Goal: Information Seeking & Learning: Learn about a topic

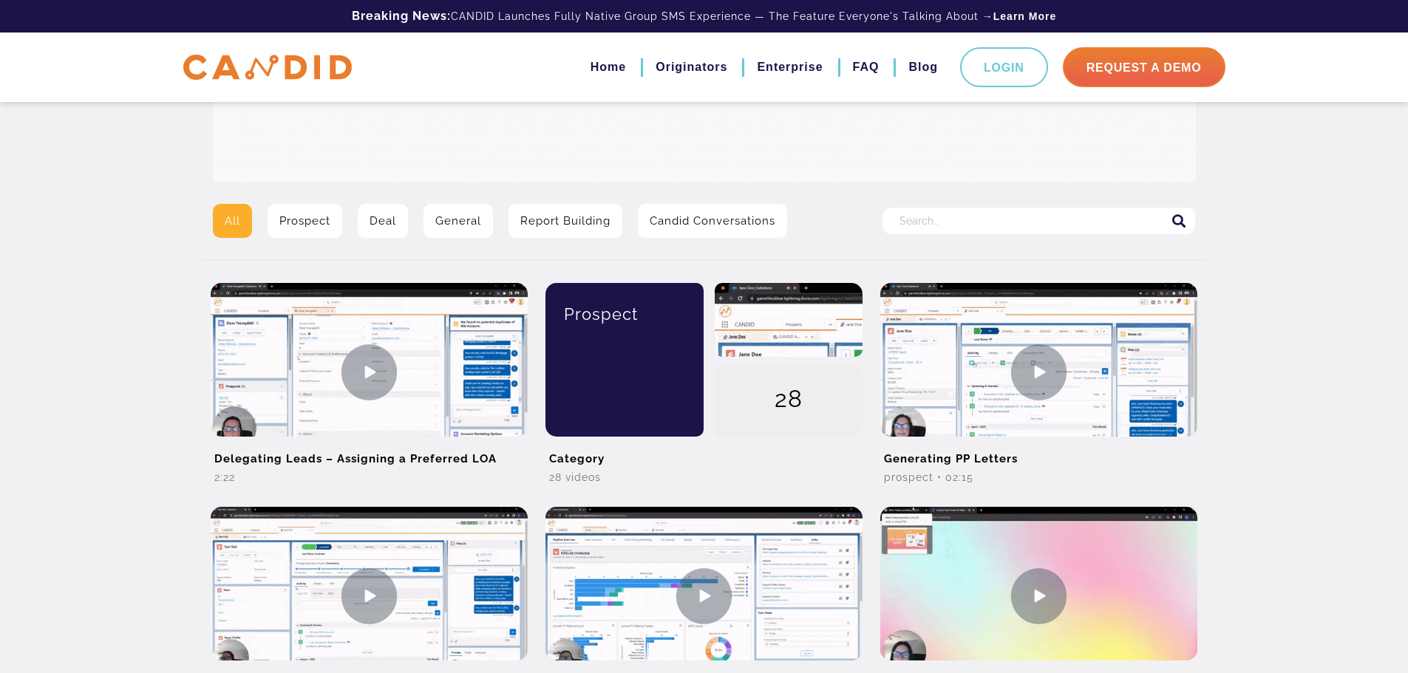
scroll to position [222, 0]
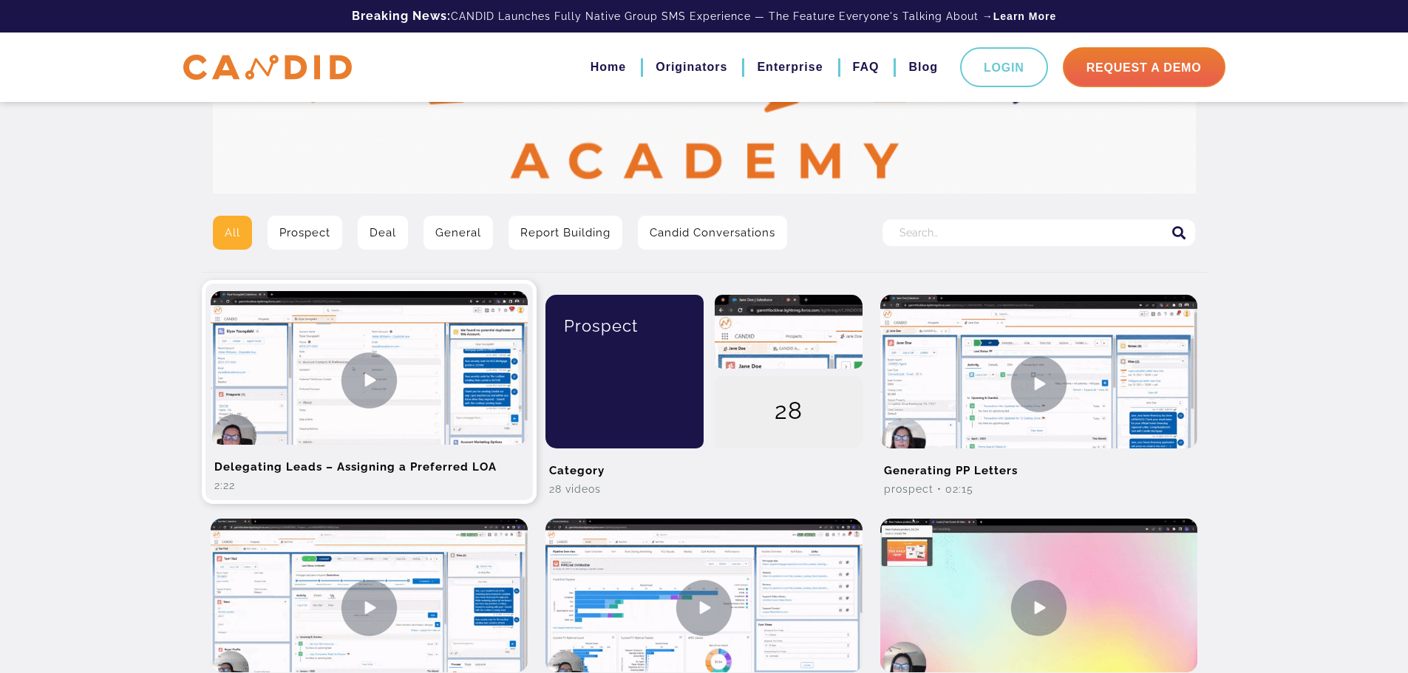
click at [364, 378] on img at bounding box center [369, 380] width 317 height 178
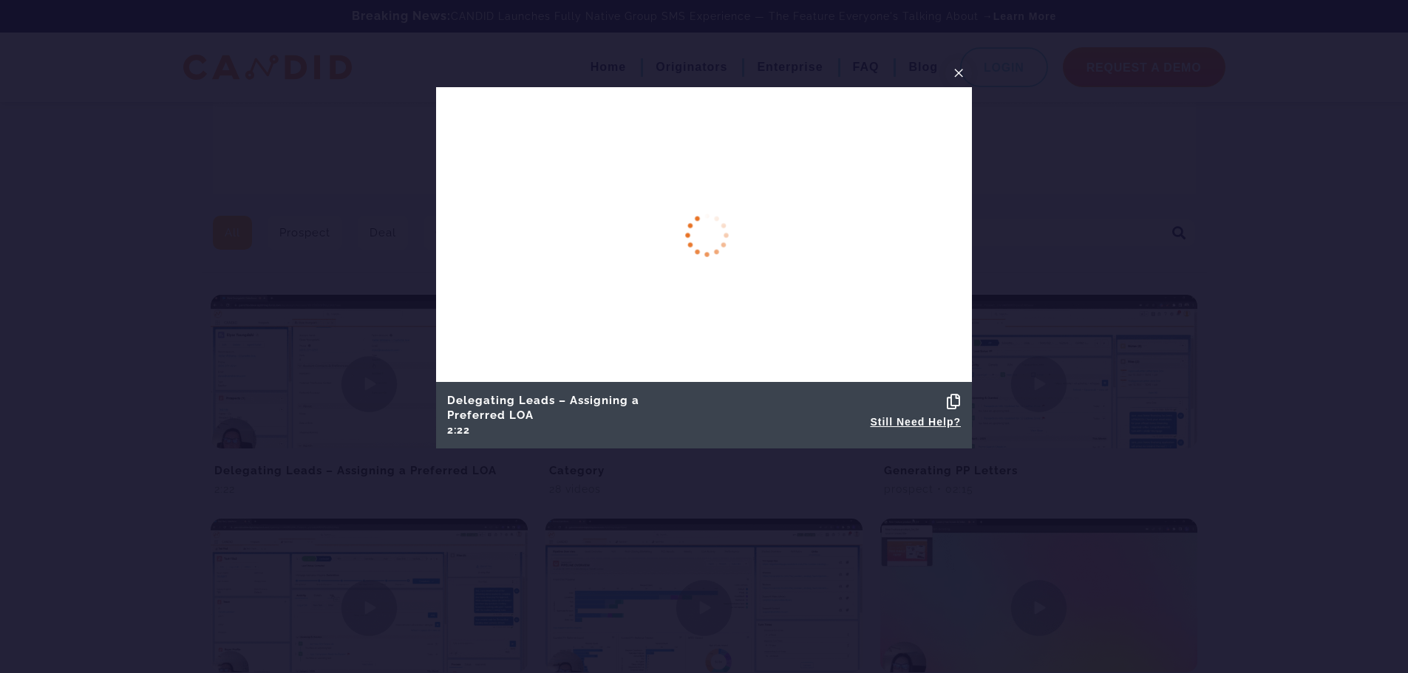
click at [539, 391] on h5 "Delegating Leads – Assigning a Preferred LOA" at bounding box center [569, 406] width 250 height 33
click at [954, 77] on span "×" at bounding box center [959, 72] width 12 height 23
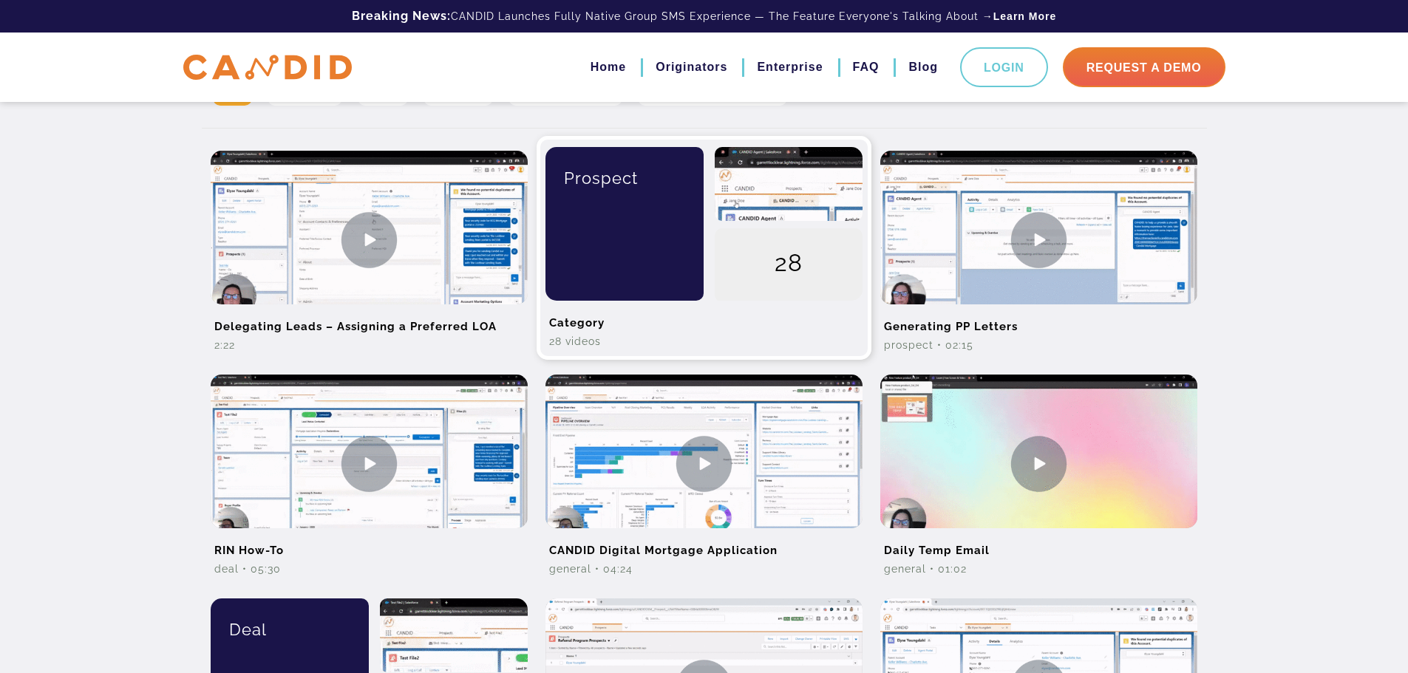
scroll to position [370, 0]
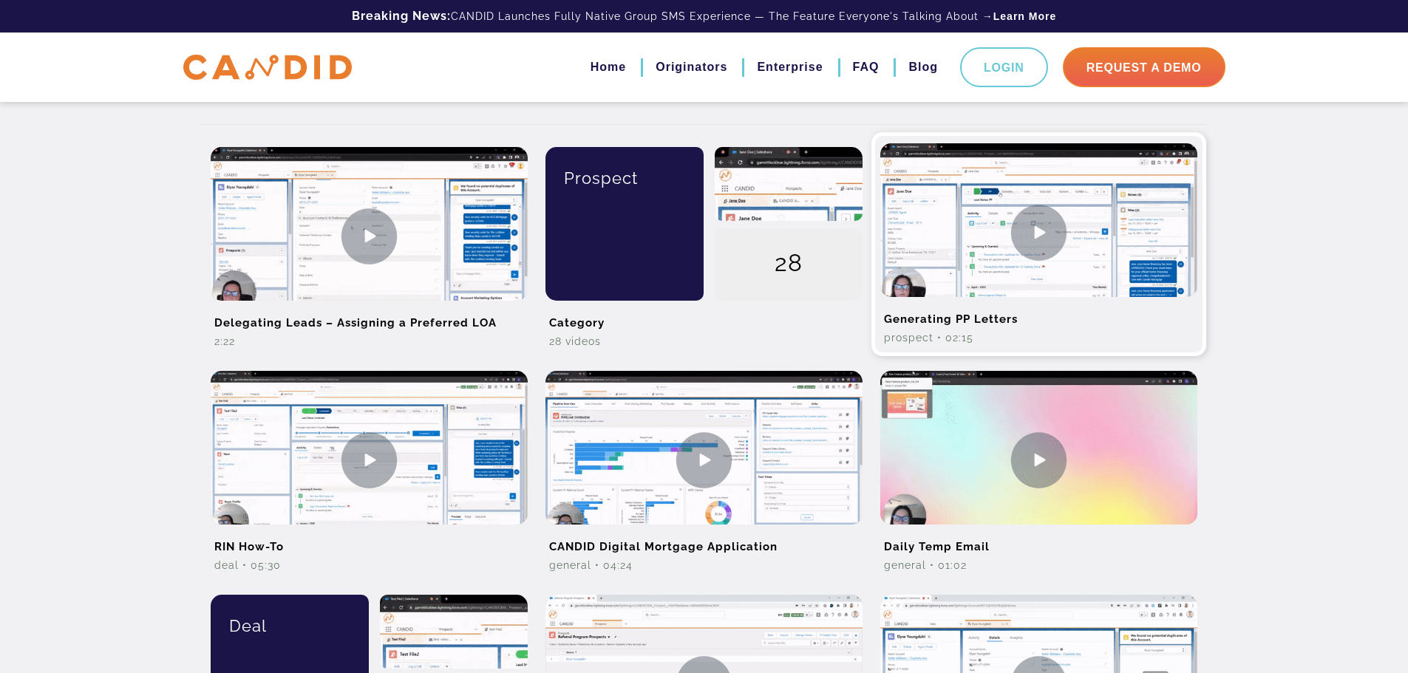
click at [1008, 240] on img at bounding box center [1038, 232] width 317 height 178
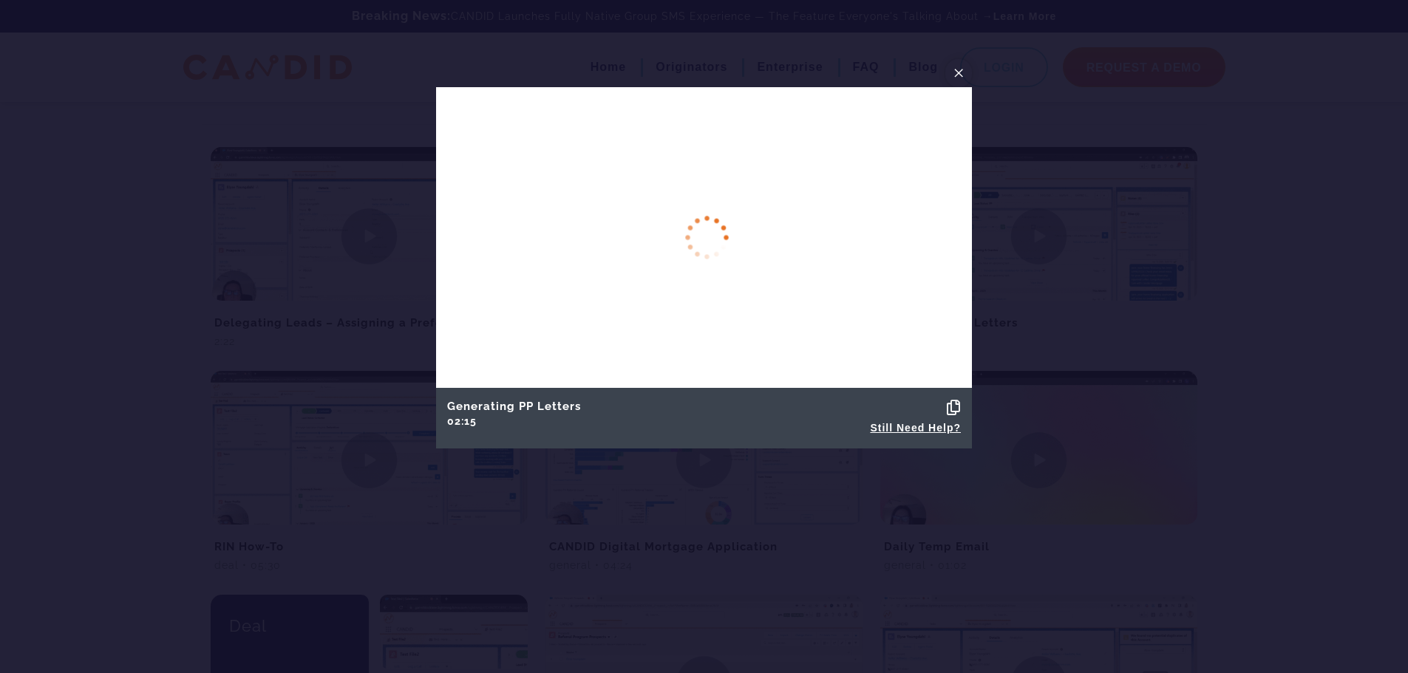
click at [957, 72] on span "×" at bounding box center [959, 72] width 12 height 23
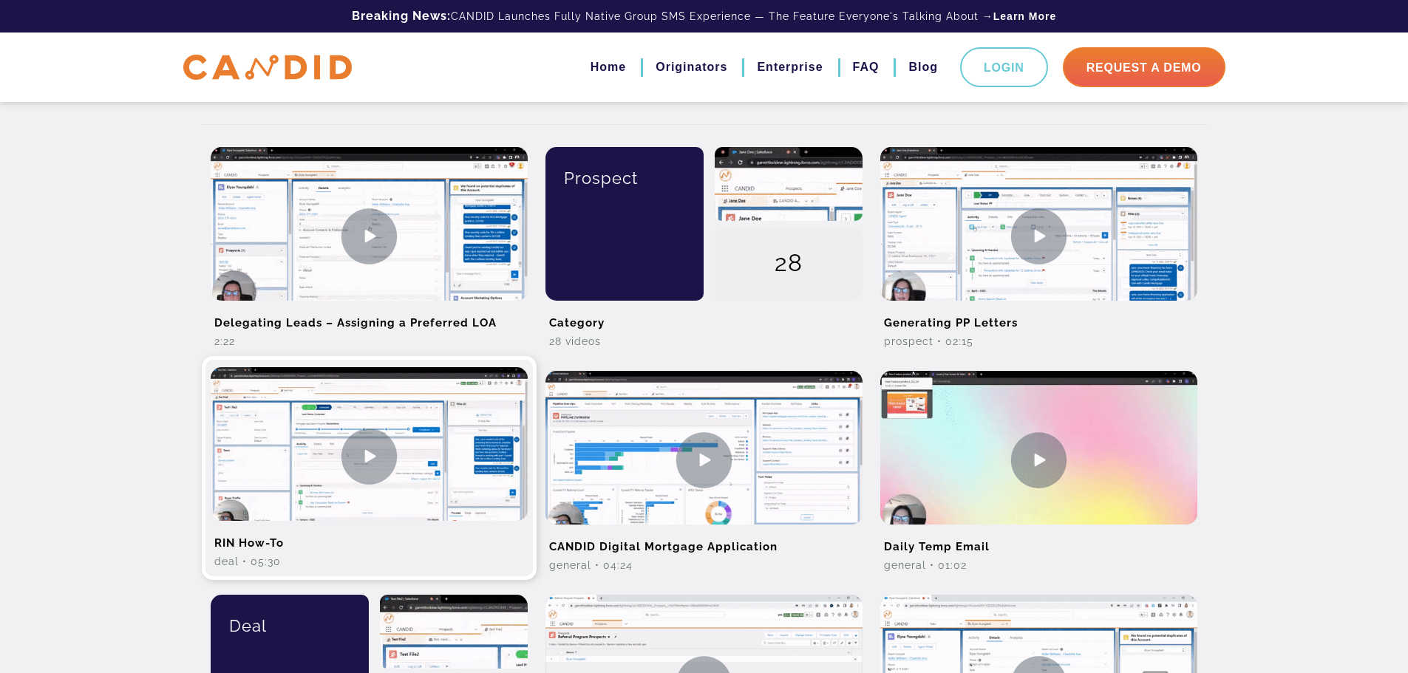
click at [279, 455] on img at bounding box center [369, 456] width 317 height 178
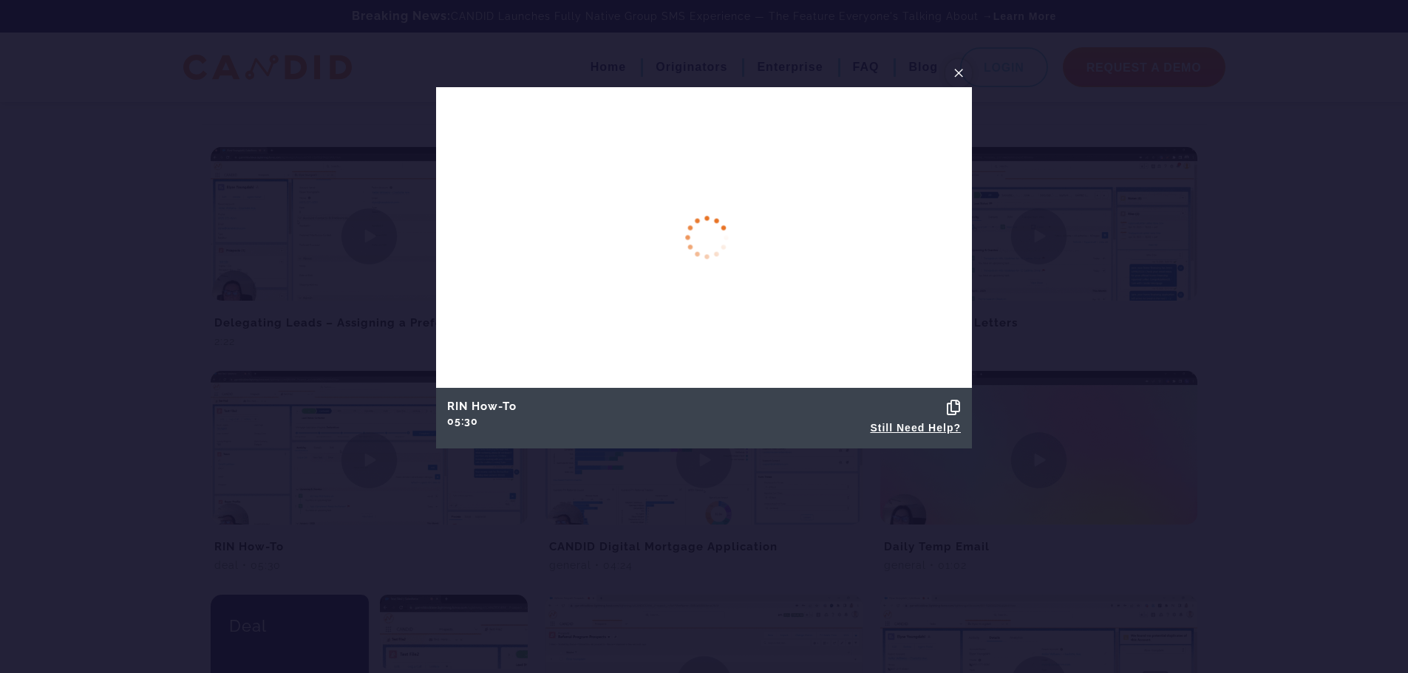
click at [959, 72] on span "×" at bounding box center [959, 72] width 12 height 23
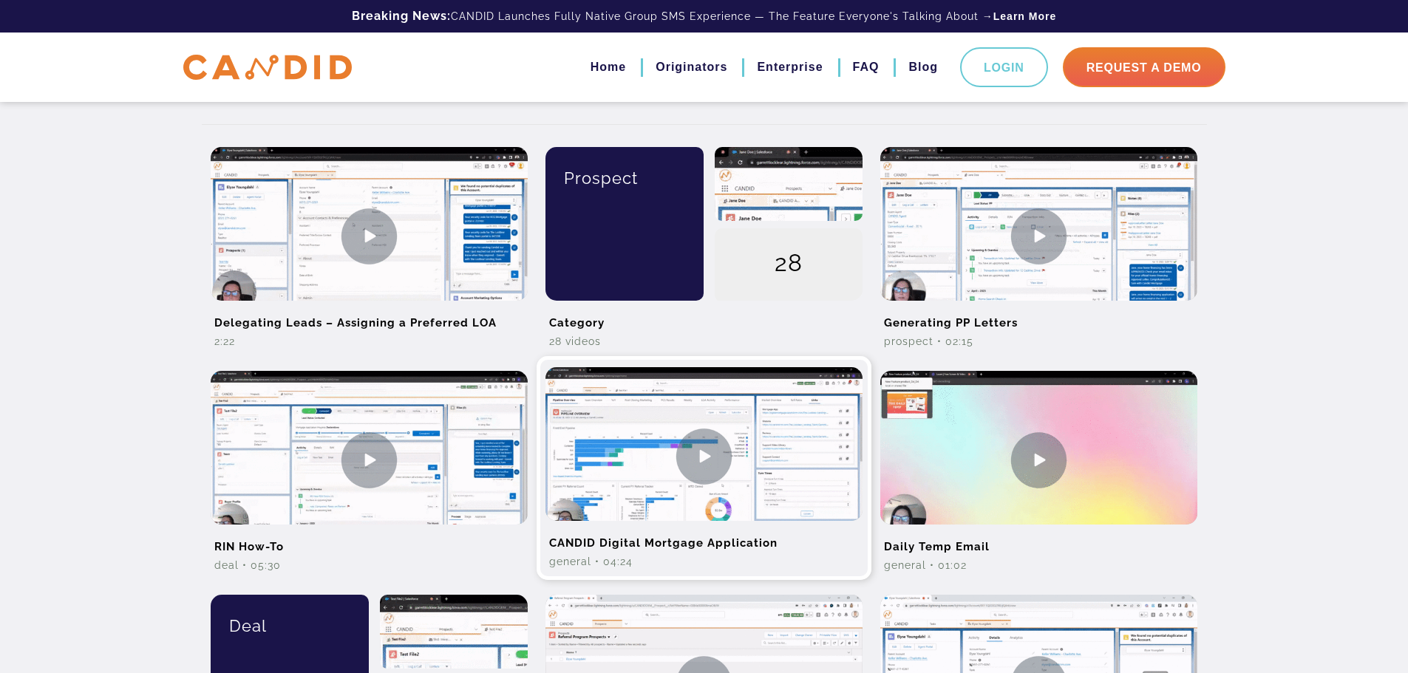
click at [636, 478] on img at bounding box center [704, 456] width 317 height 178
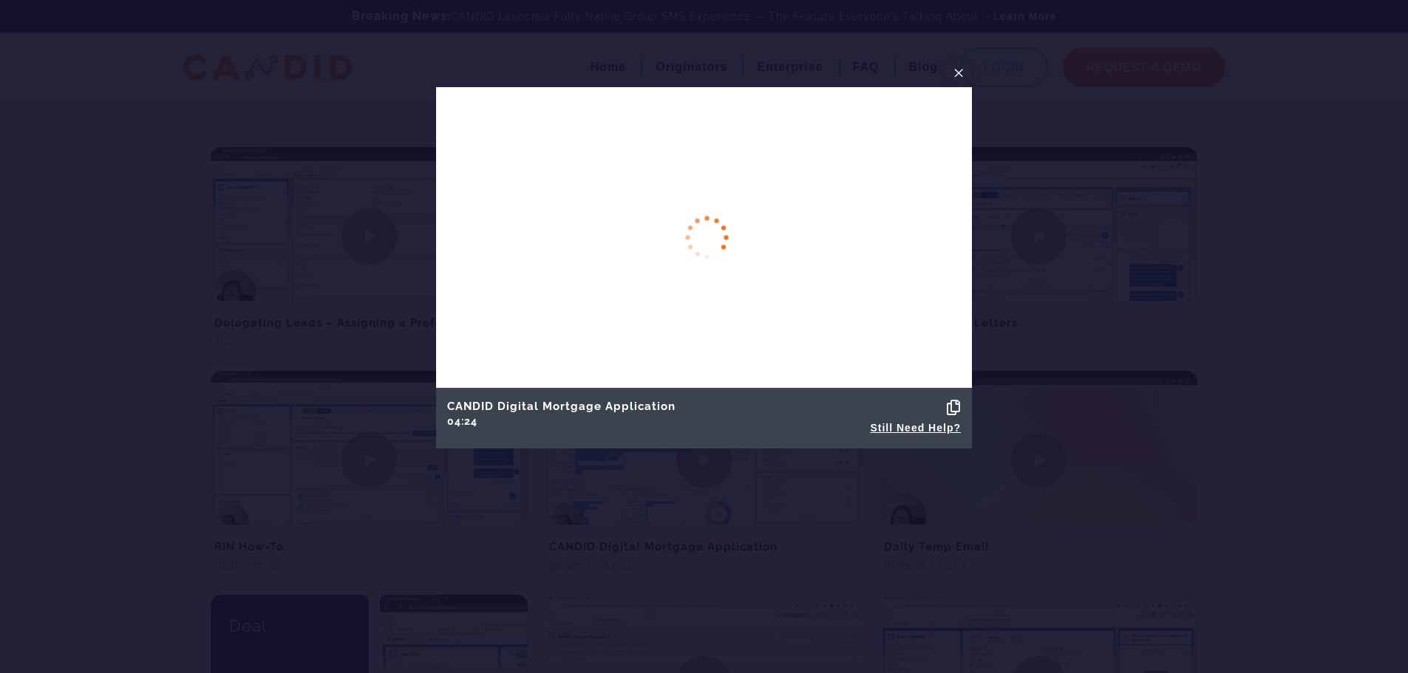
click at [959, 80] on span "×" at bounding box center [959, 72] width 12 height 23
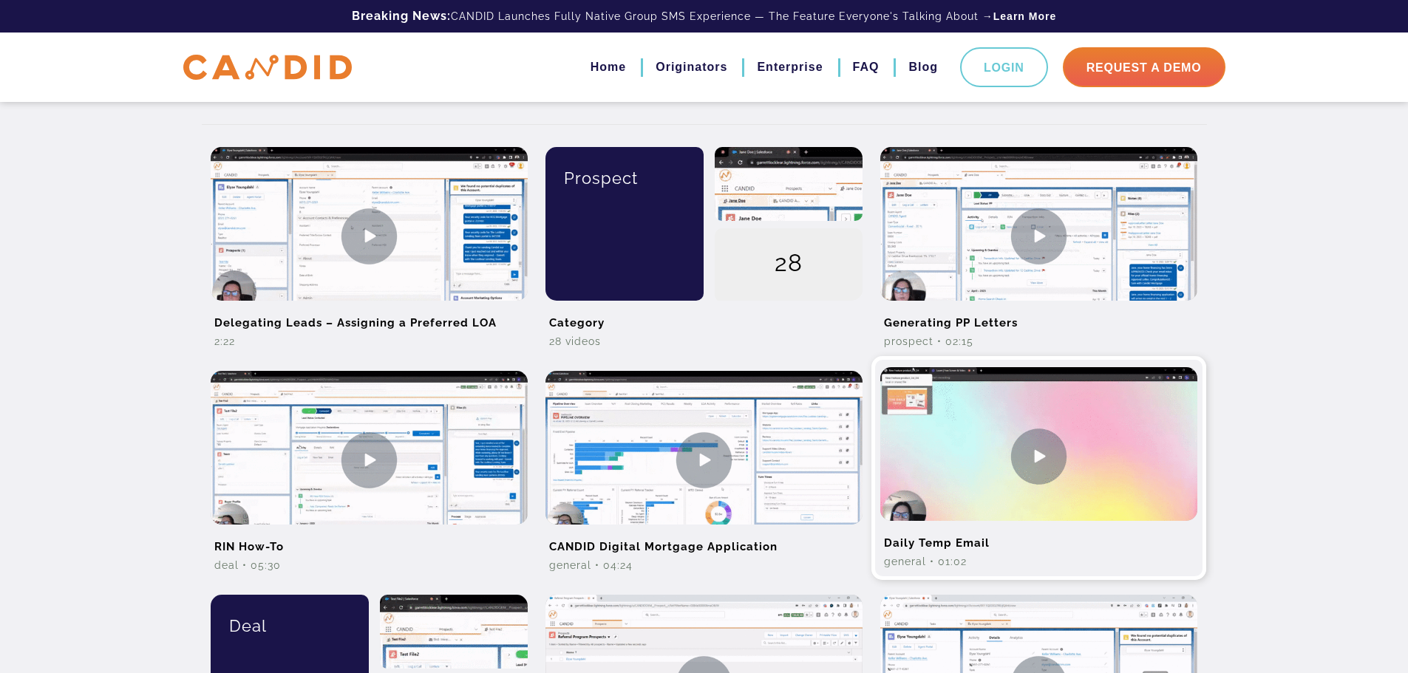
click at [940, 421] on img at bounding box center [1038, 456] width 317 height 178
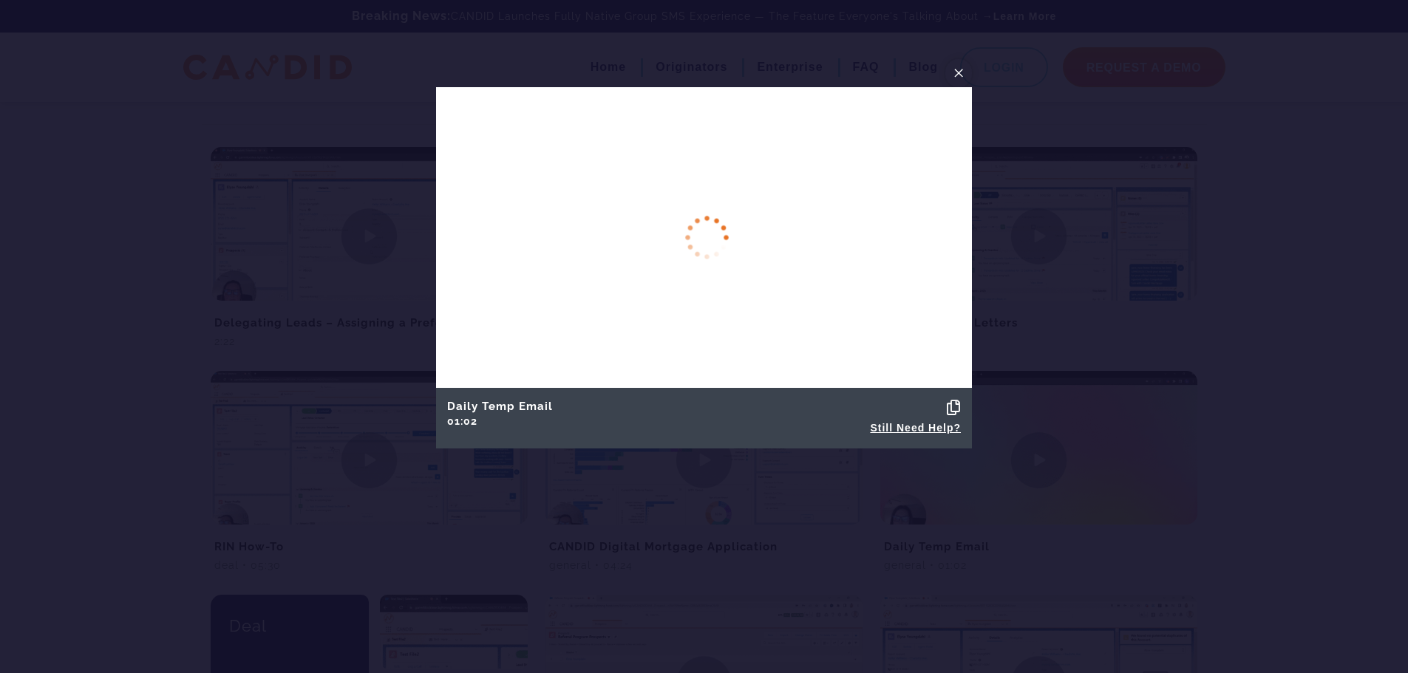
click at [952, 75] on button "×" at bounding box center [958, 73] width 27 height 28
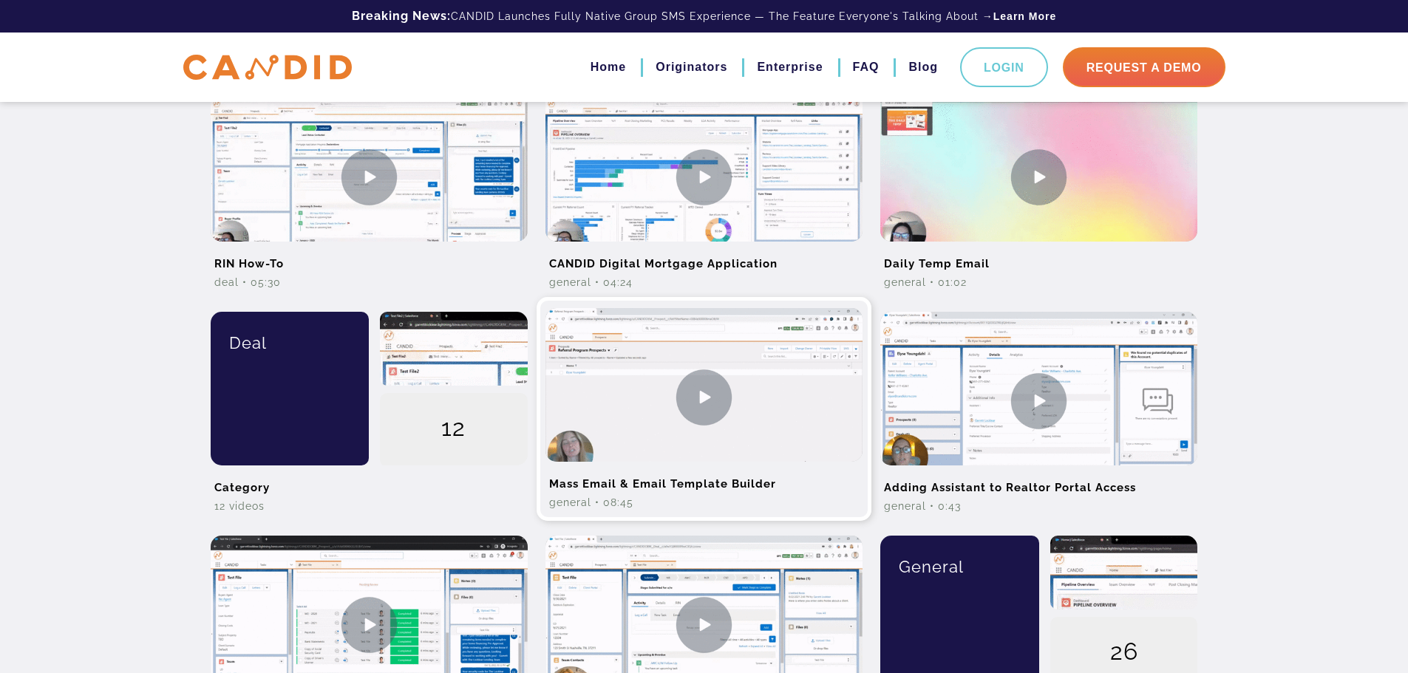
scroll to position [665, 0]
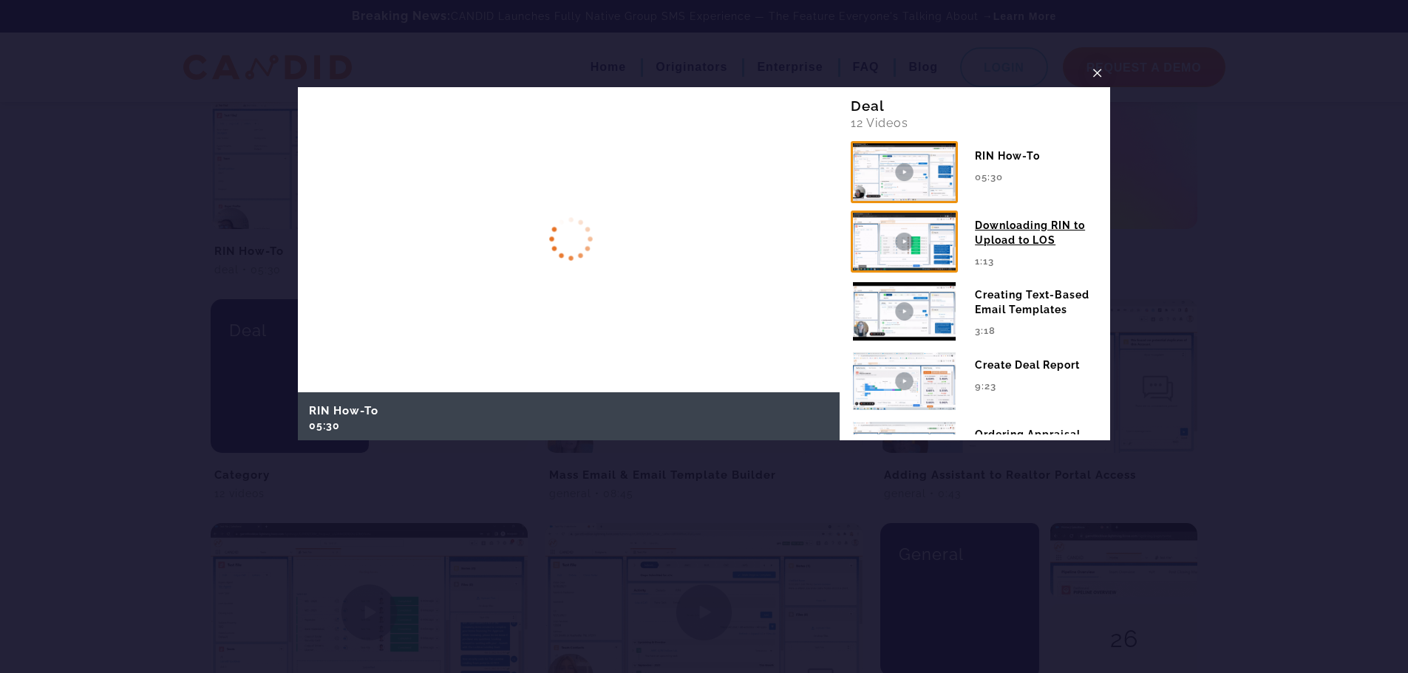
click at [920, 234] on img at bounding box center [904, 242] width 107 height 62
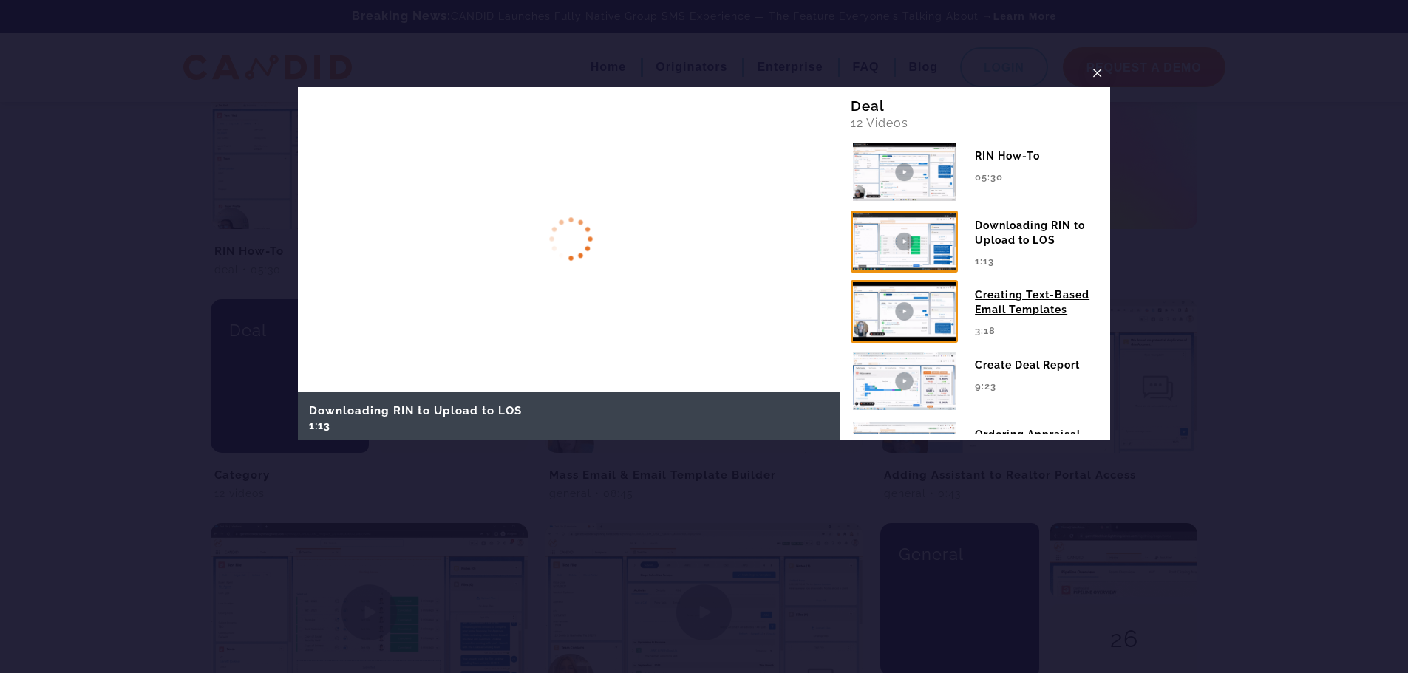
click at [908, 311] on img at bounding box center [904, 311] width 107 height 62
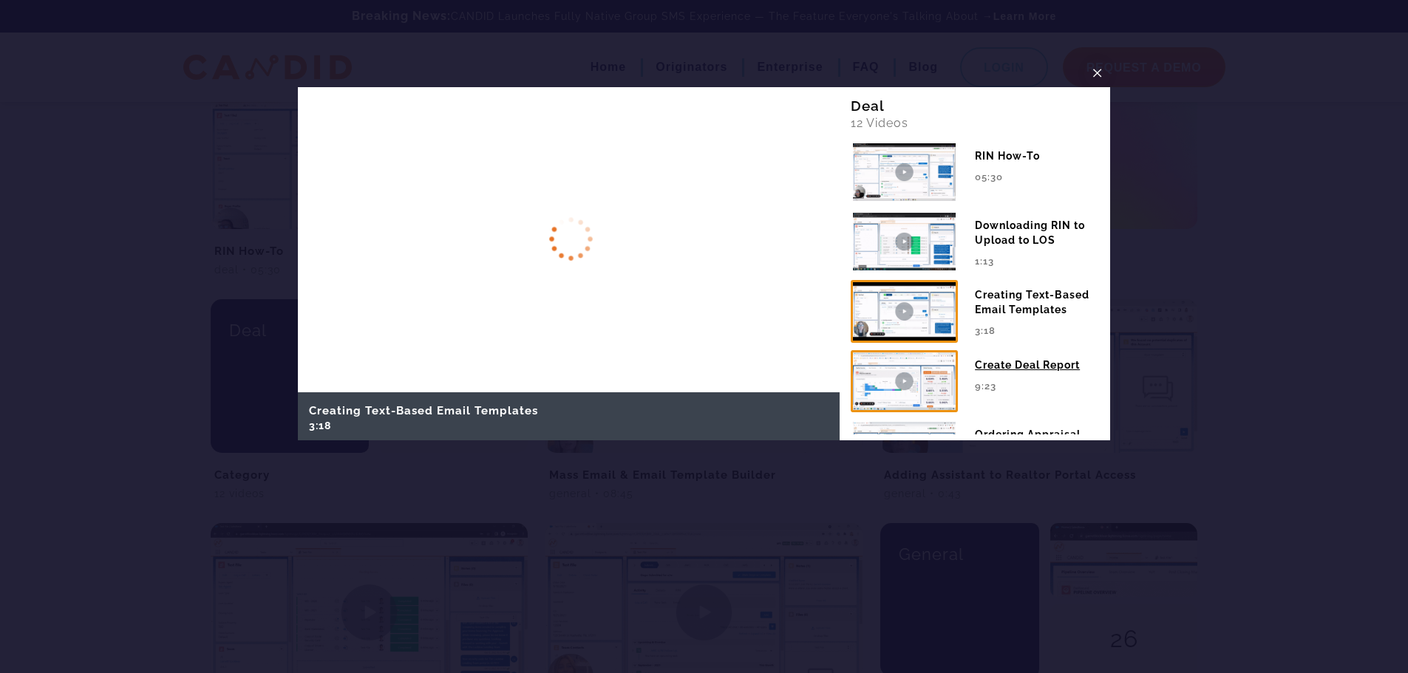
click at [942, 378] on img at bounding box center [904, 381] width 107 height 62
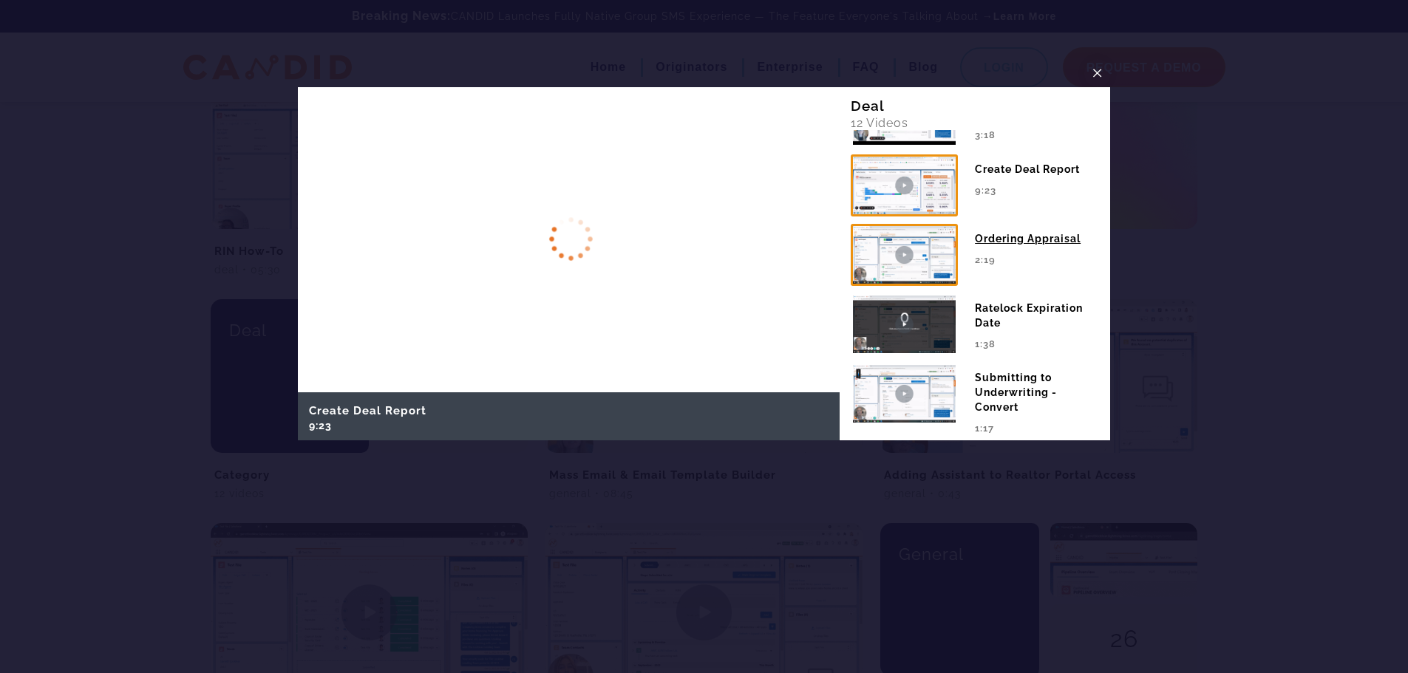
scroll to position [222, 0]
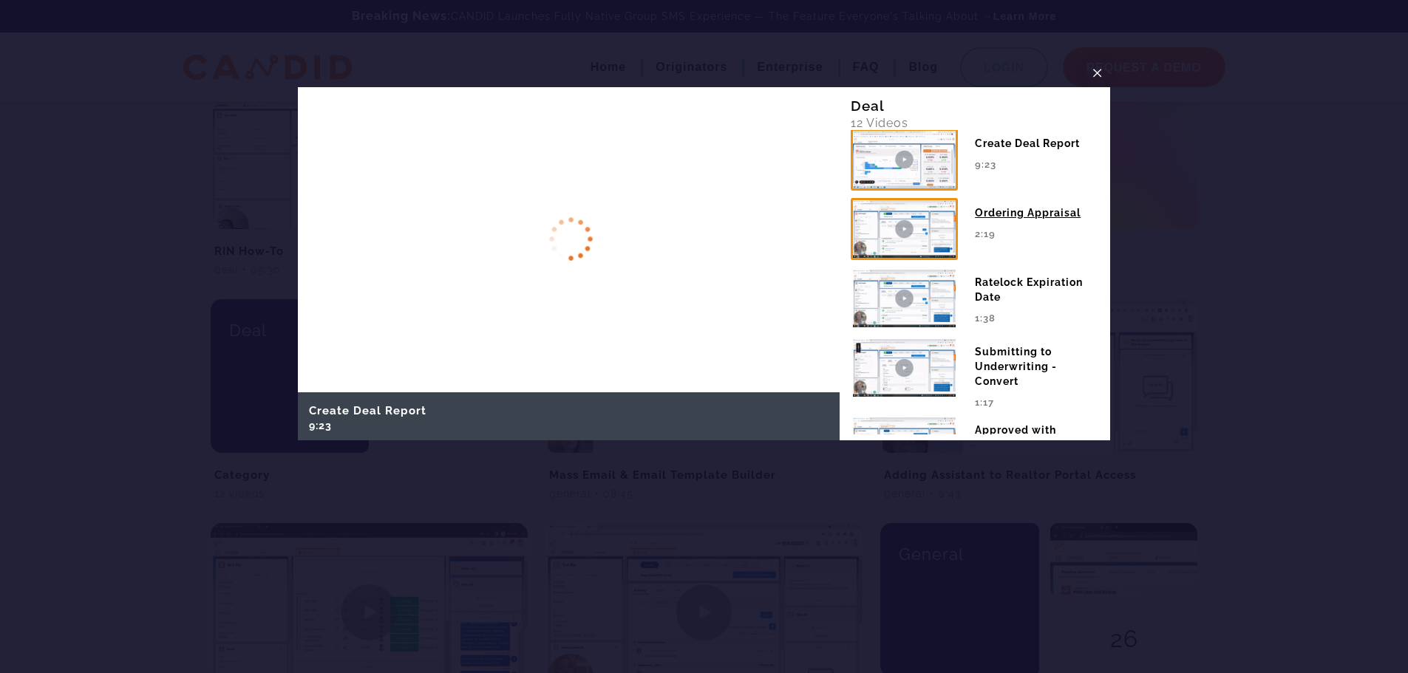
click at [936, 233] on img at bounding box center [904, 229] width 107 height 62
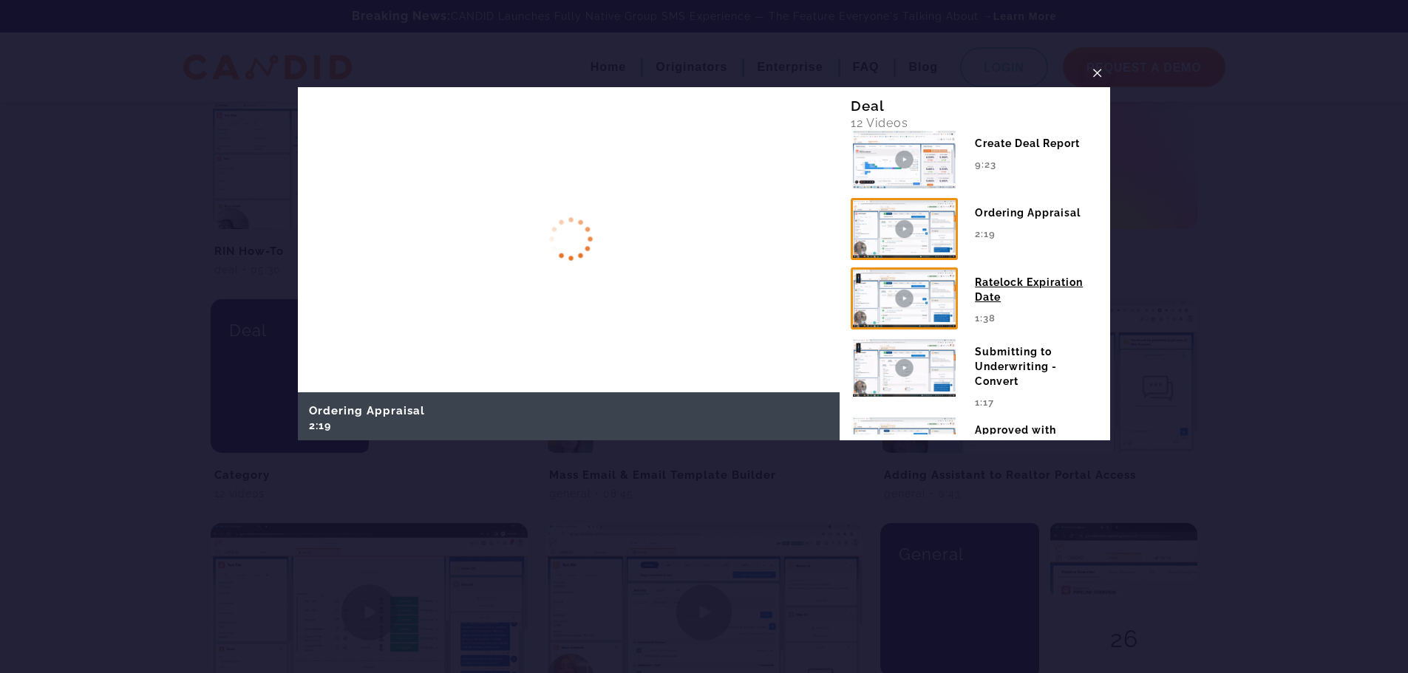
click at [925, 291] on img at bounding box center [904, 299] width 107 height 62
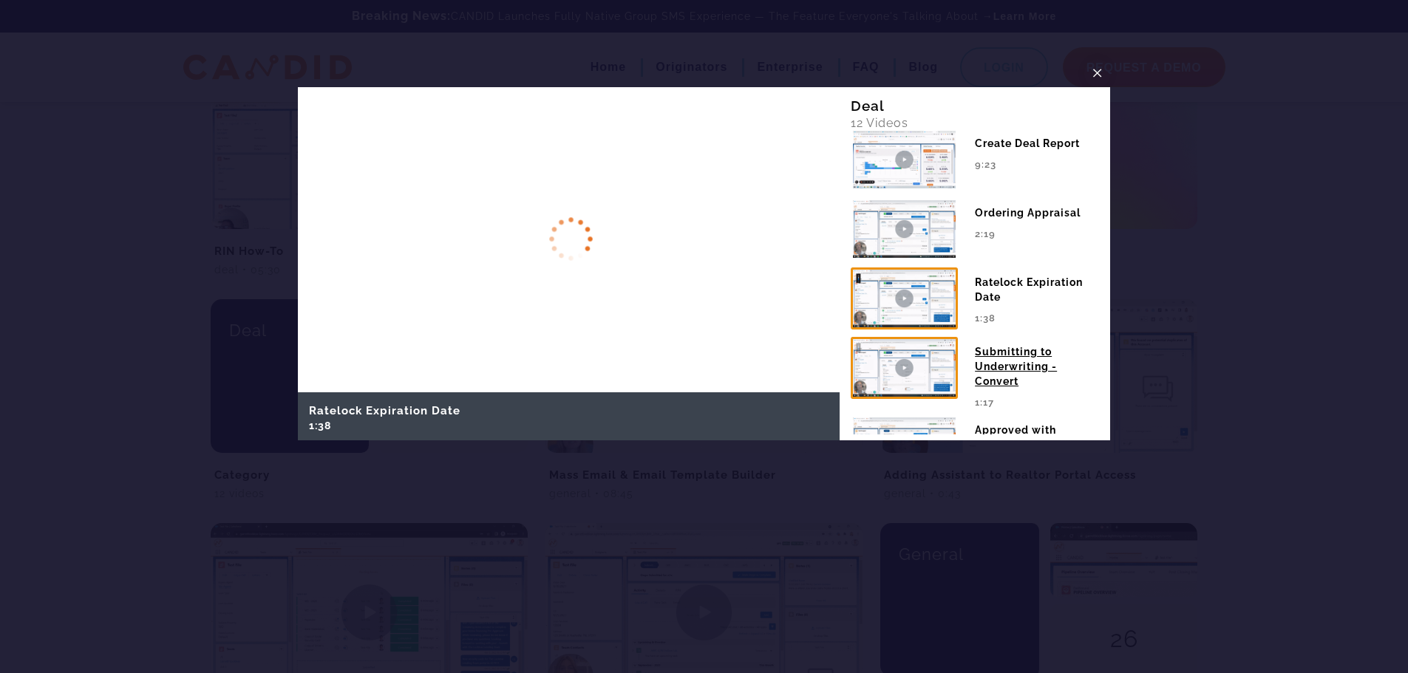
click at [883, 370] on img at bounding box center [904, 368] width 107 height 62
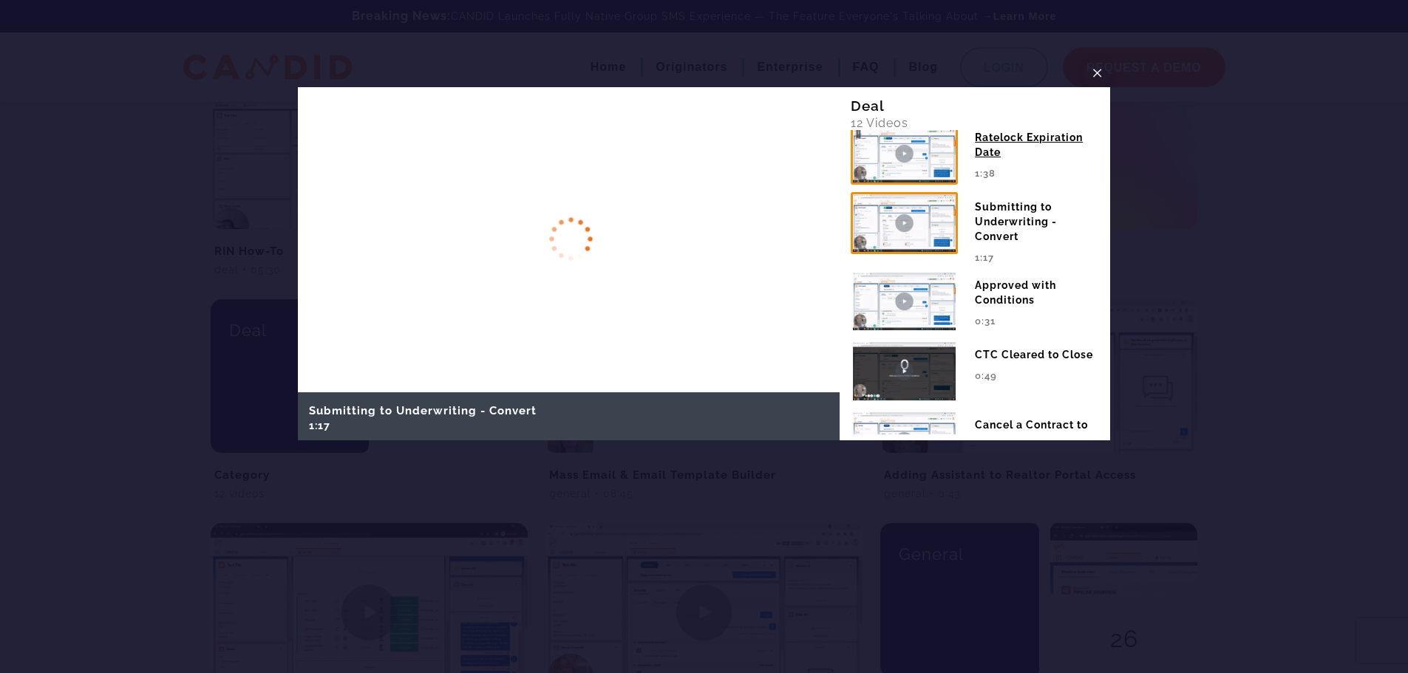
scroll to position [370, 0]
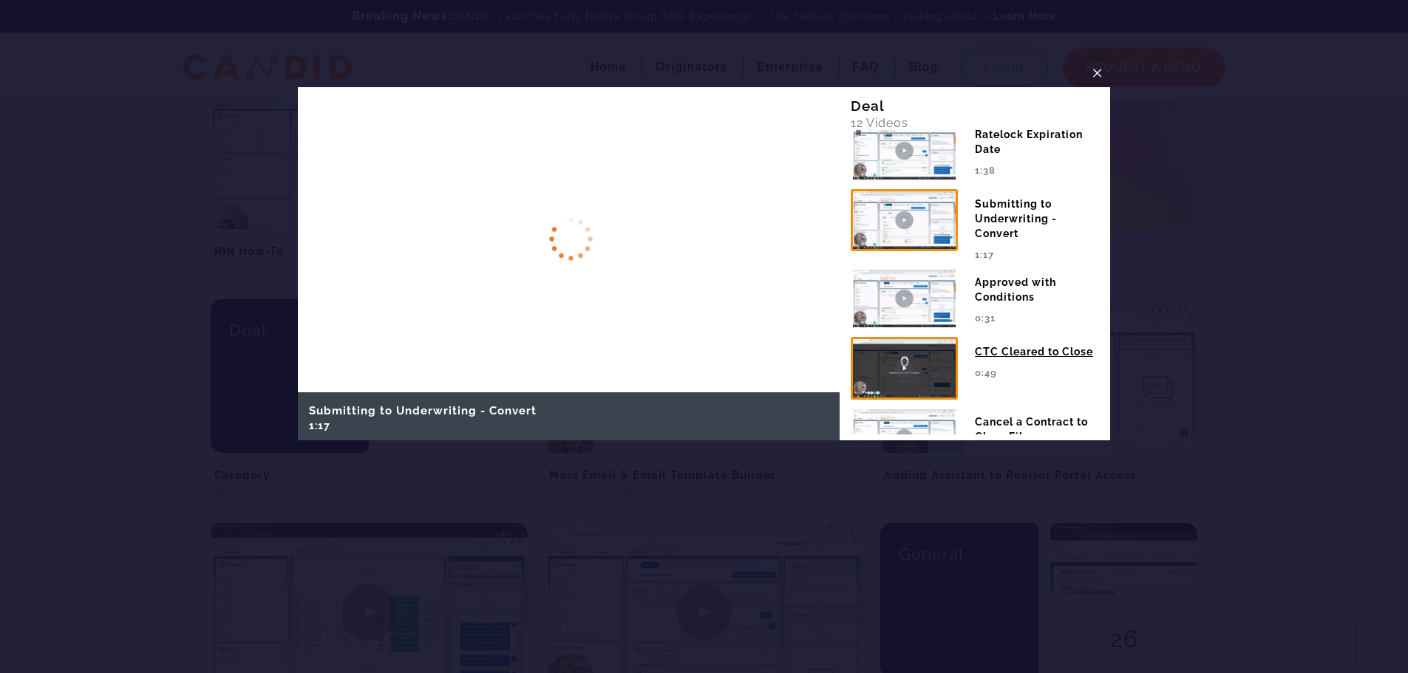
click at [933, 369] on img at bounding box center [904, 368] width 107 height 62
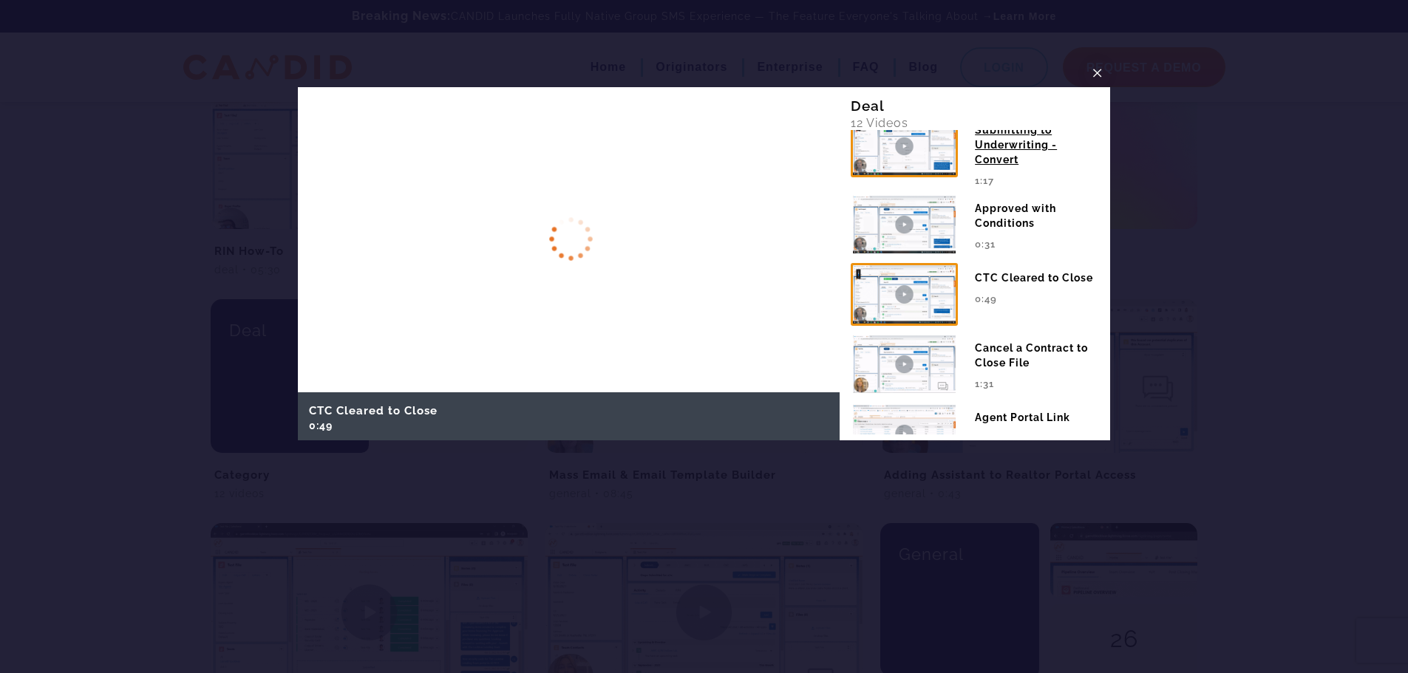
scroll to position [517, 0]
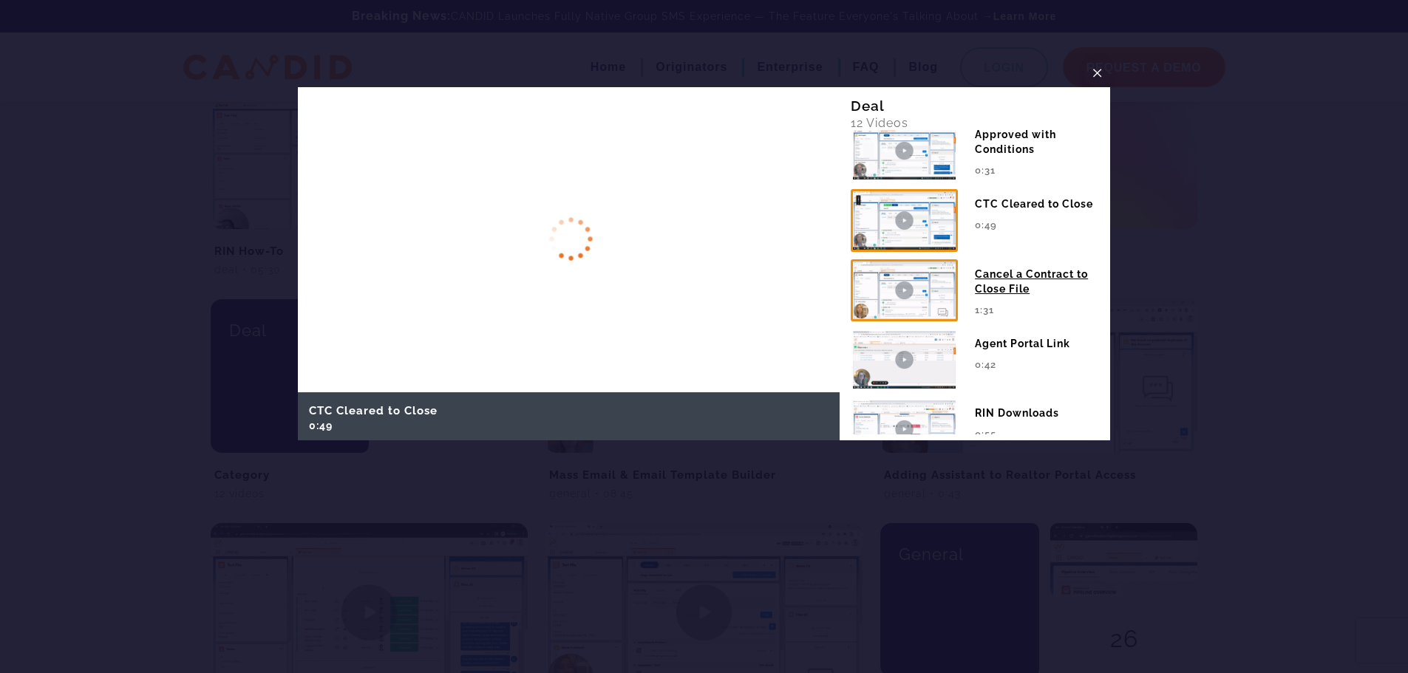
click at [926, 299] on img at bounding box center [904, 290] width 107 height 62
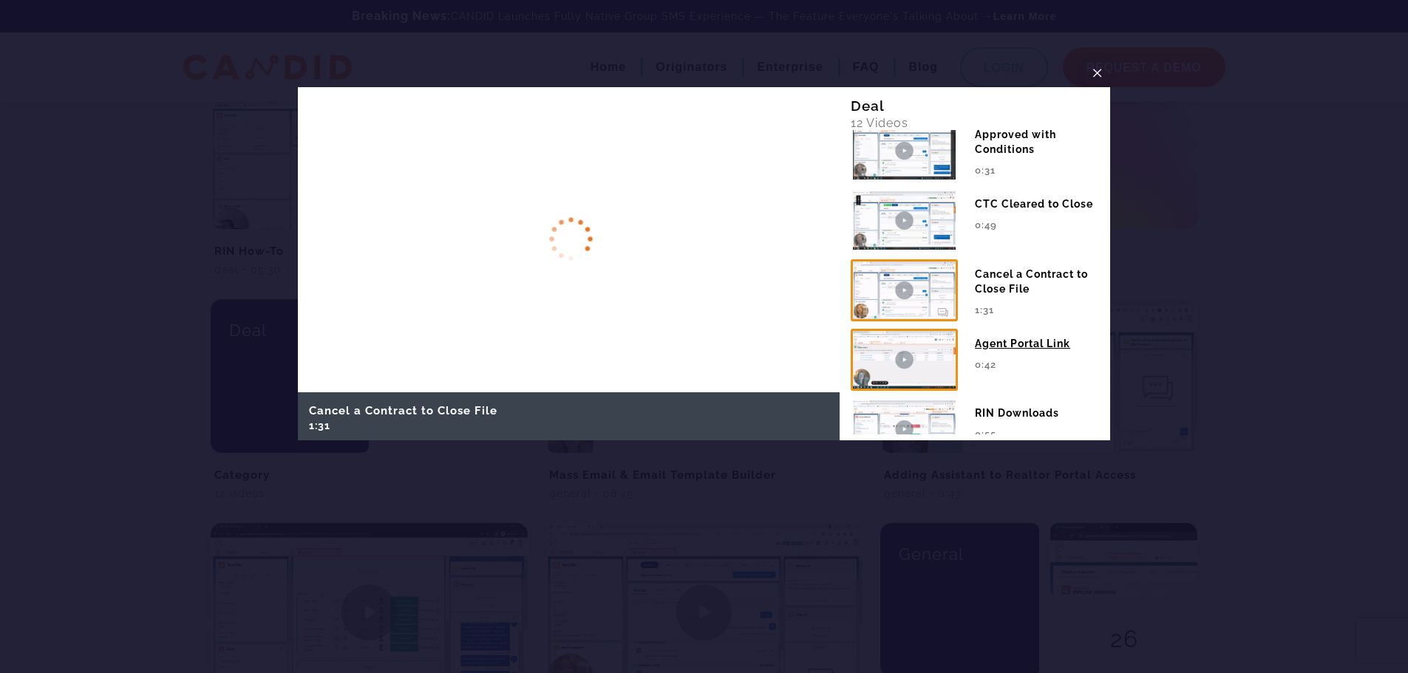
click at [915, 364] on img at bounding box center [904, 360] width 107 height 62
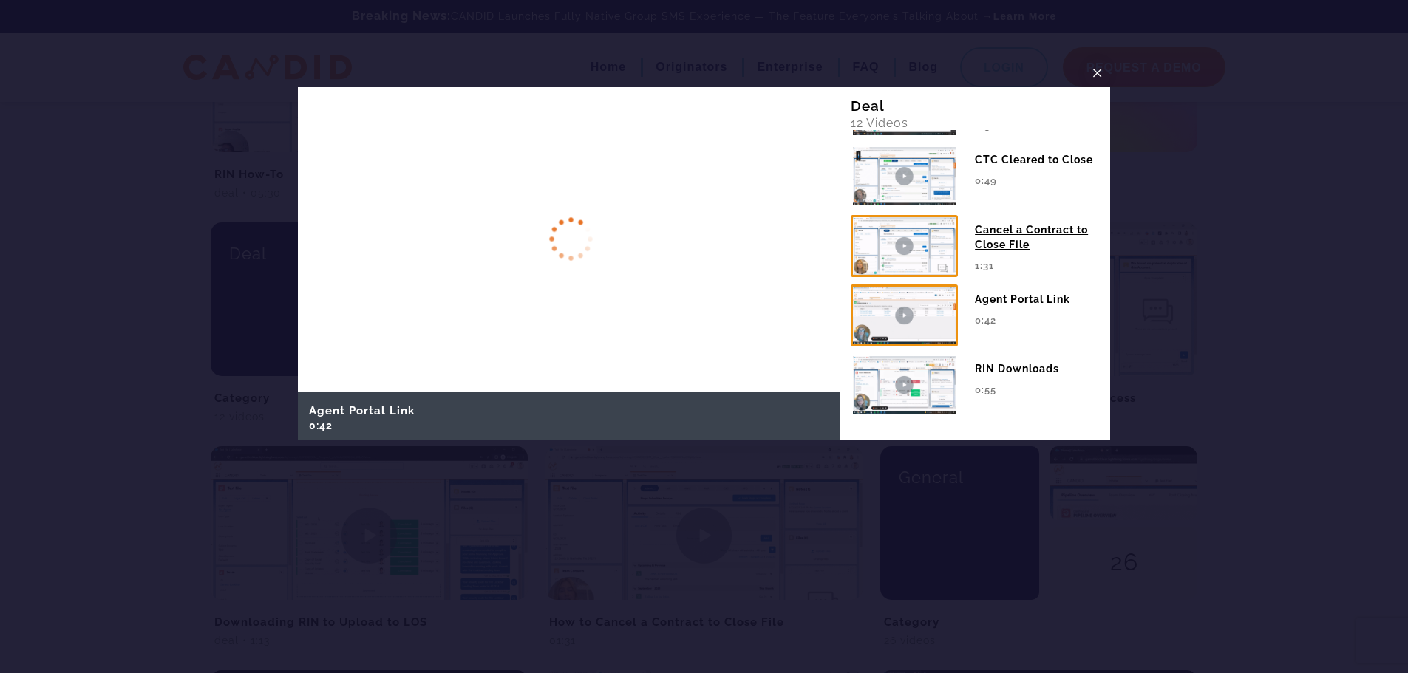
scroll to position [813, 0]
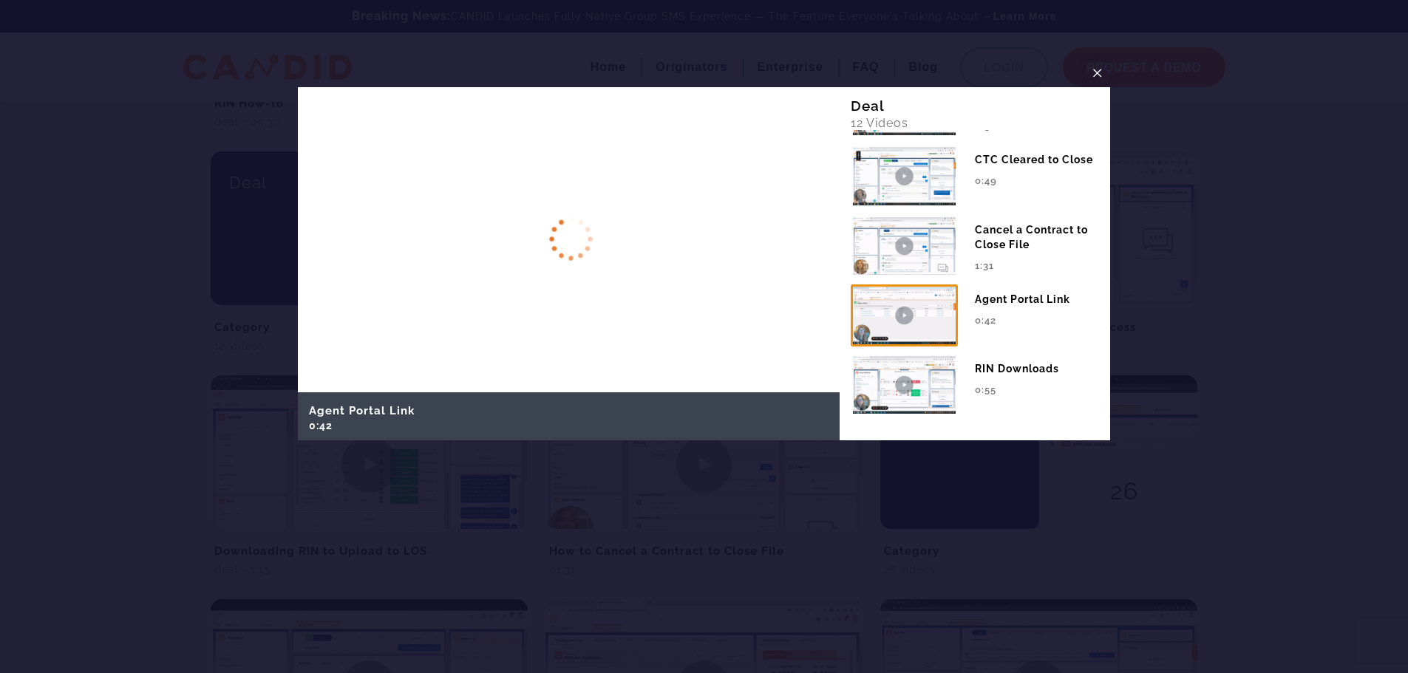
click at [1093, 69] on span "×" at bounding box center [1098, 72] width 12 height 23
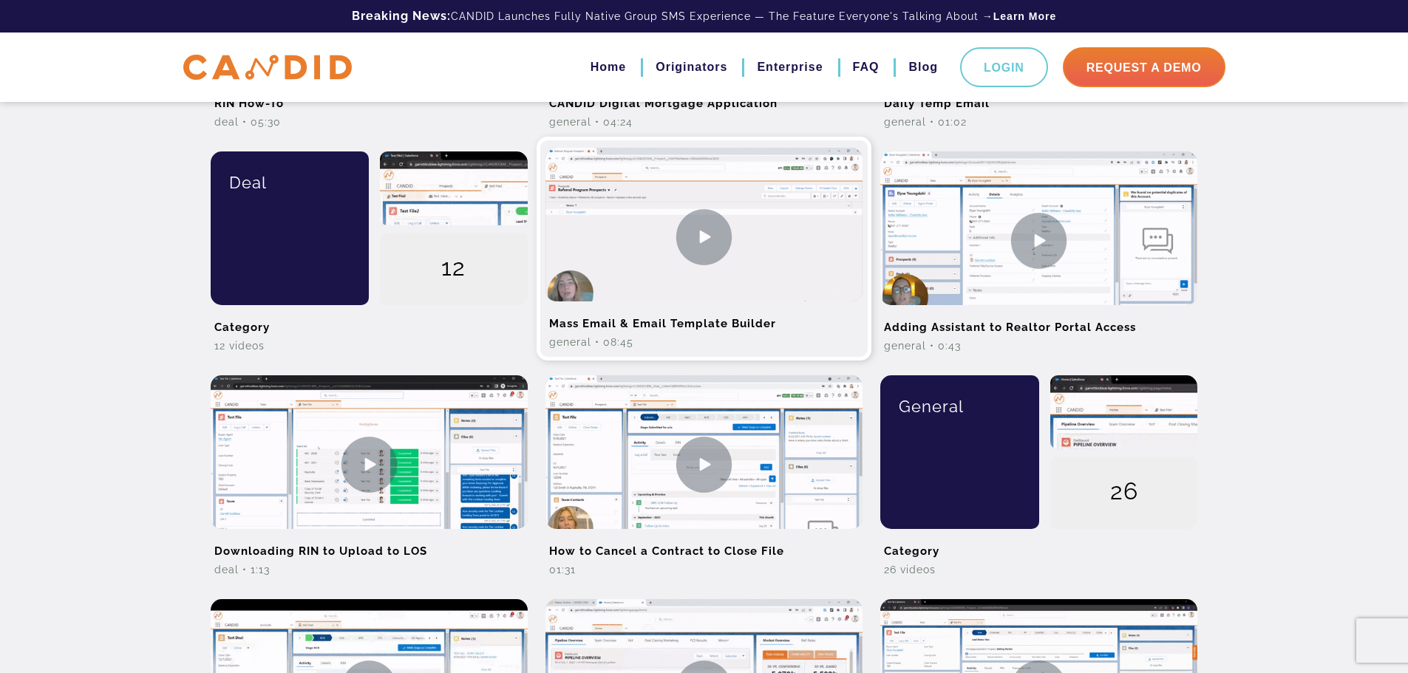
click at [696, 228] on img at bounding box center [704, 237] width 317 height 178
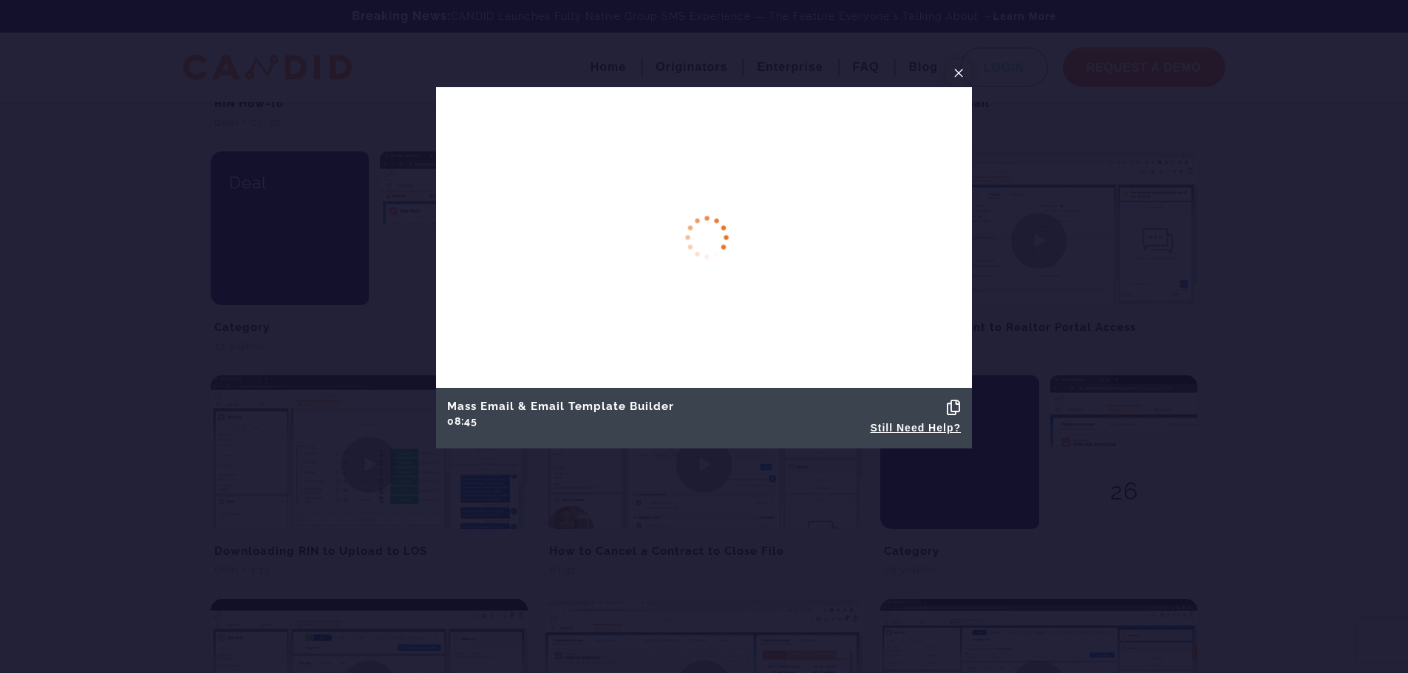
click at [961, 73] on span "×" at bounding box center [959, 72] width 12 height 23
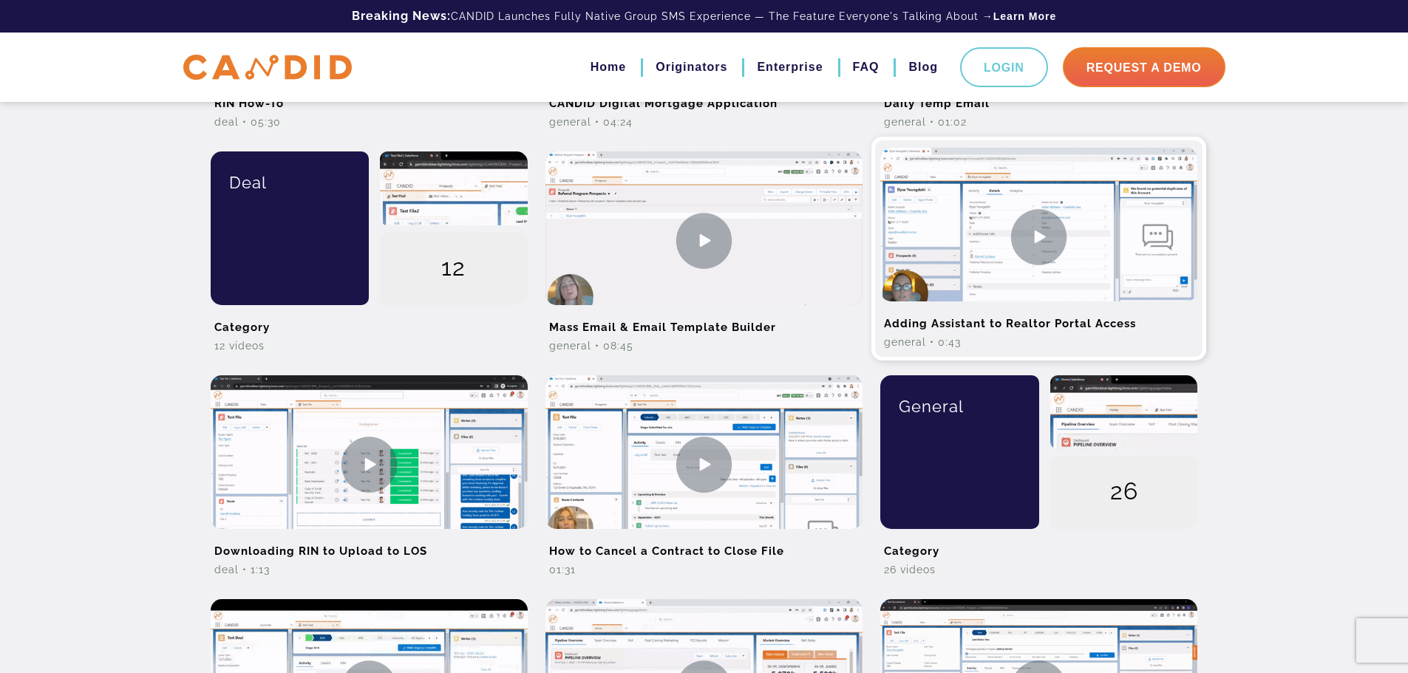
click at [1078, 256] on img at bounding box center [1038, 237] width 317 height 178
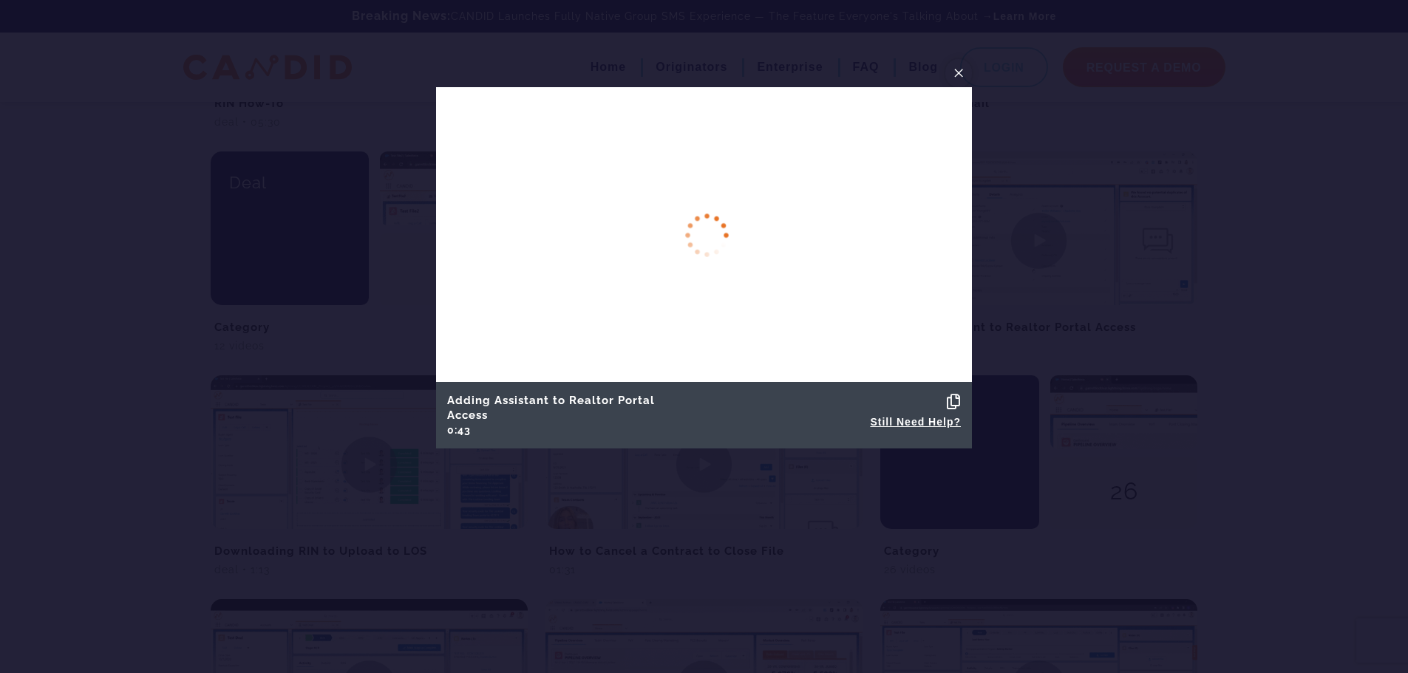
click at [957, 74] on span "×" at bounding box center [959, 72] width 12 height 23
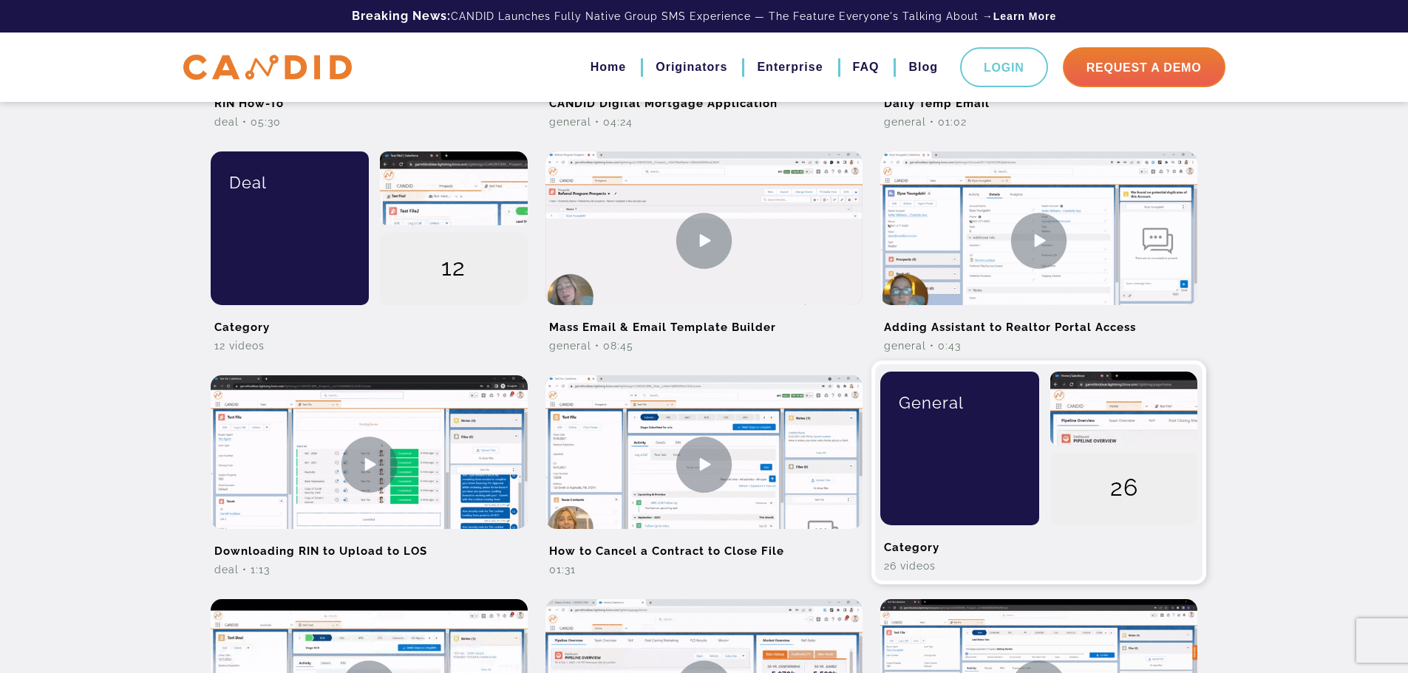
scroll to position [887, 0]
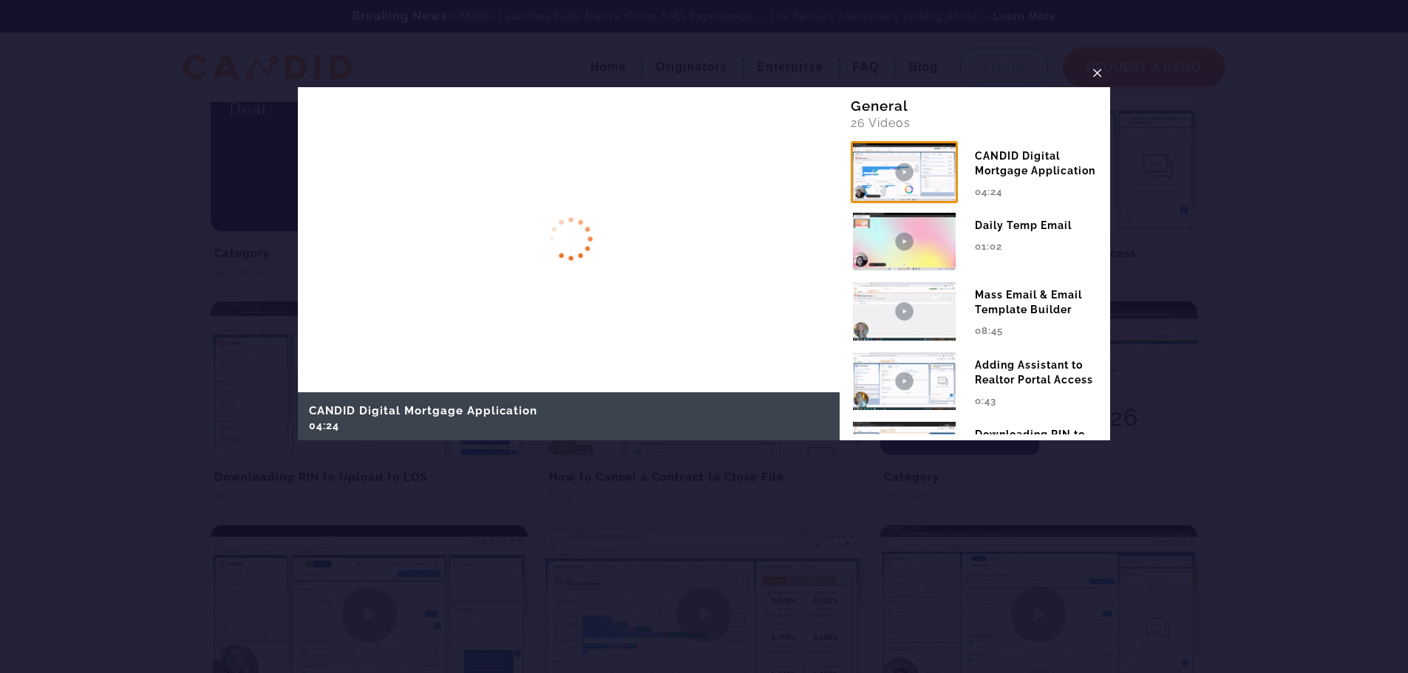
click at [903, 170] on div "CANDID Digital Mortgage Application 04:24 Daily Temp Email 01:02 08:45 0:43 1:1…" at bounding box center [975, 282] width 249 height 305
click at [1092, 64] on span "×" at bounding box center [1098, 72] width 12 height 23
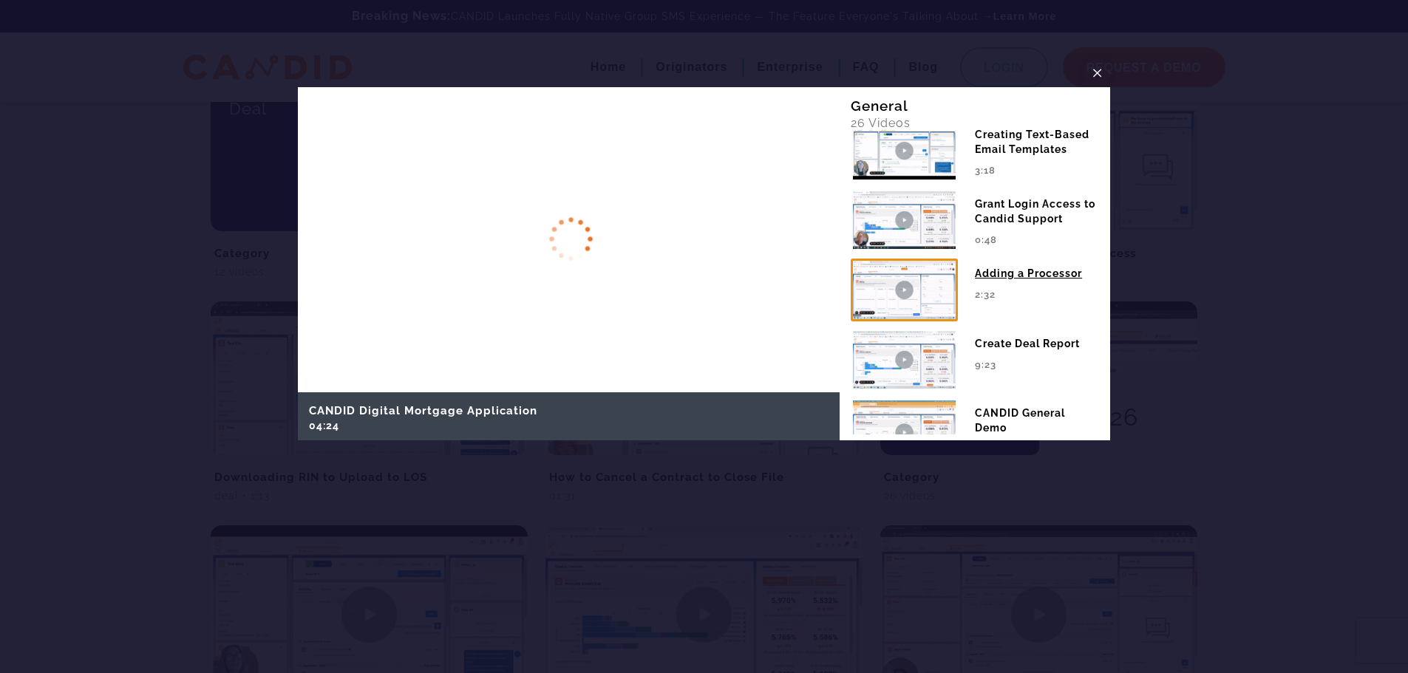
scroll to position [296, 0]
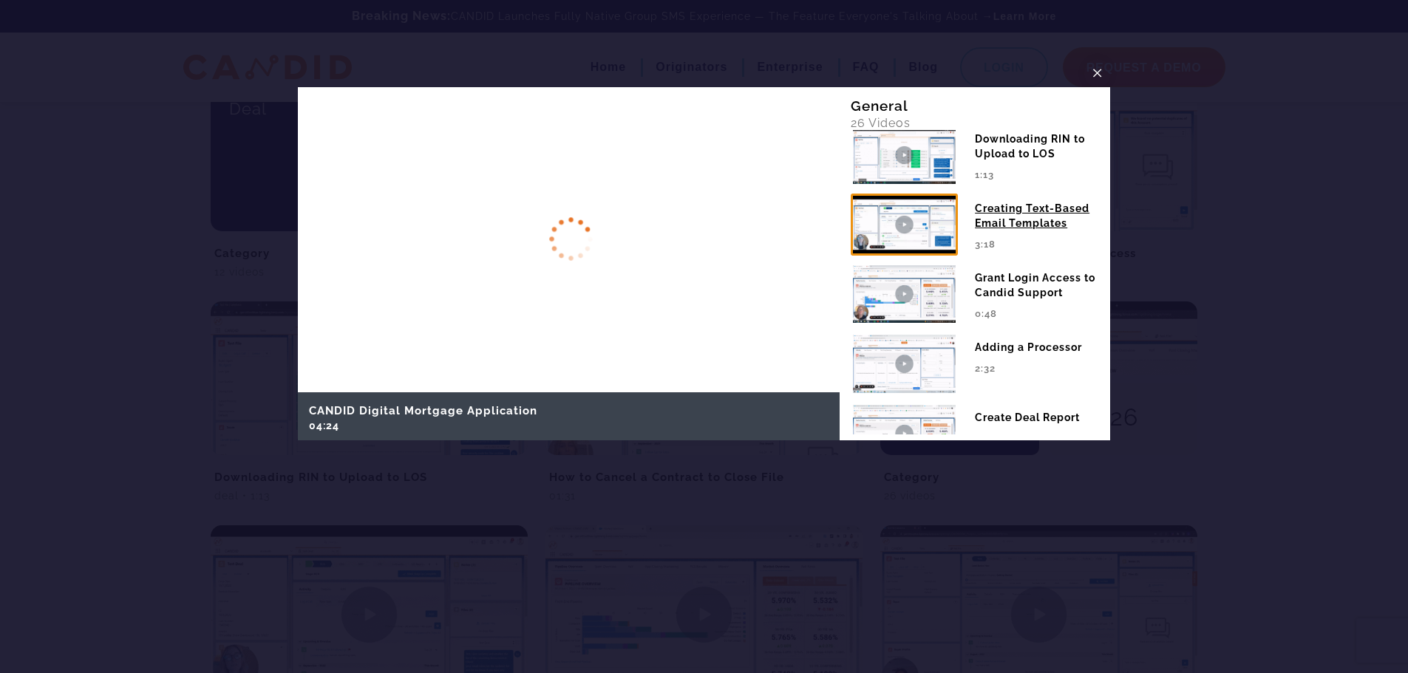
click at [903, 233] on img at bounding box center [904, 225] width 107 height 62
click at [914, 305] on img at bounding box center [904, 294] width 107 height 62
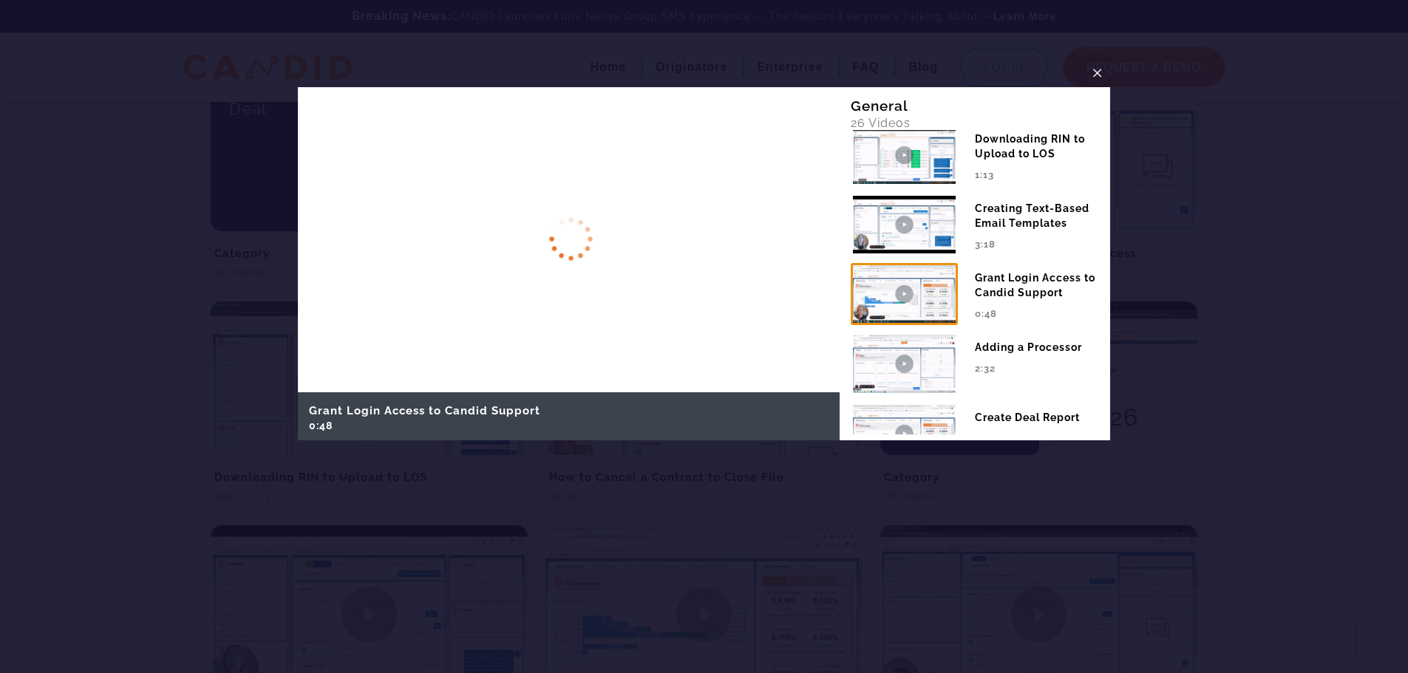
click at [1098, 71] on span "×" at bounding box center [1098, 72] width 12 height 23
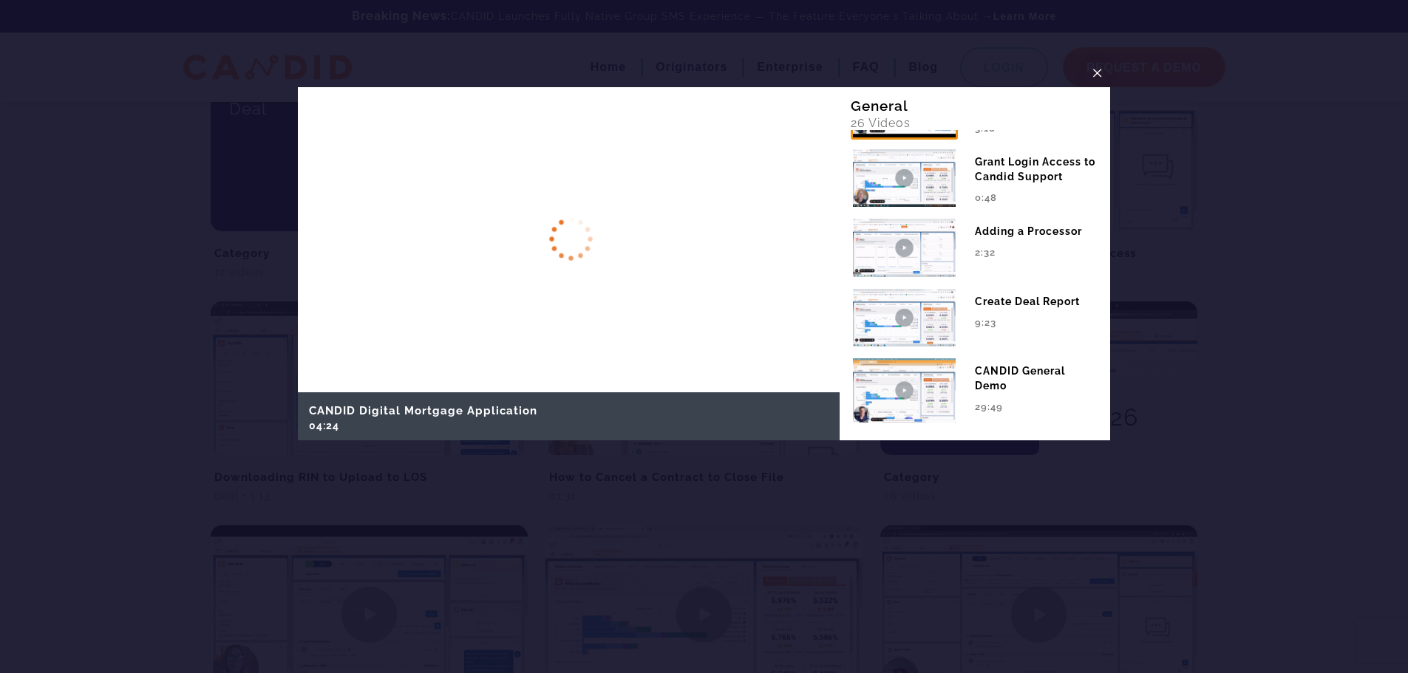
scroll to position [444, 0]
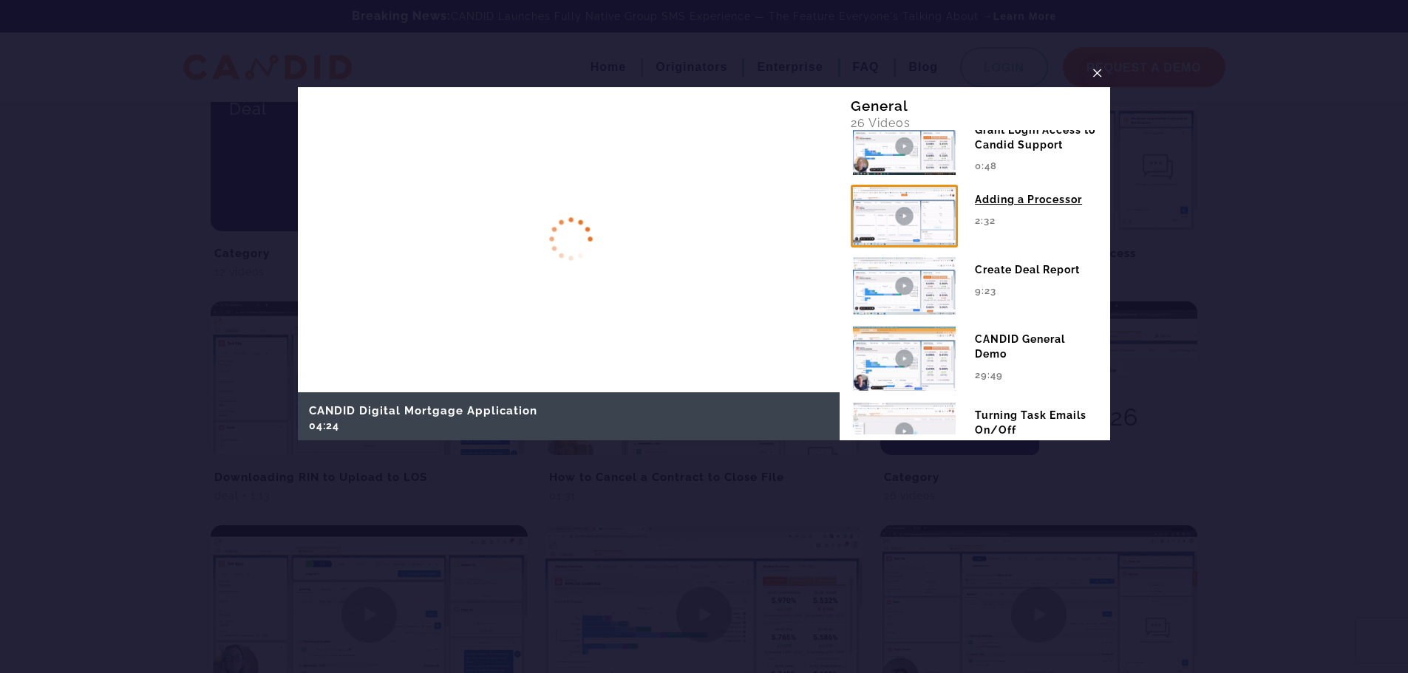
click at [930, 233] on img at bounding box center [904, 216] width 107 height 62
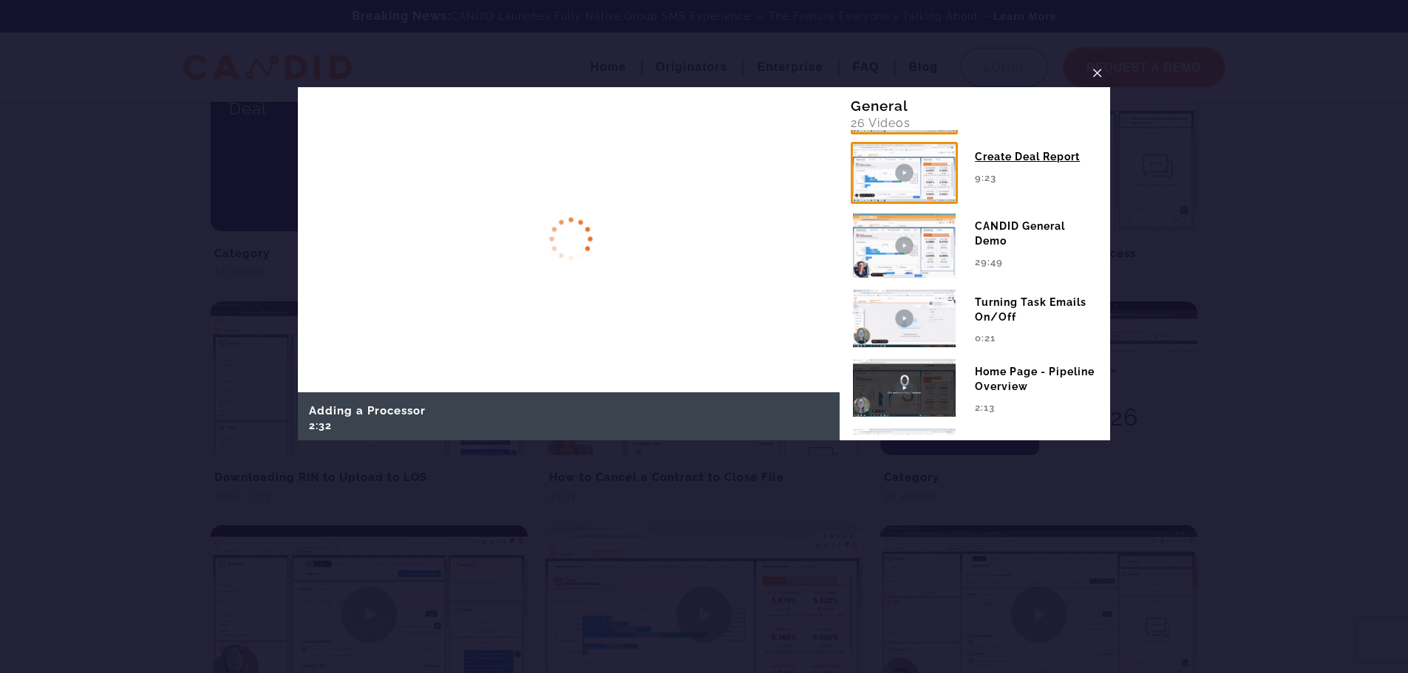
scroll to position [591, 0]
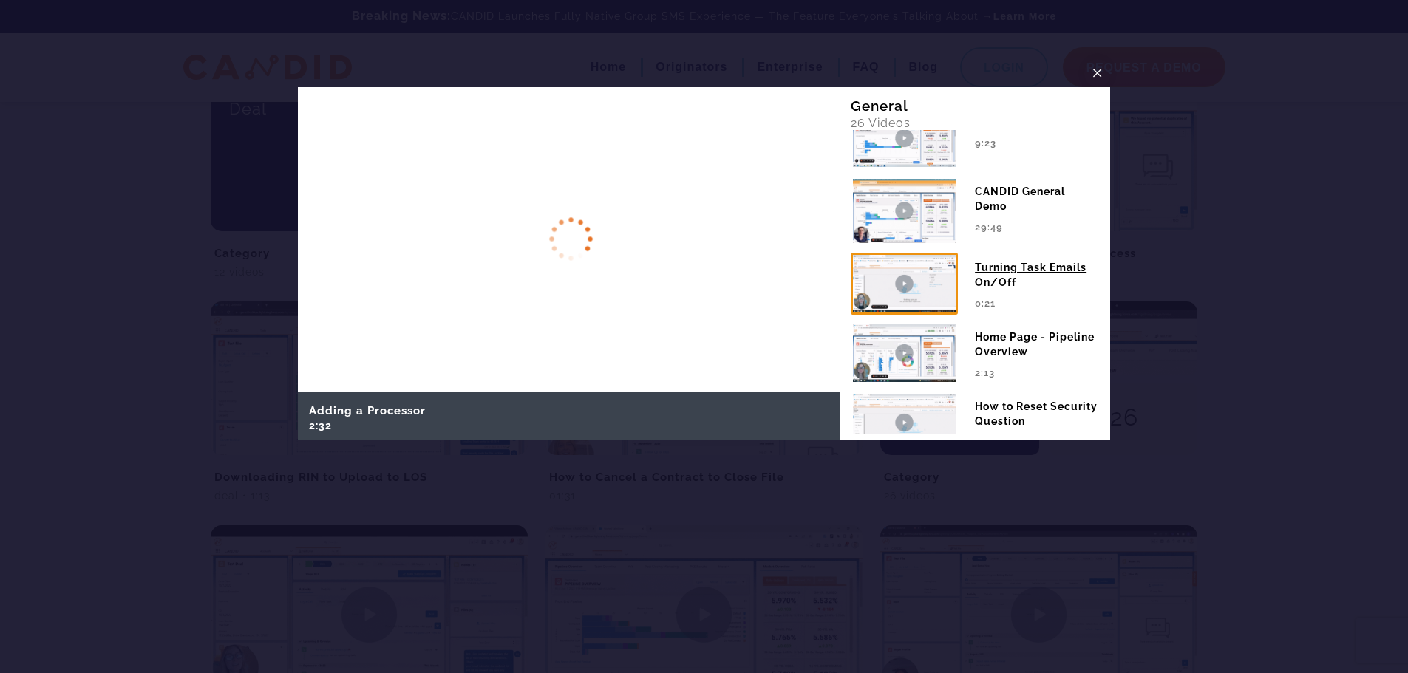
click at [926, 302] on img at bounding box center [904, 284] width 107 height 62
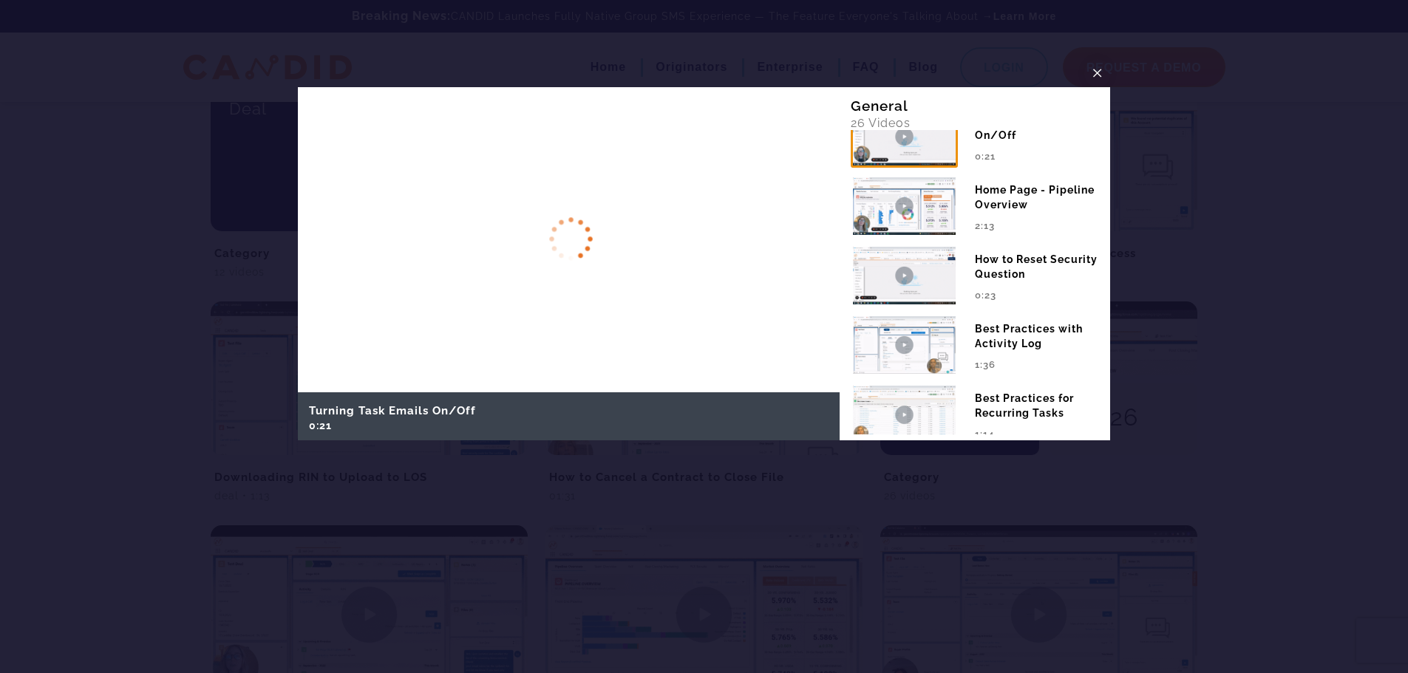
scroll to position [739, 0]
click at [905, 221] on img at bounding box center [904, 205] width 107 height 62
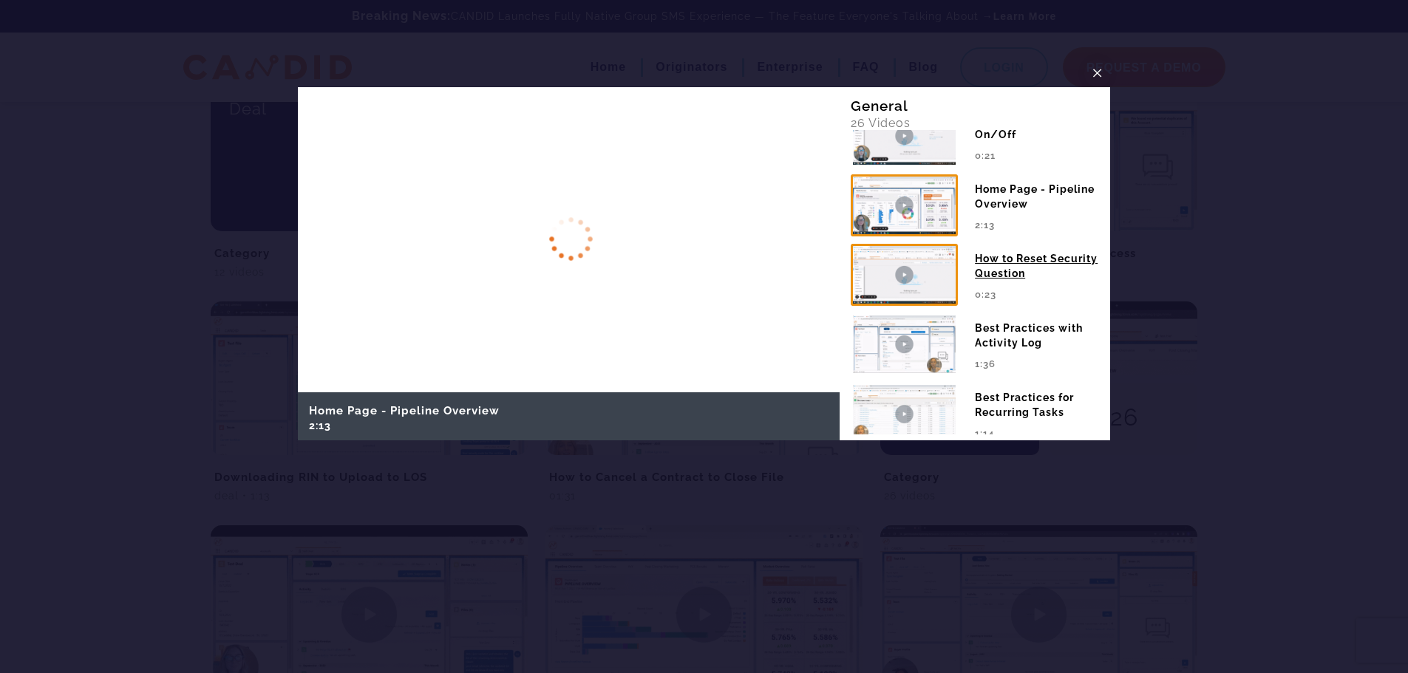
click at [945, 299] on img at bounding box center [904, 275] width 107 height 62
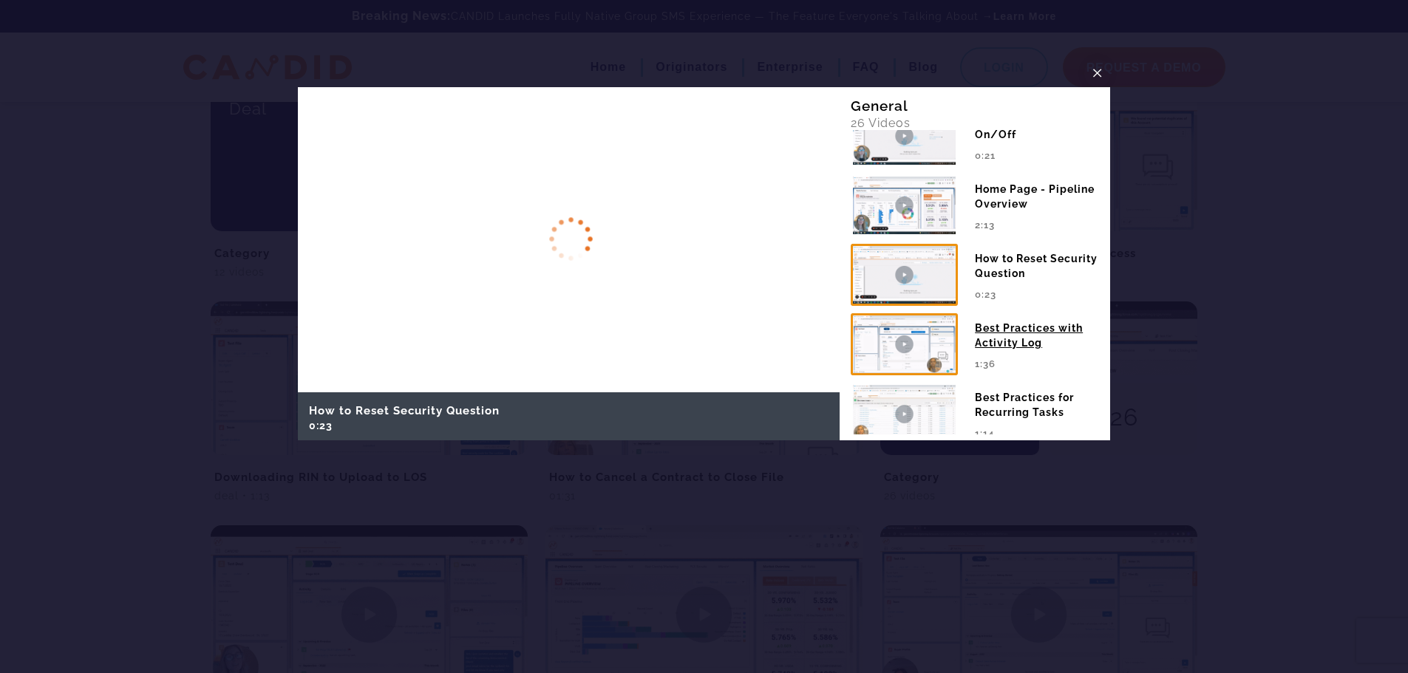
click at [917, 365] on img at bounding box center [904, 344] width 107 height 62
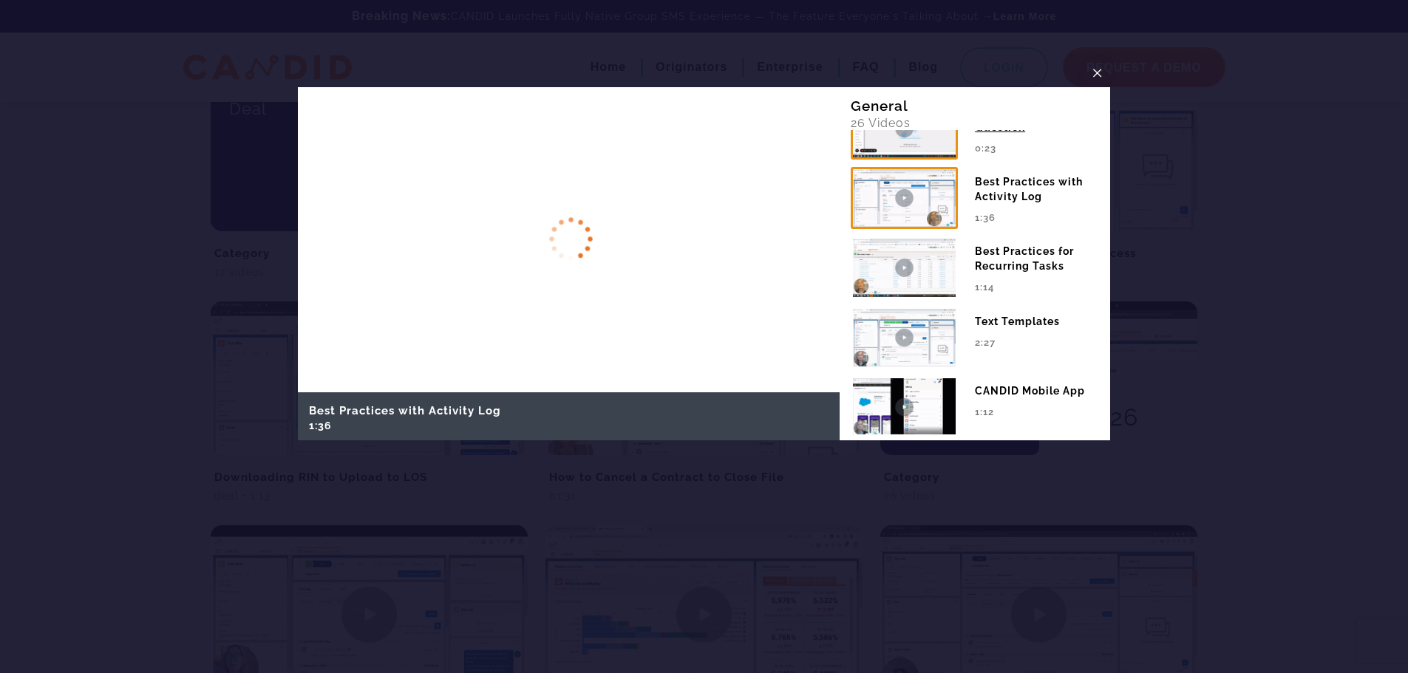
scroll to position [961, 0]
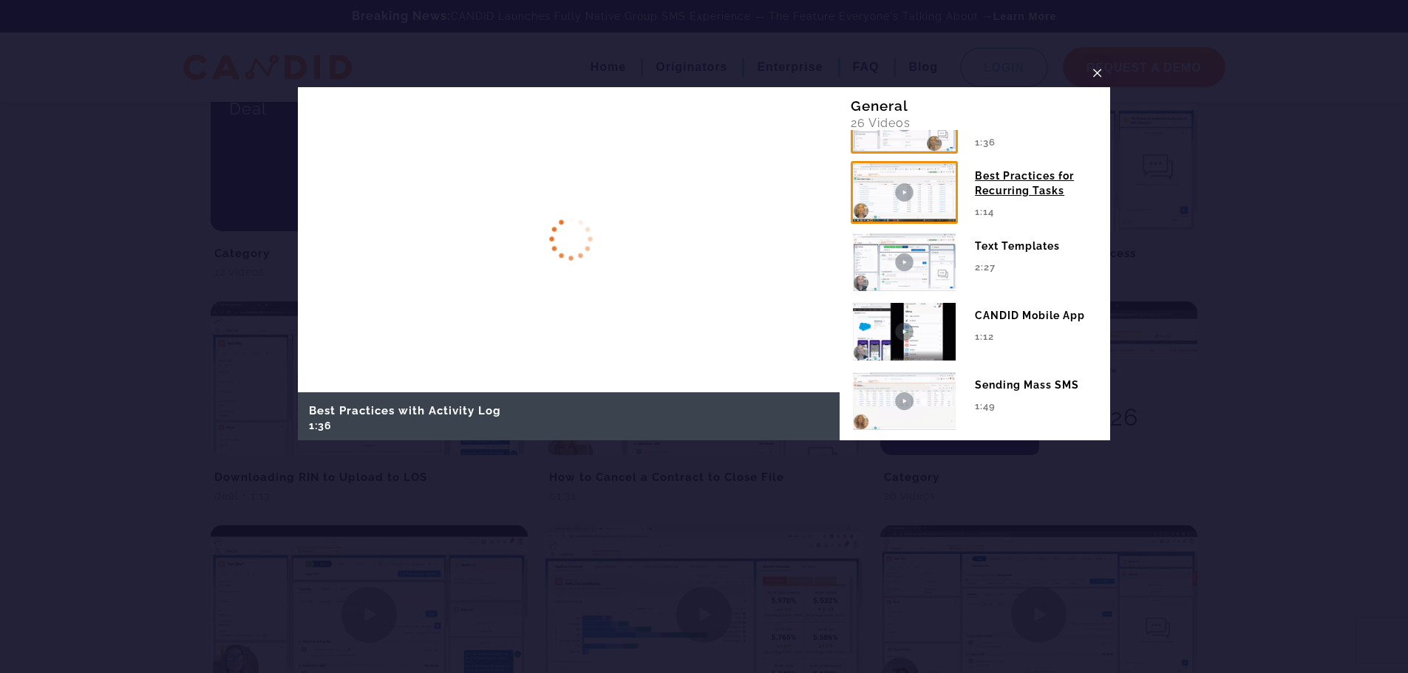
click at [935, 210] on img at bounding box center [904, 192] width 107 height 62
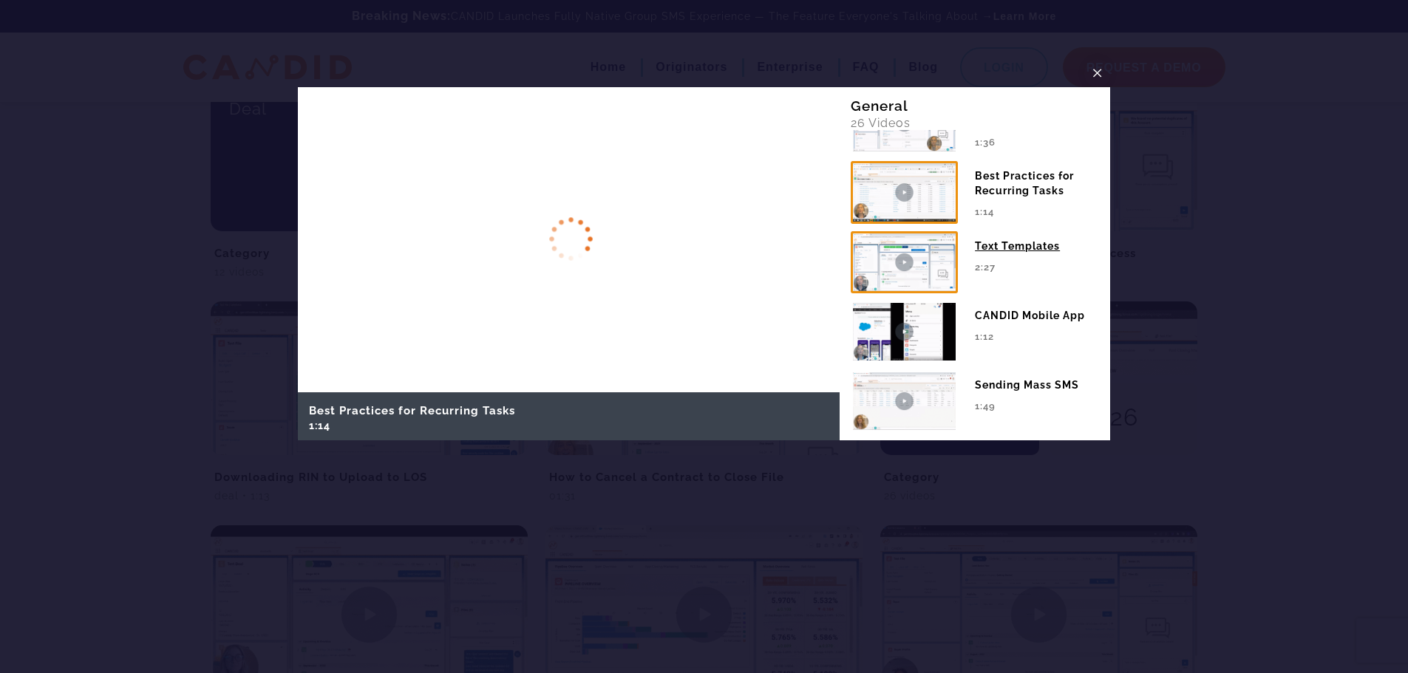
click at [938, 281] on img at bounding box center [904, 262] width 107 height 62
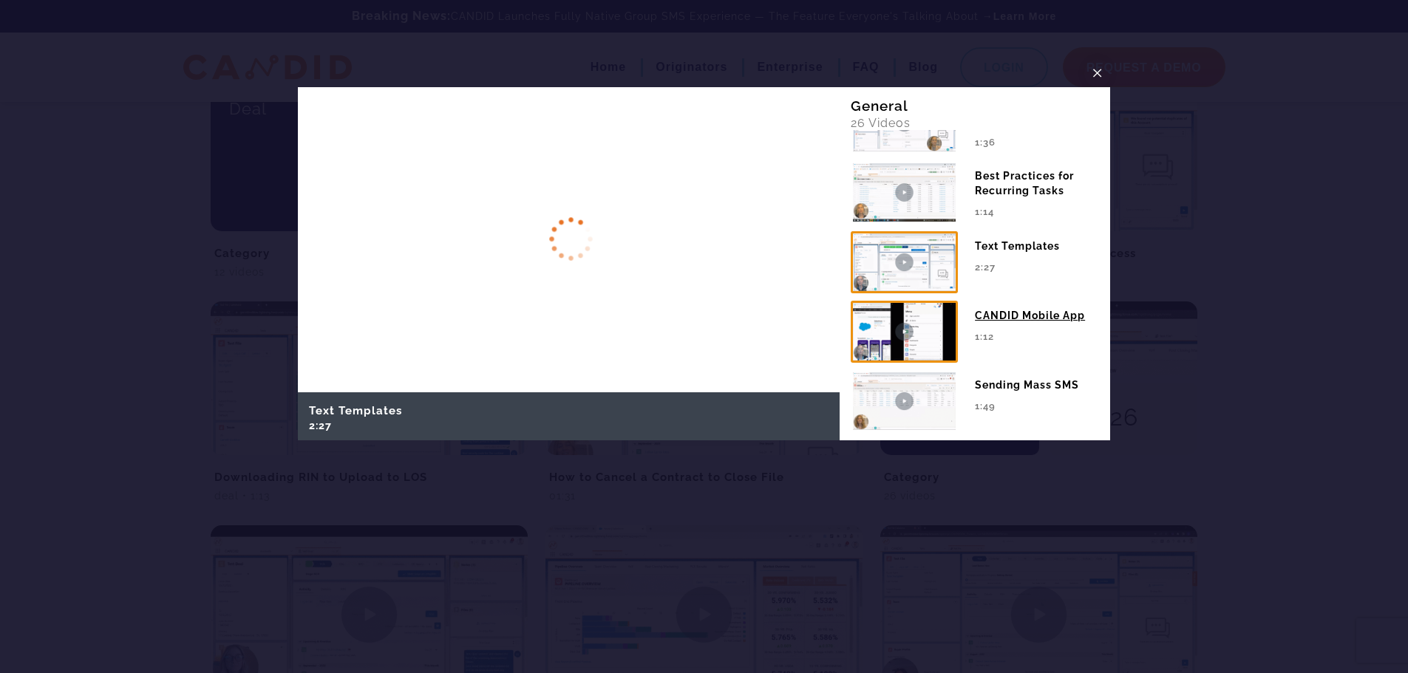
click at [923, 353] on img at bounding box center [904, 332] width 107 height 62
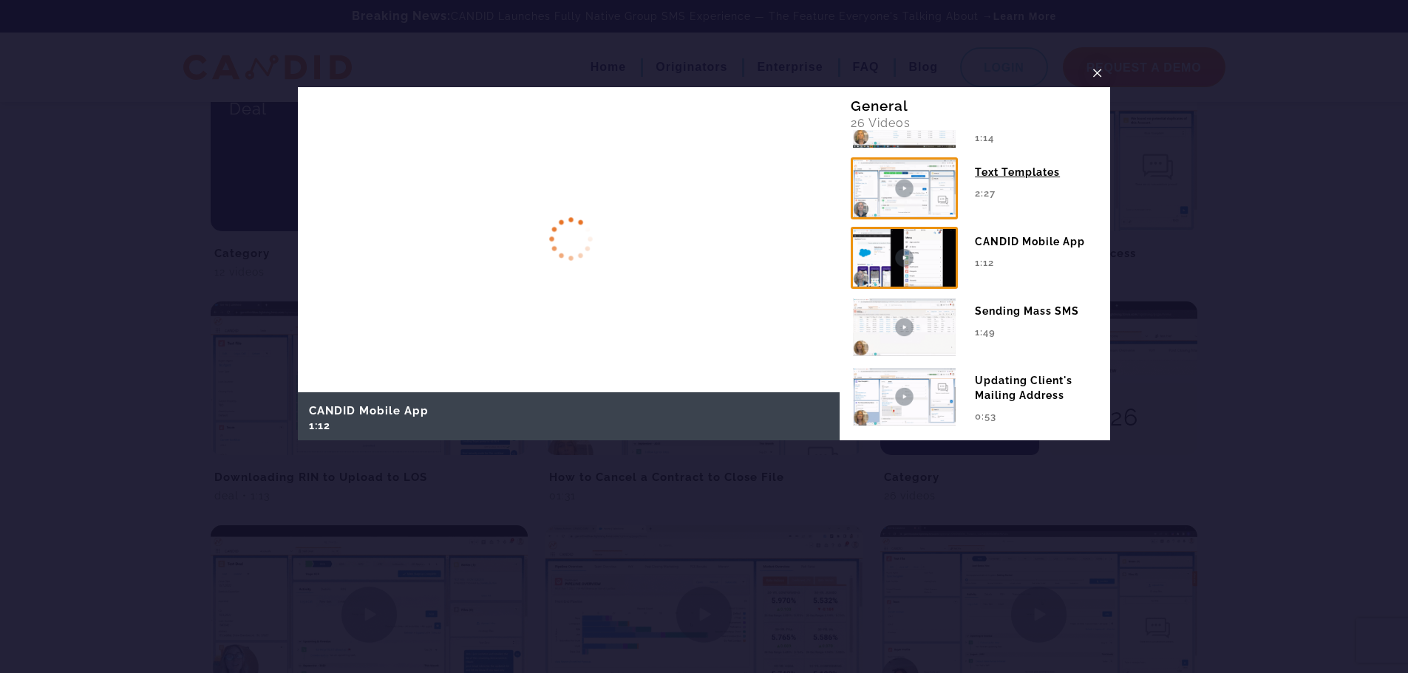
scroll to position [1109, 0]
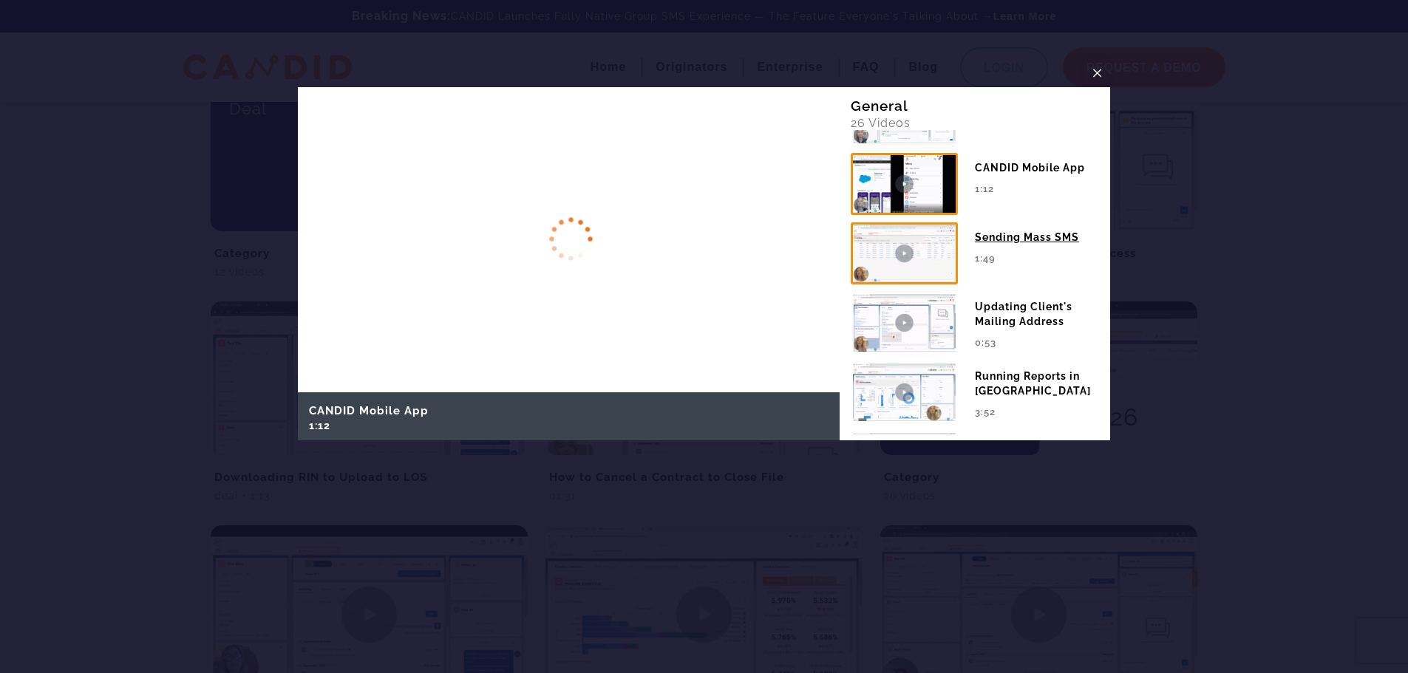
click at [922, 276] on img at bounding box center [904, 254] width 107 height 62
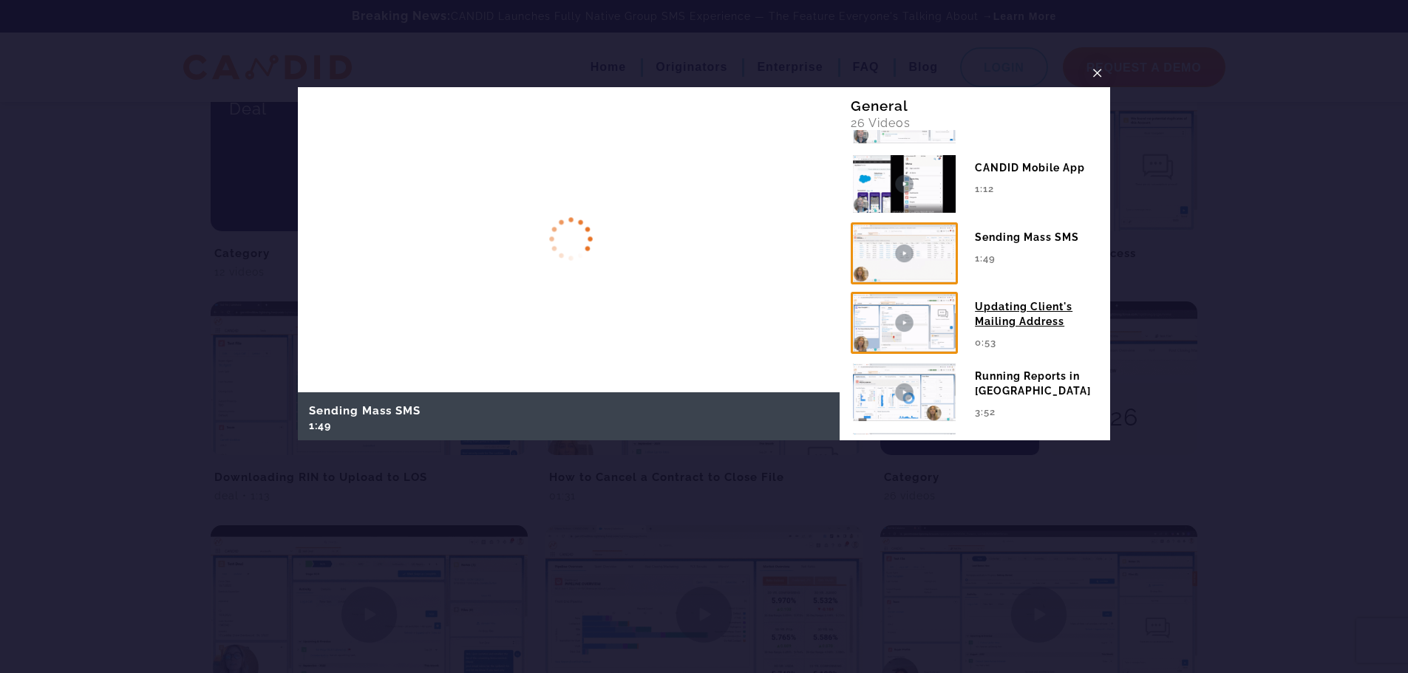
click at [937, 345] on img at bounding box center [904, 323] width 107 height 62
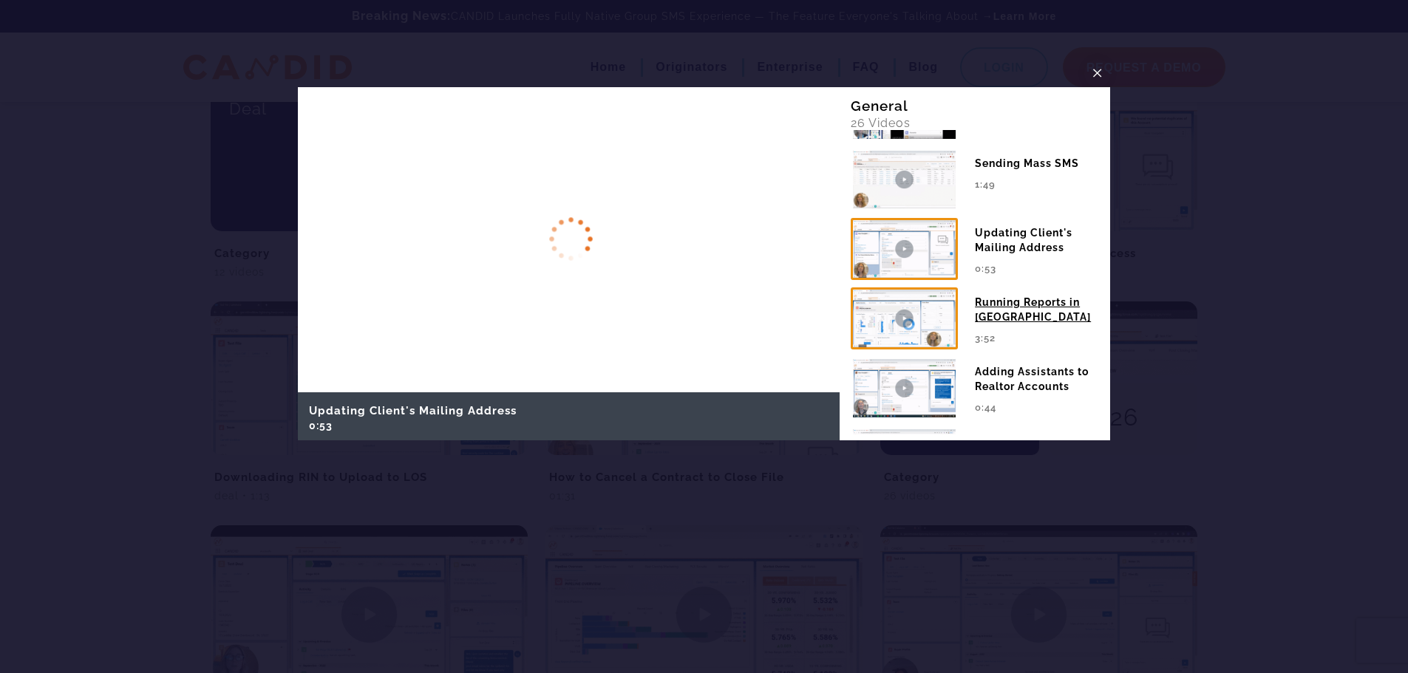
scroll to position [1257, 0]
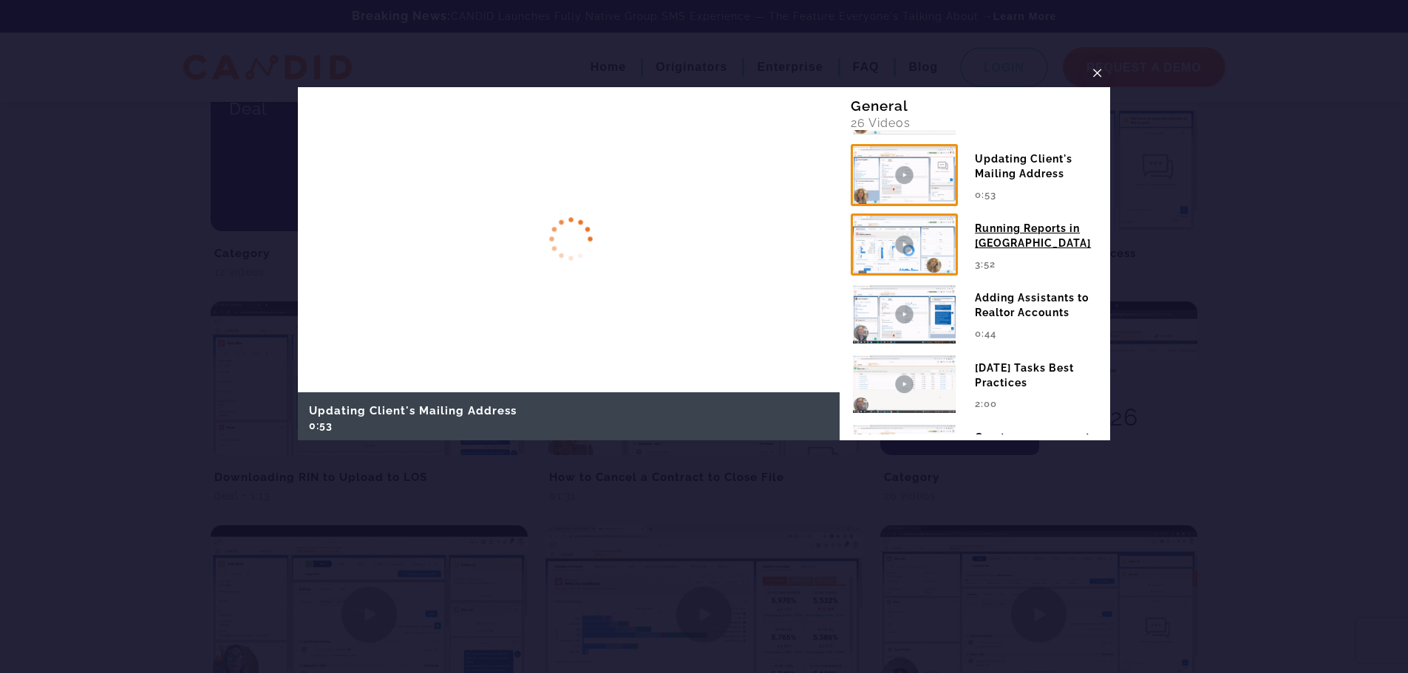
click at [907, 262] on img at bounding box center [904, 245] width 107 height 62
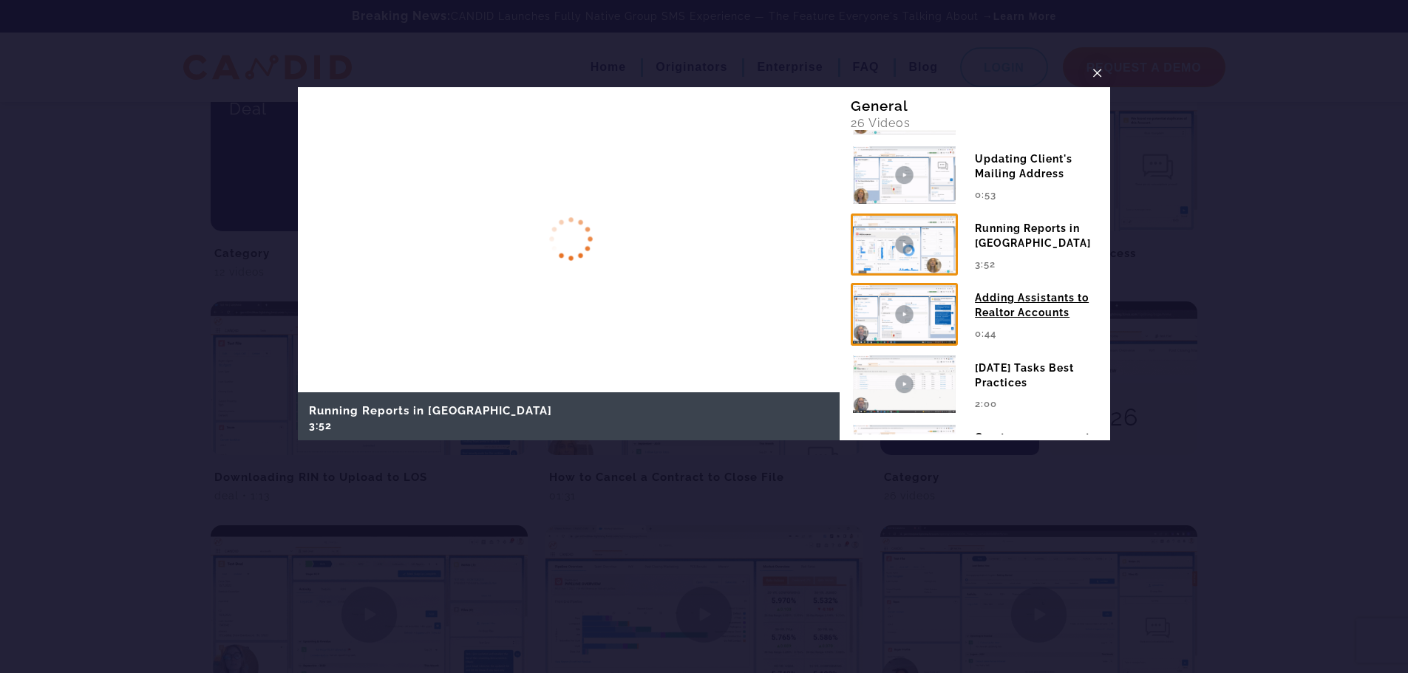
click at [928, 333] on img at bounding box center [904, 314] width 107 height 62
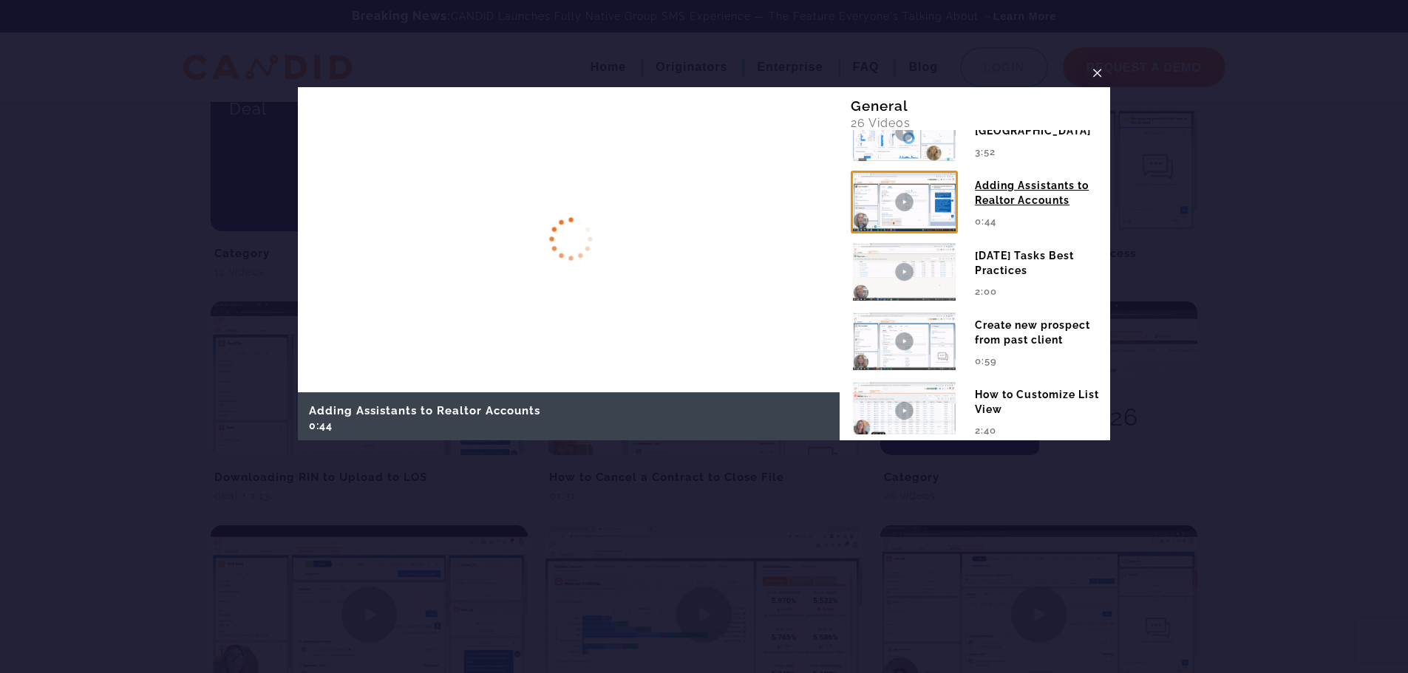
scroll to position [1404, 0]
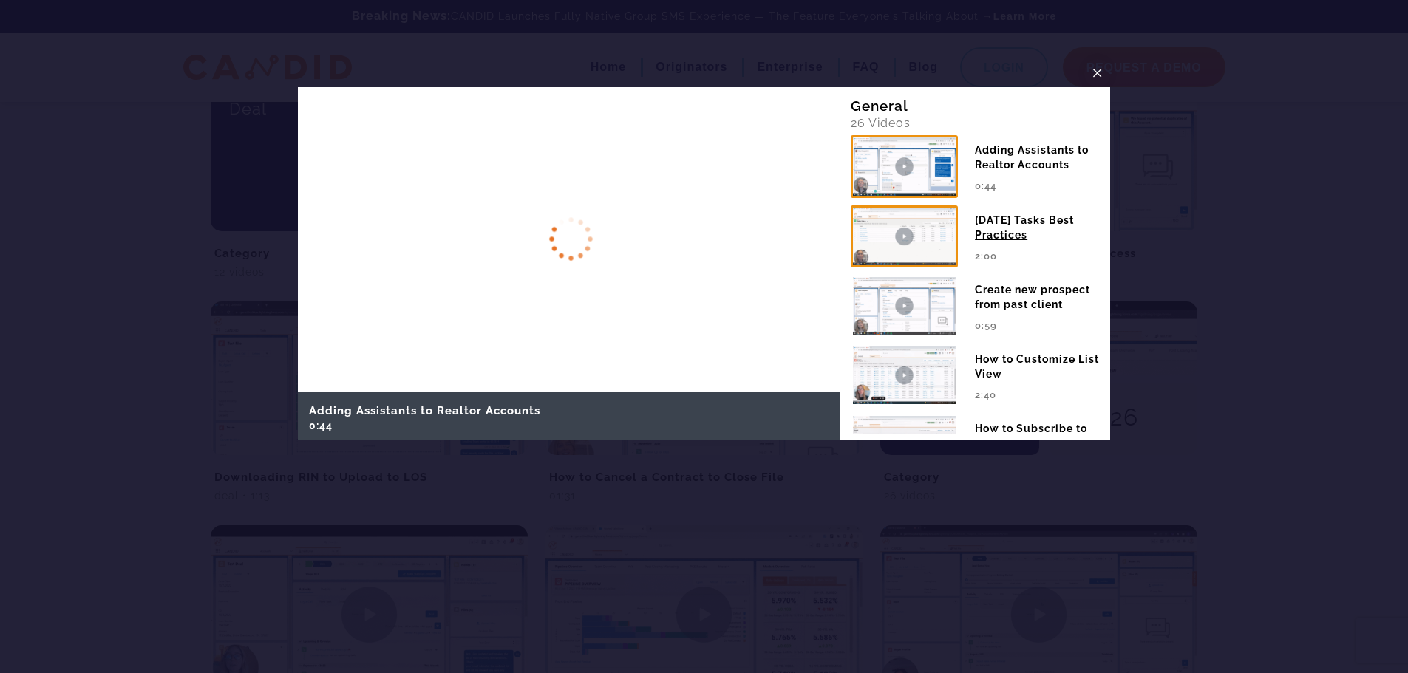
click at [918, 237] on img at bounding box center [904, 236] width 107 height 62
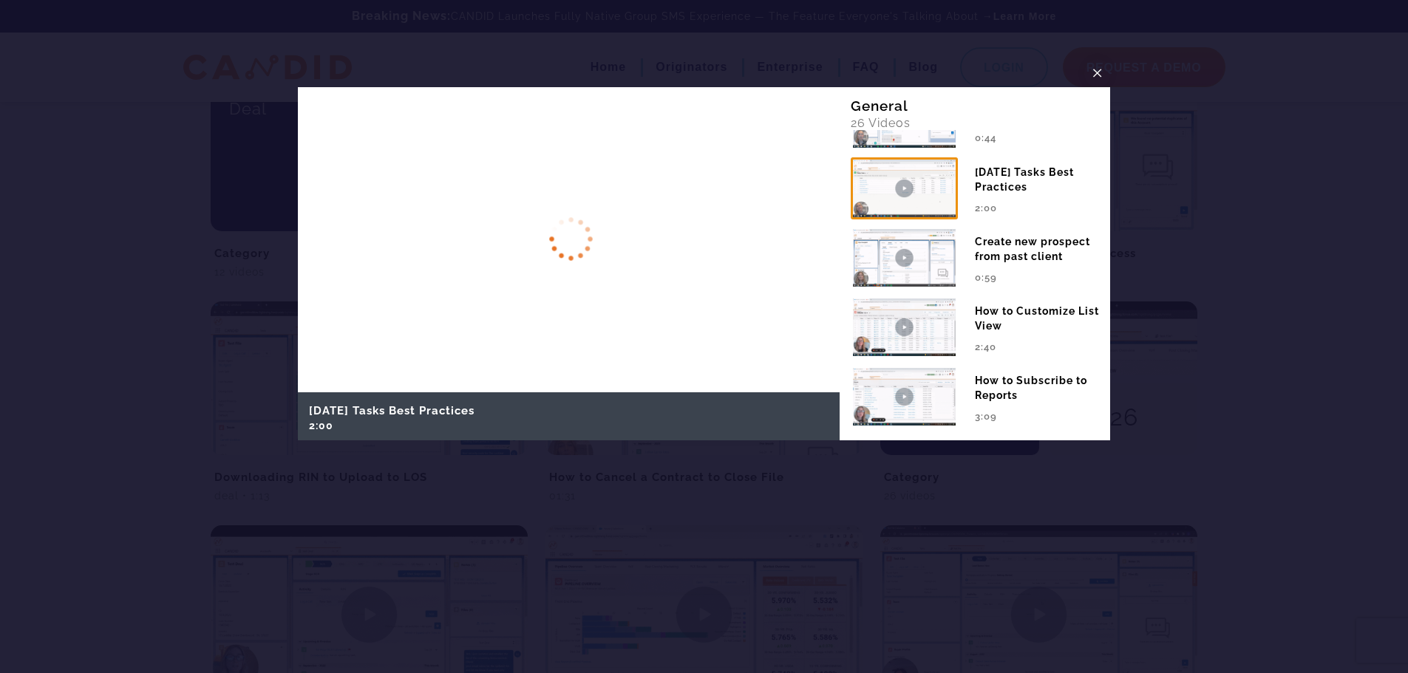
scroll to position [1478, 0]
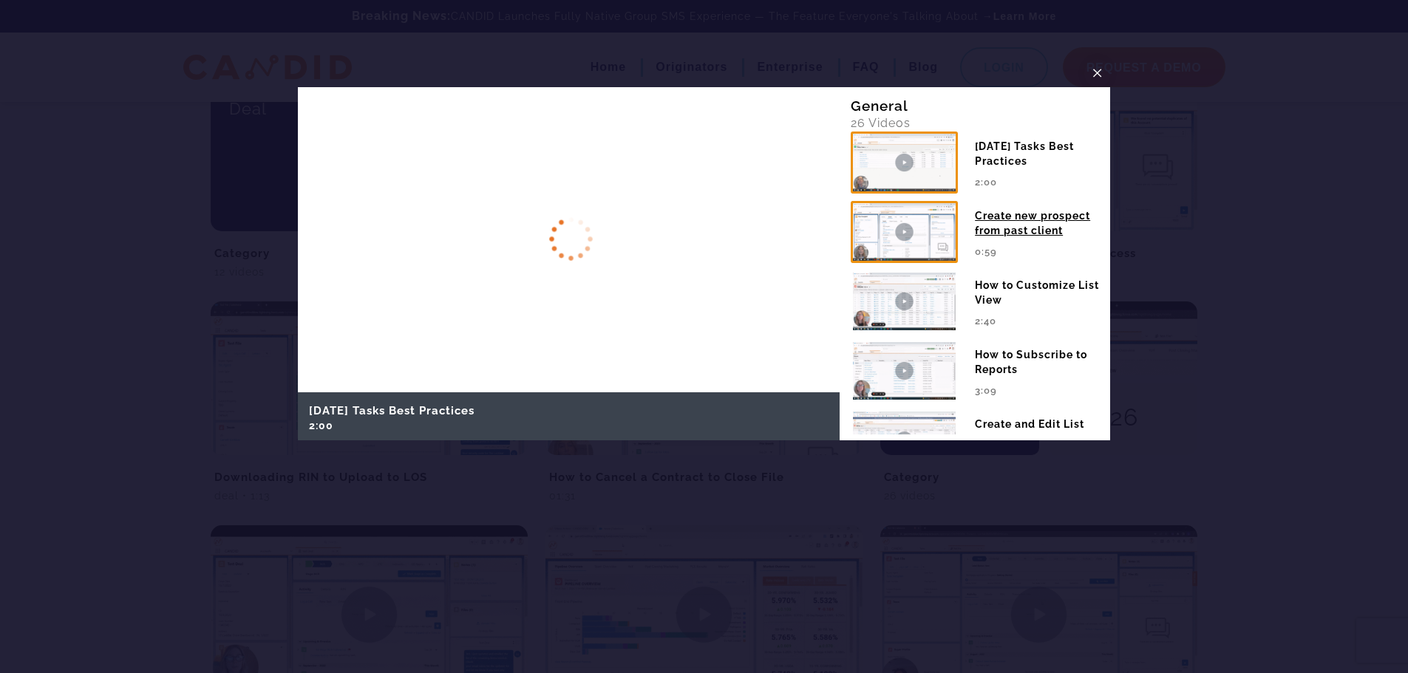
click at [929, 257] on img at bounding box center [904, 232] width 107 height 62
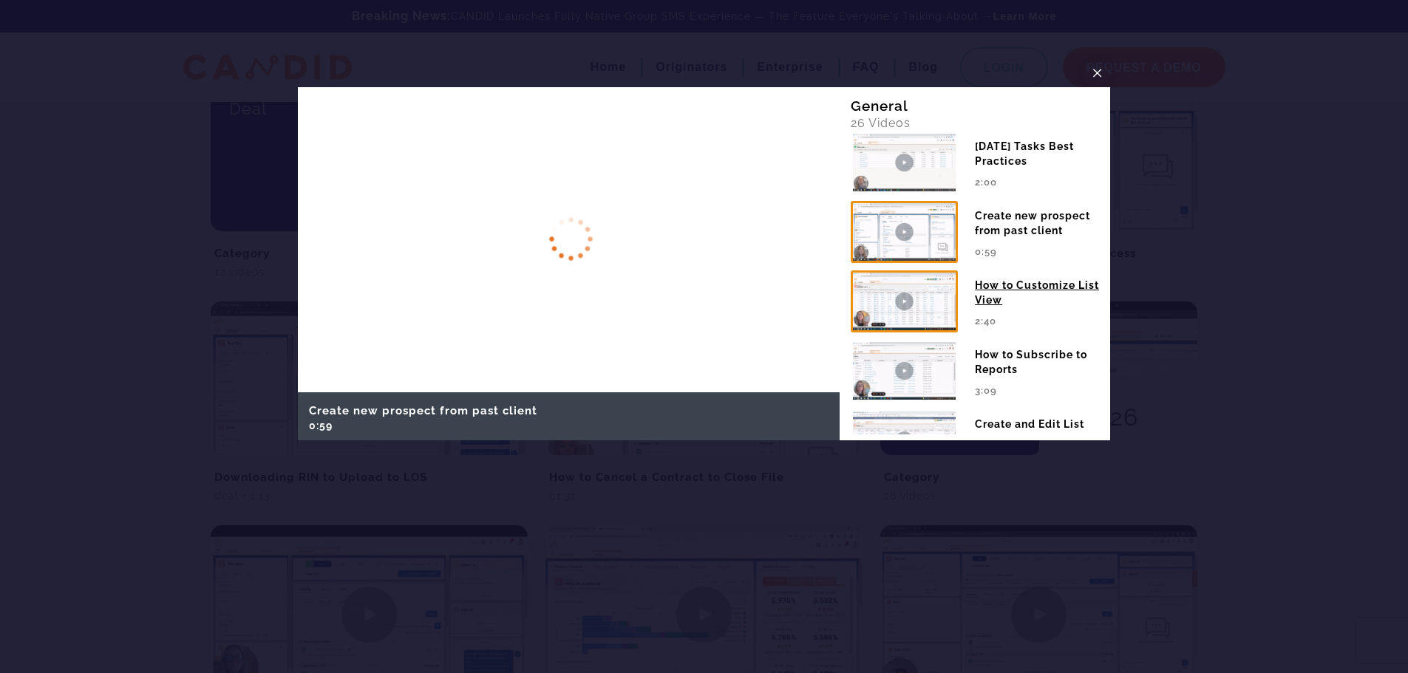
click at [945, 330] on img at bounding box center [904, 302] width 107 height 62
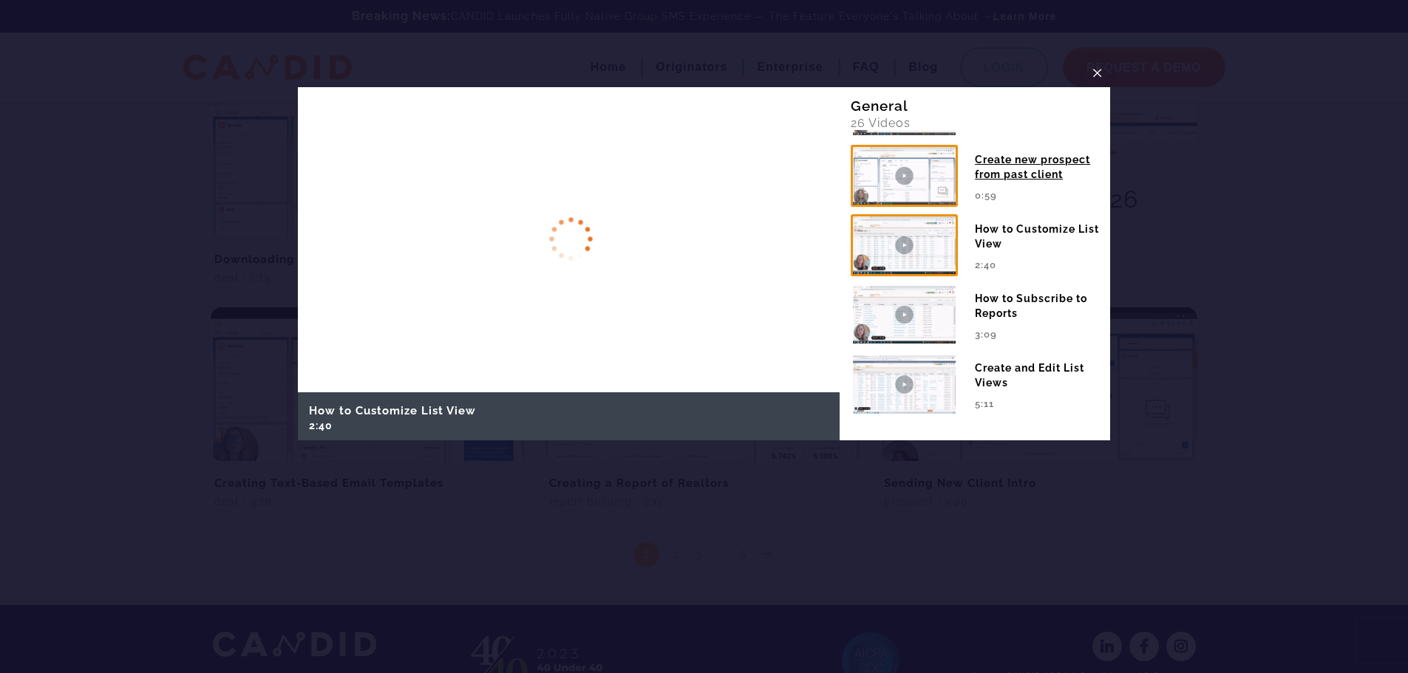
scroll to position [1109, 0]
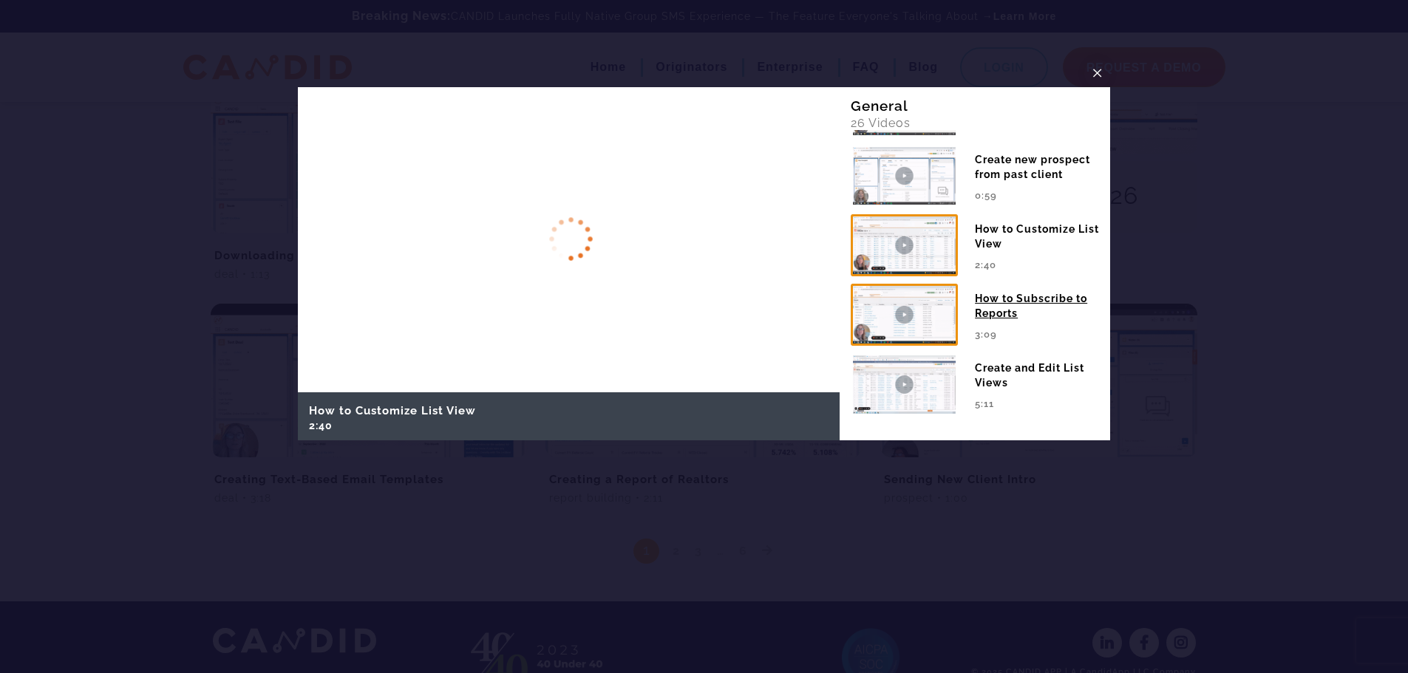
click at [902, 313] on img at bounding box center [904, 315] width 107 height 62
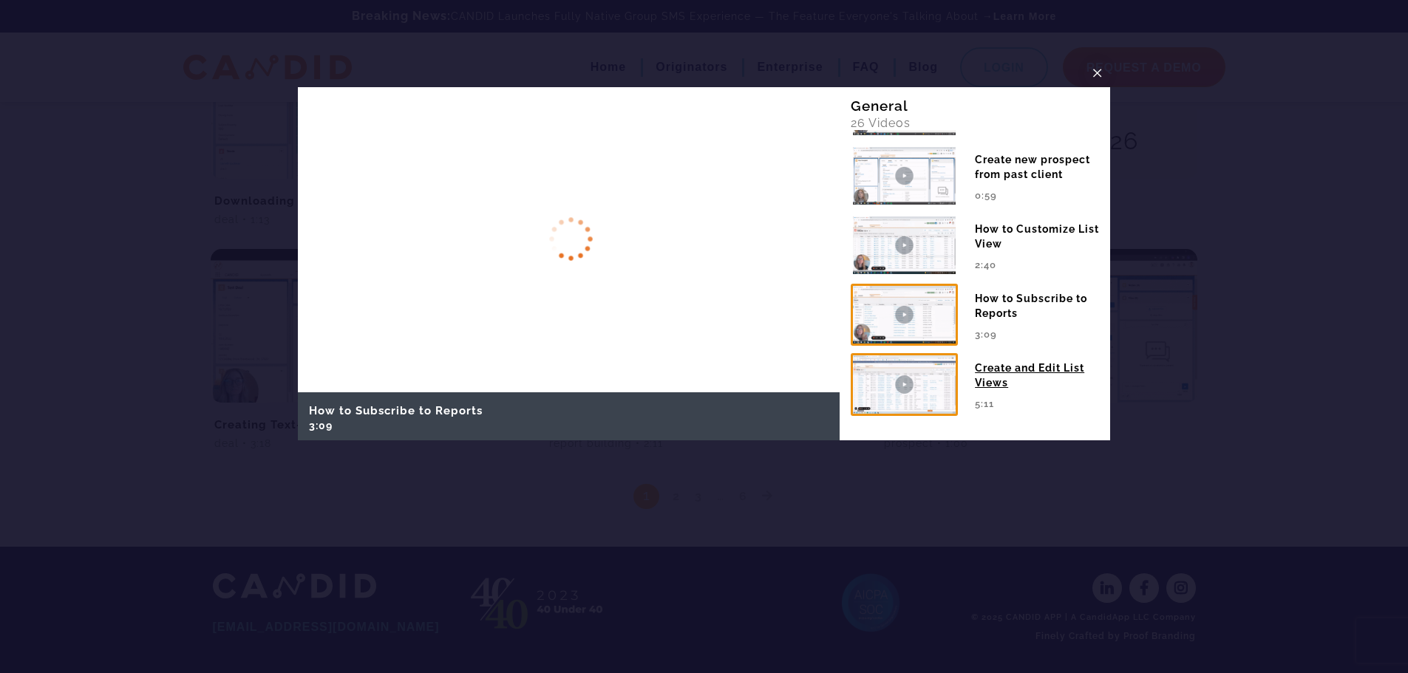
scroll to position [1165, 0]
click at [937, 383] on img at bounding box center [904, 384] width 107 height 62
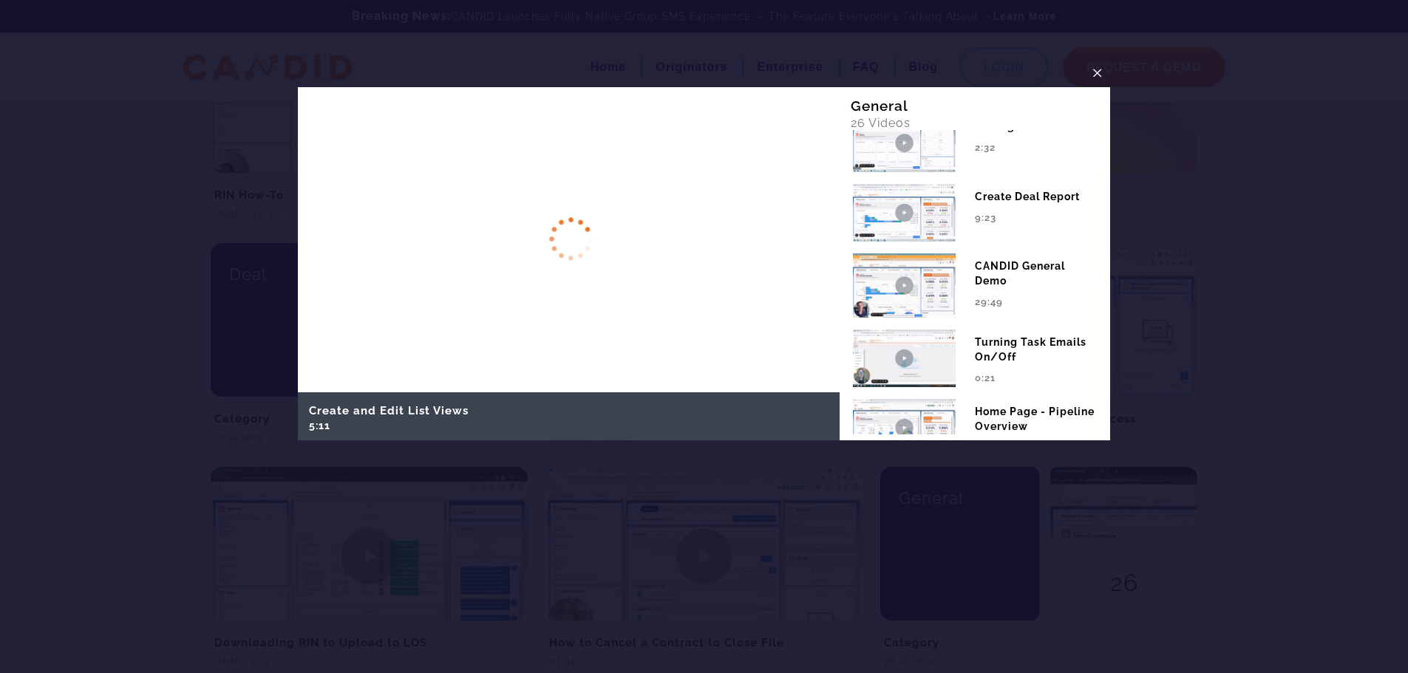
scroll to position [443, 0]
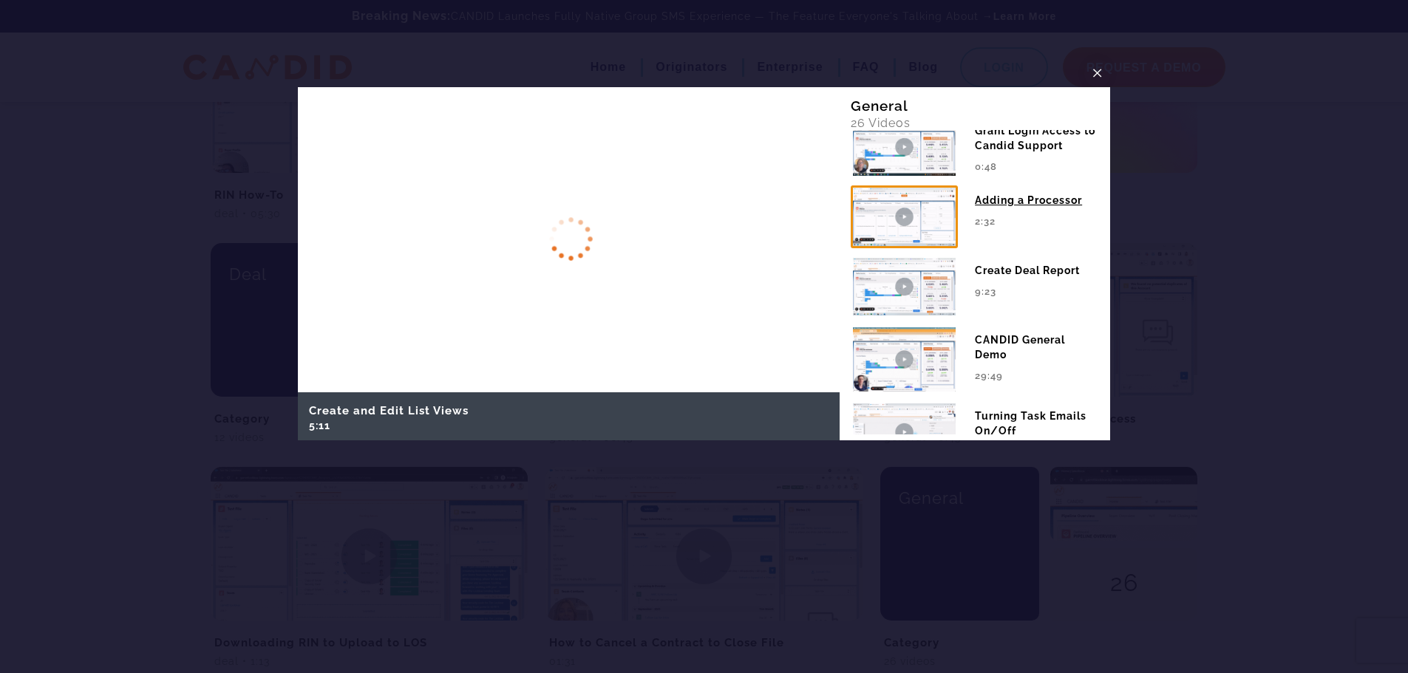
click at [936, 226] on img at bounding box center [904, 217] width 107 height 62
click at [1098, 74] on span "×" at bounding box center [1098, 72] width 12 height 23
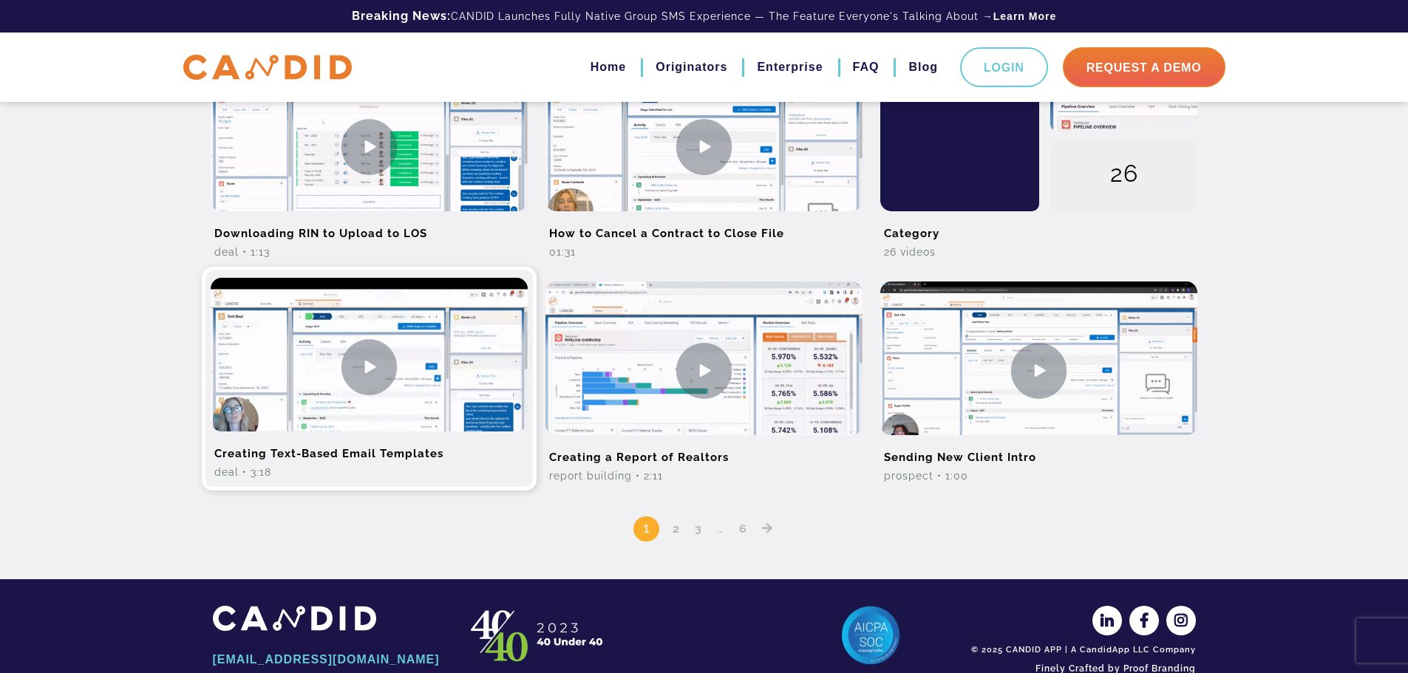
scroll to position [1165, 0]
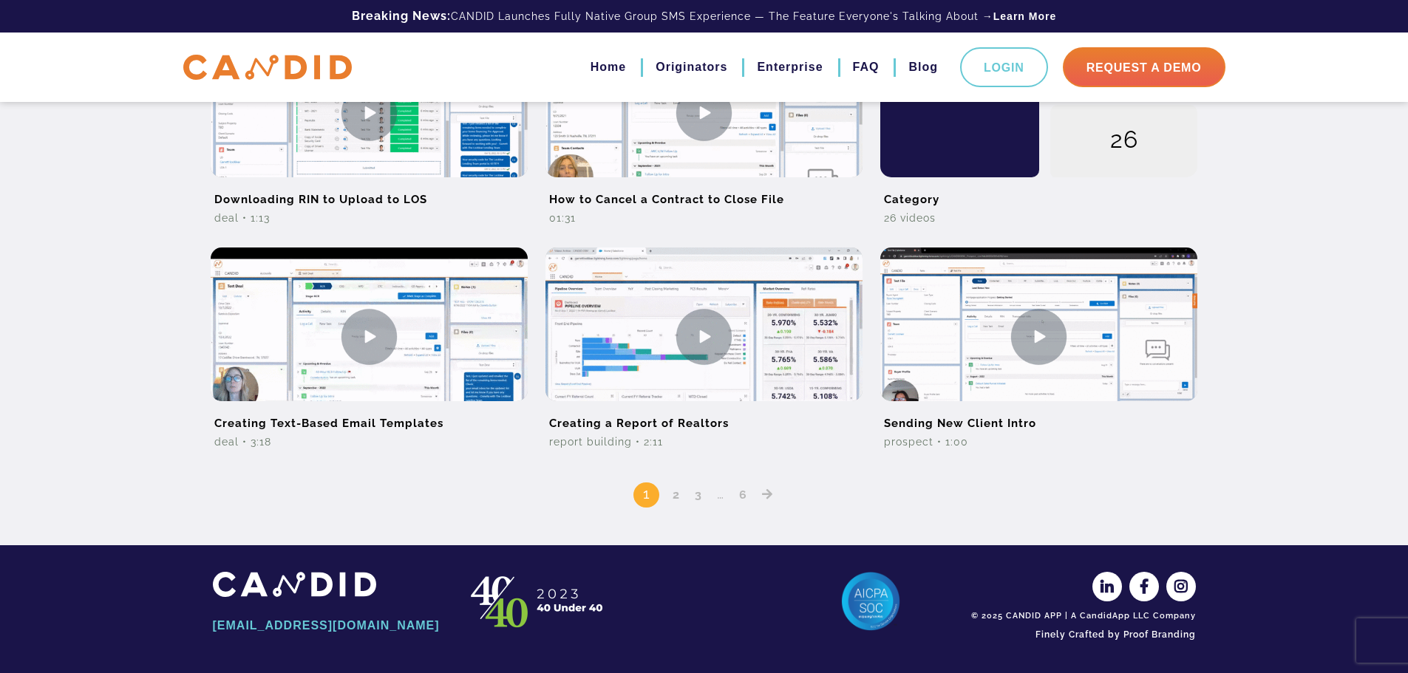
click at [675, 496] on link "2" at bounding box center [677, 495] width 18 height 14
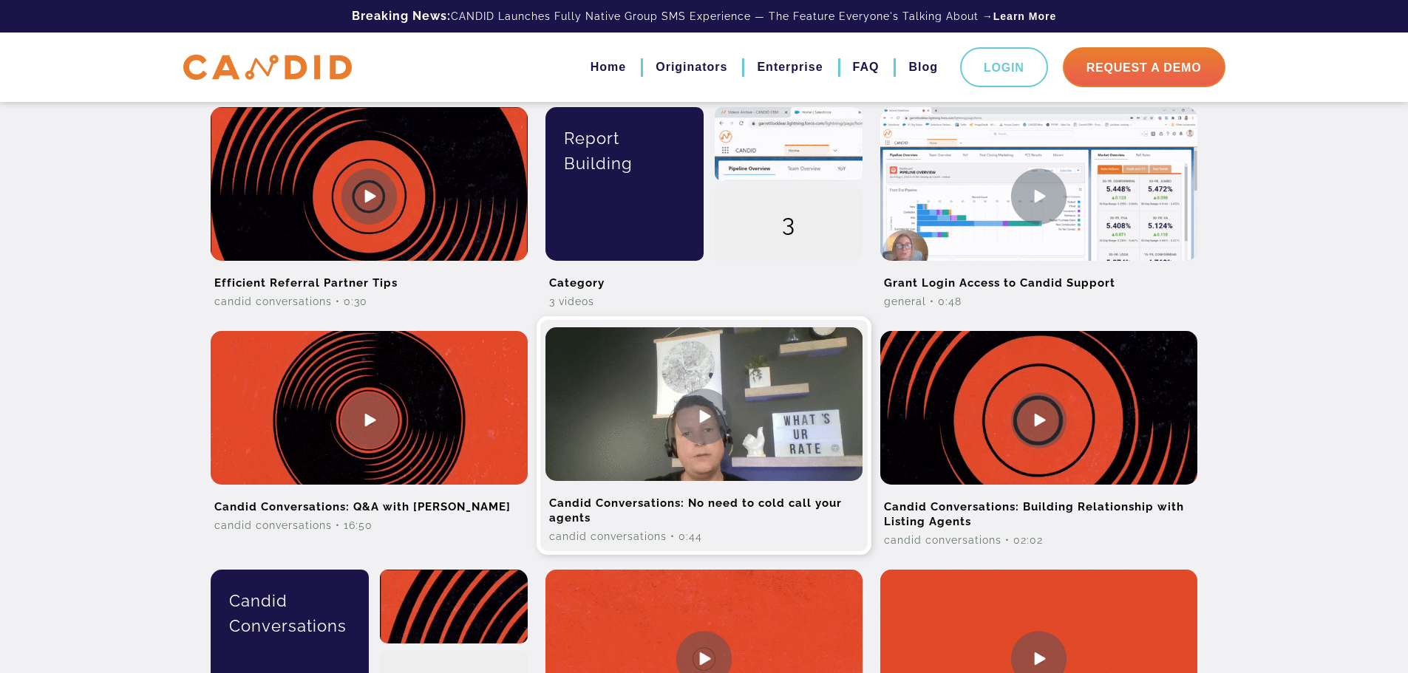
scroll to position [444, 0]
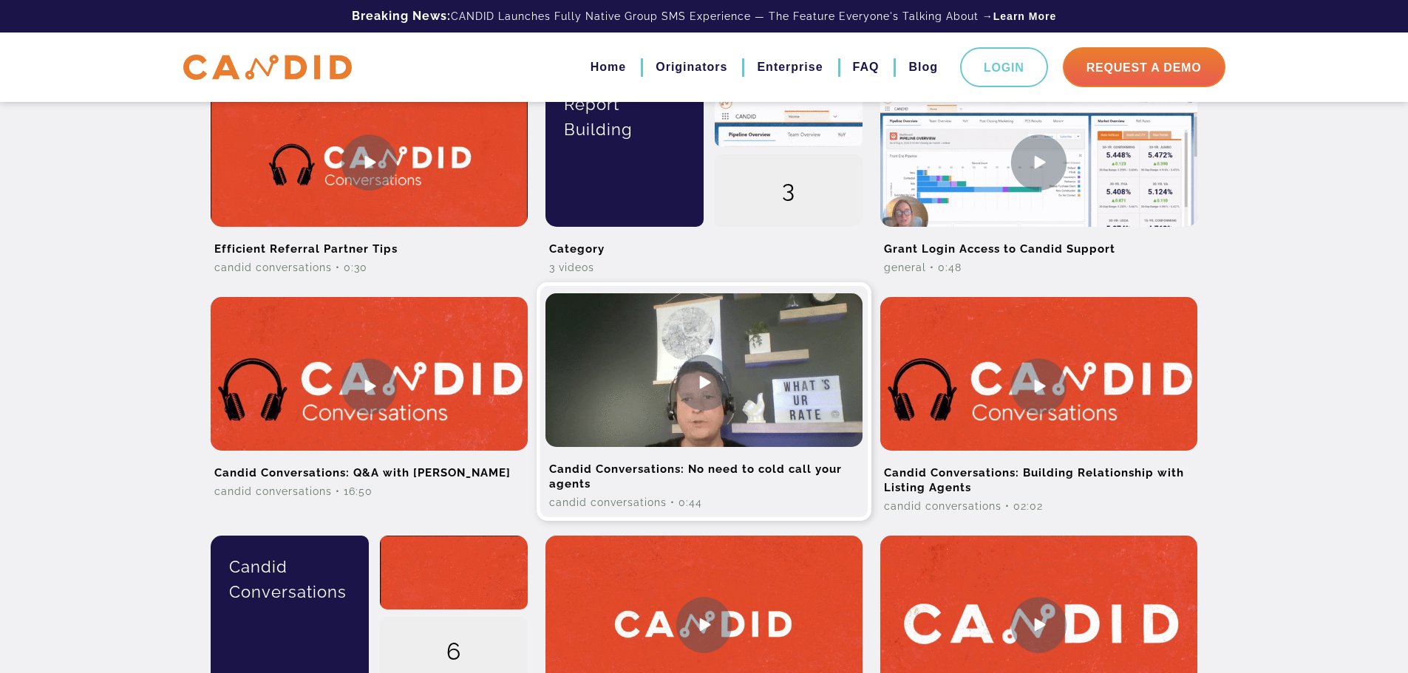
click at [711, 379] on img at bounding box center [704, 382] width 317 height 178
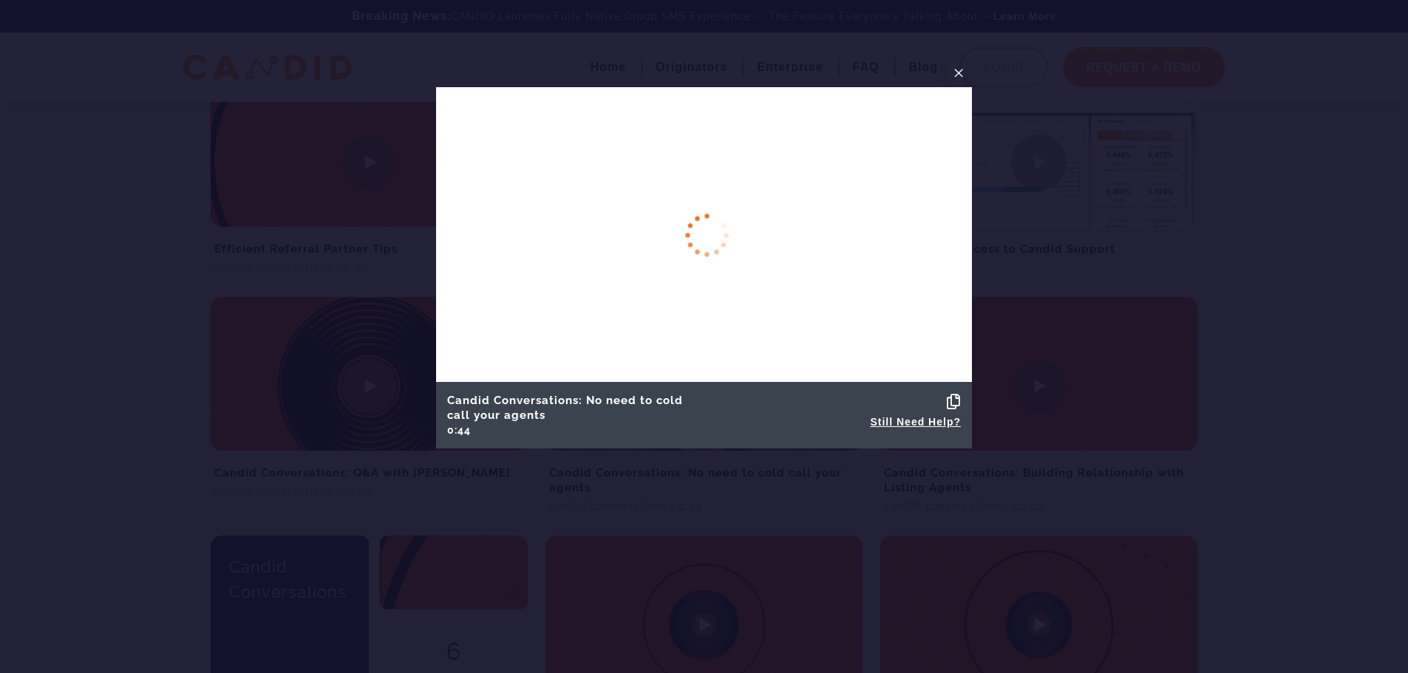
click at [957, 76] on span "×" at bounding box center [959, 72] width 12 height 23
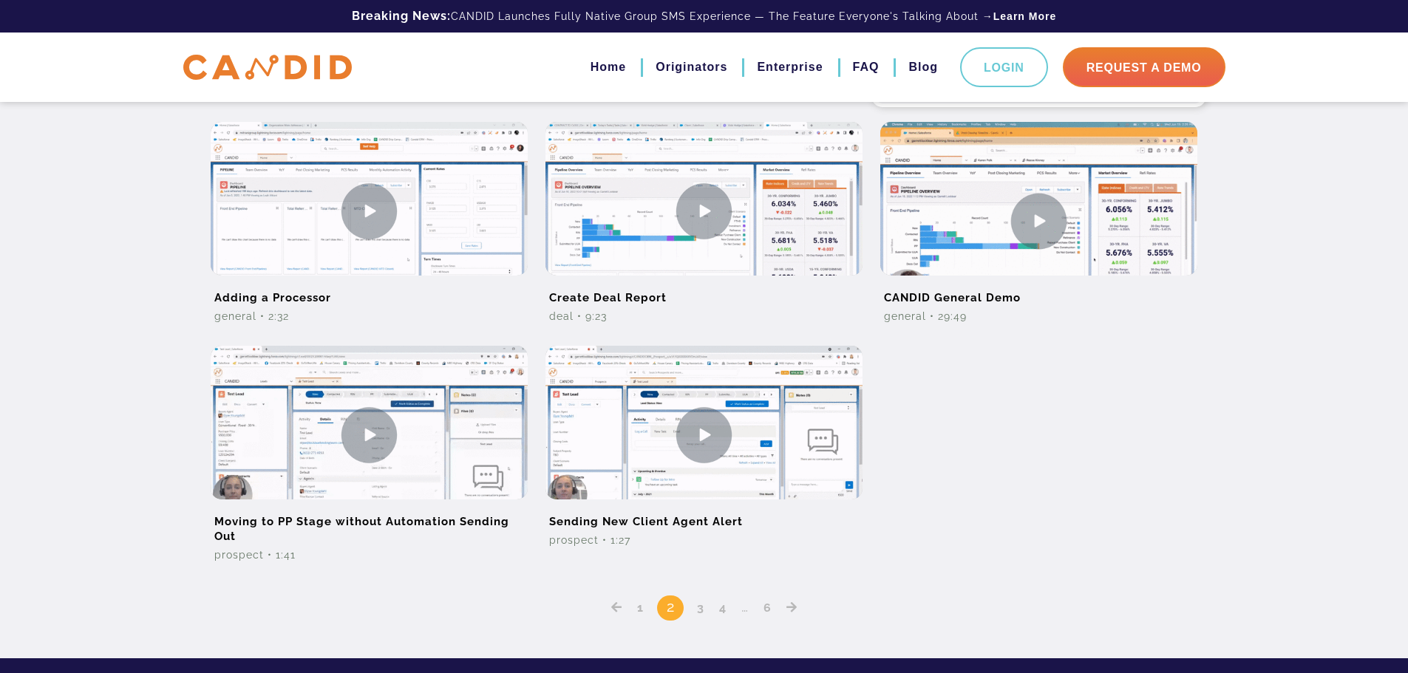
scroll to position [1109, 0]
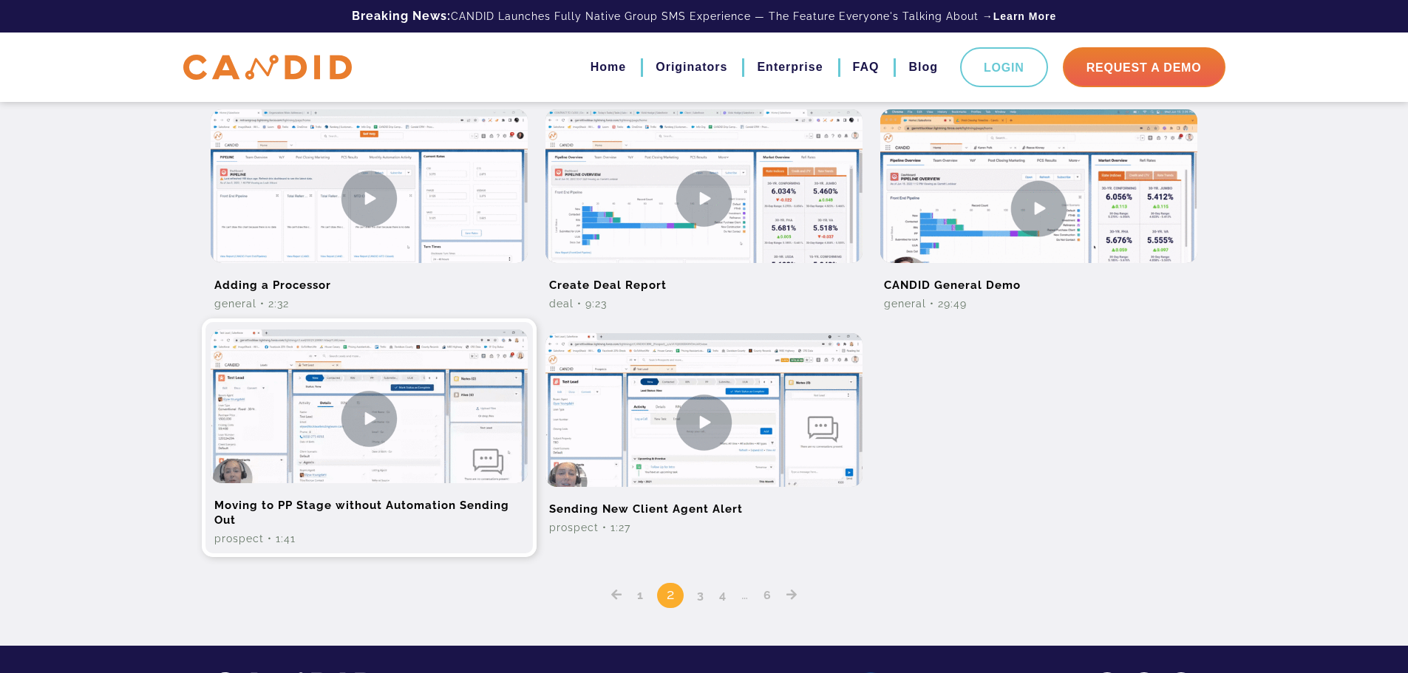
click at [381, 424] on img at bounding box center [369, 419] width 317 height 178
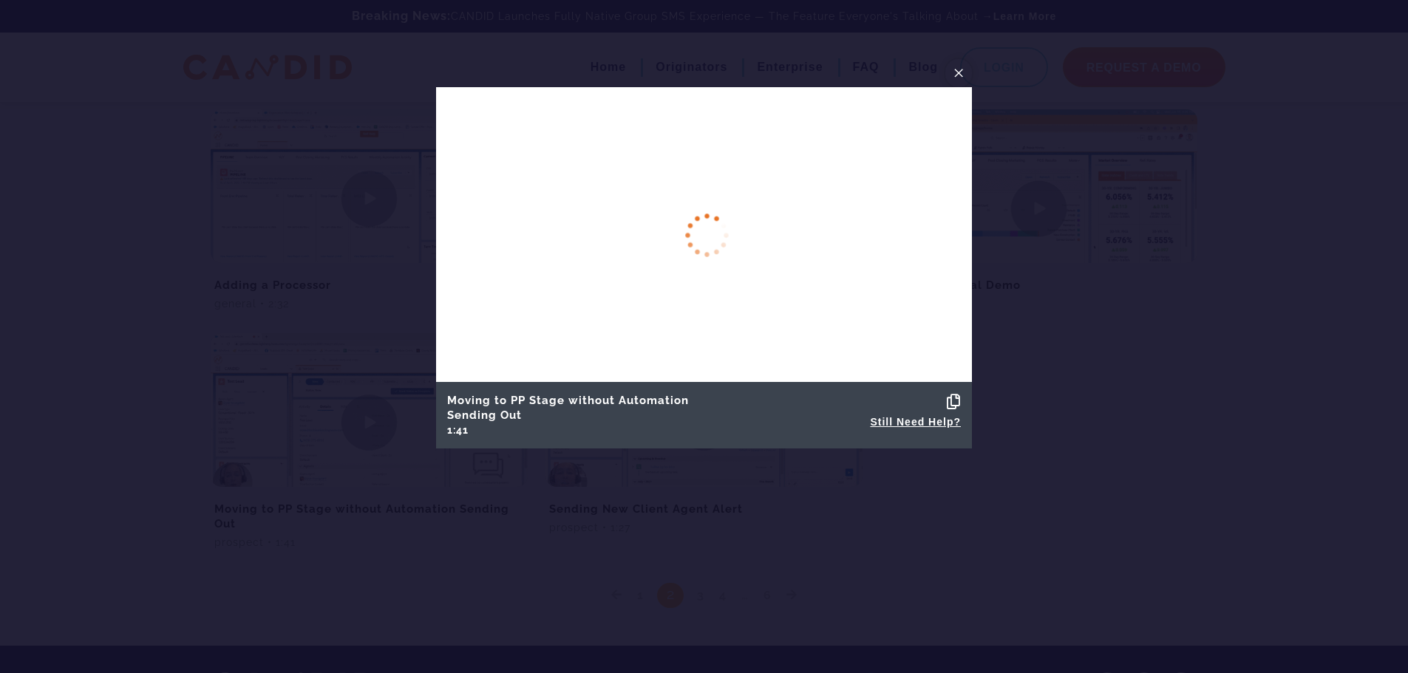
click at [954, 74] on span "×" at bounding box center [959, 72] width 12 height 23
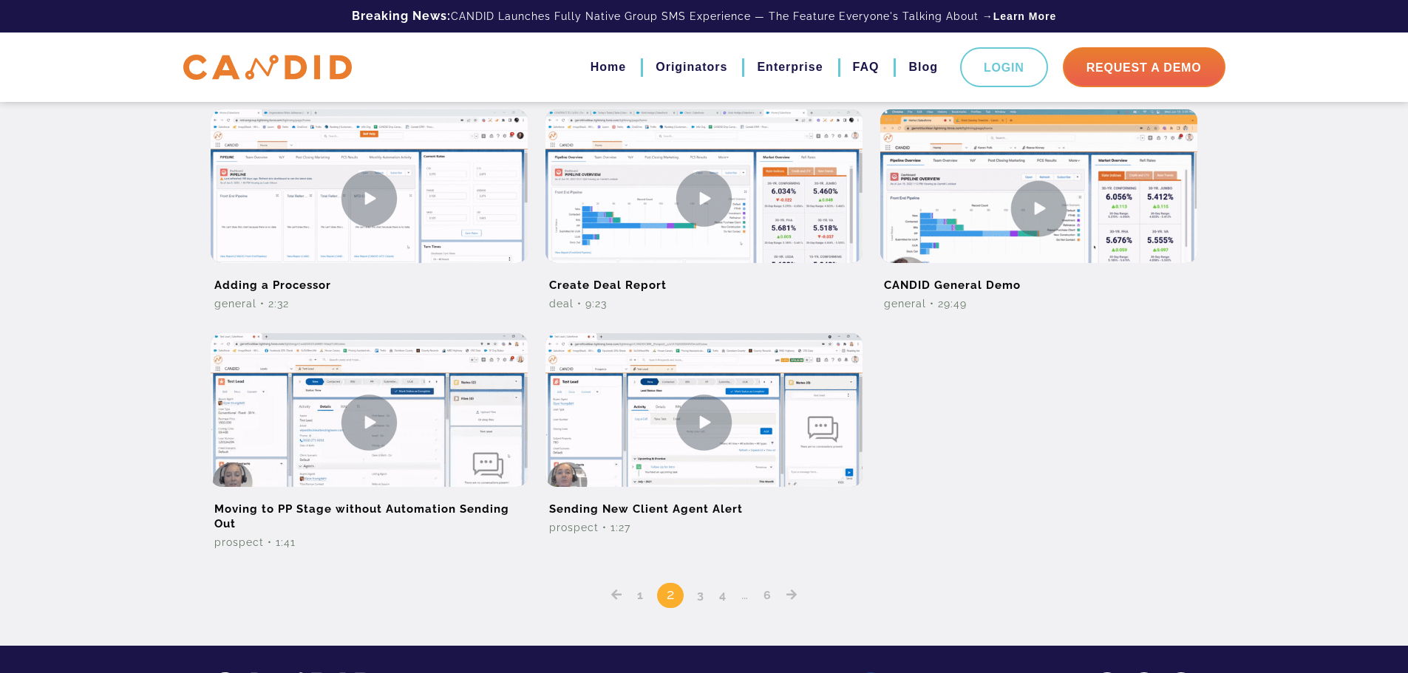
click at [701, 599] on link "3" at bounding box center [701, 595] width 18 height 14
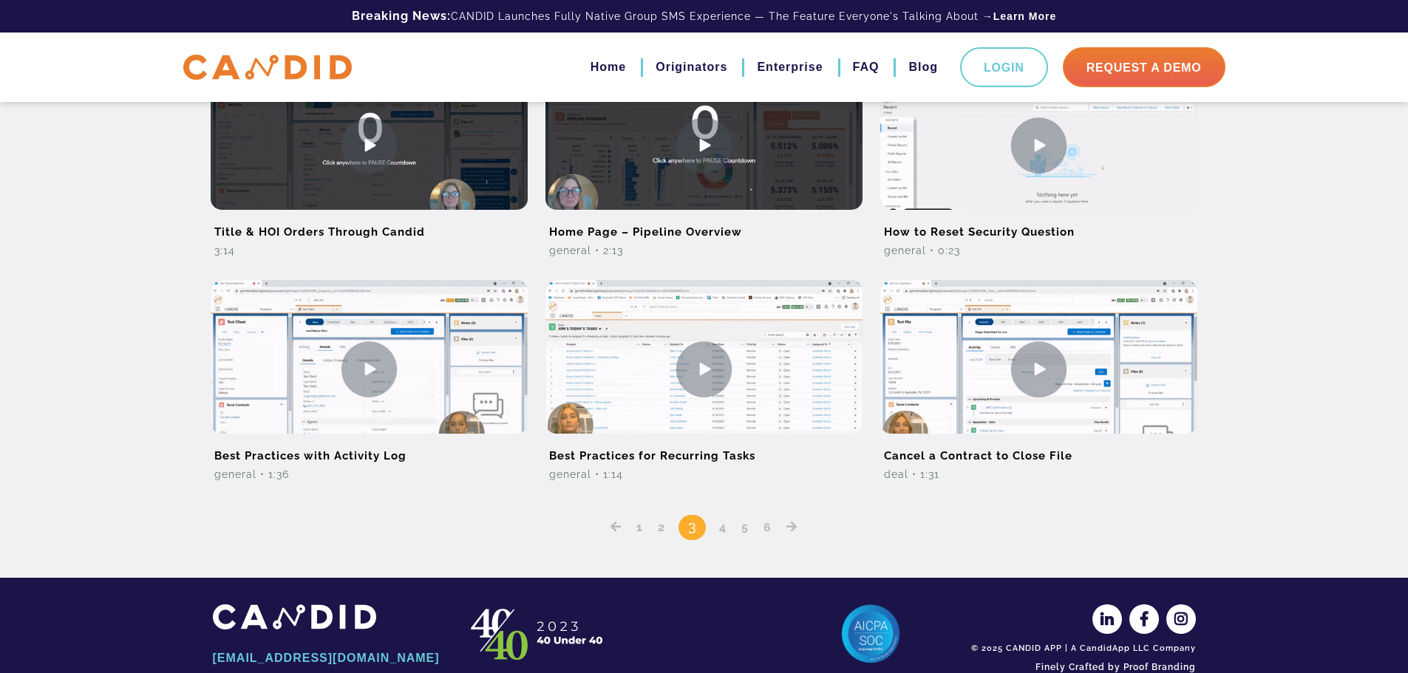
scroll to position [941, 0]
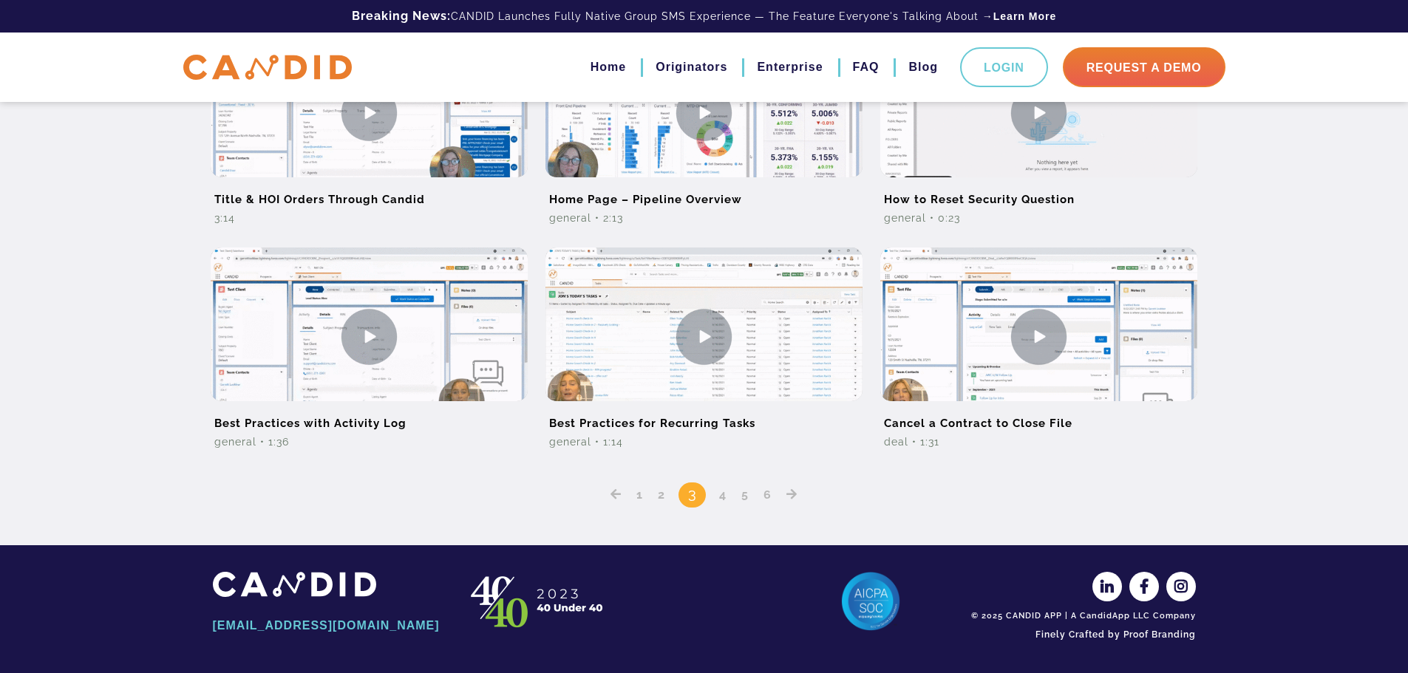
click at [721, 503] on div "1 2 3 4 5 6" at bounding box center [704, 485] width 983 height 48
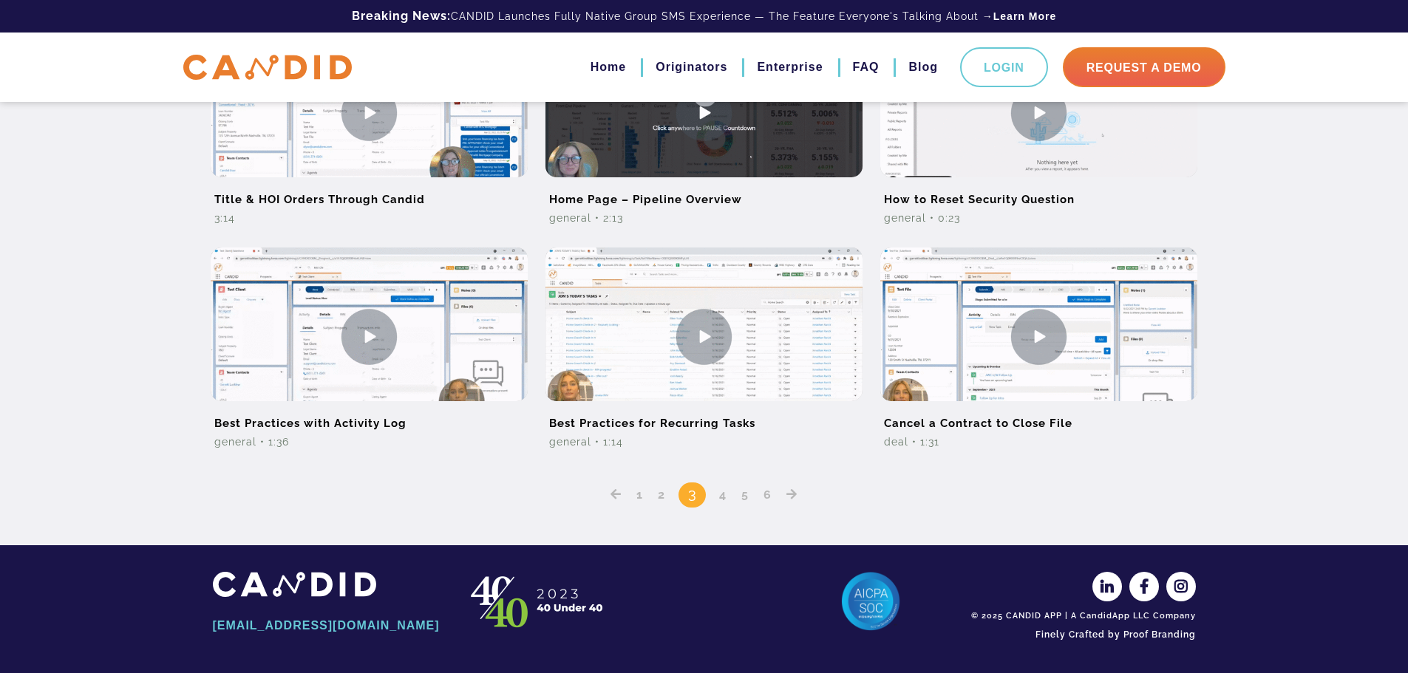
click at [721, 498] on link "4" at bounding box center [723, 495] width 18 height 14
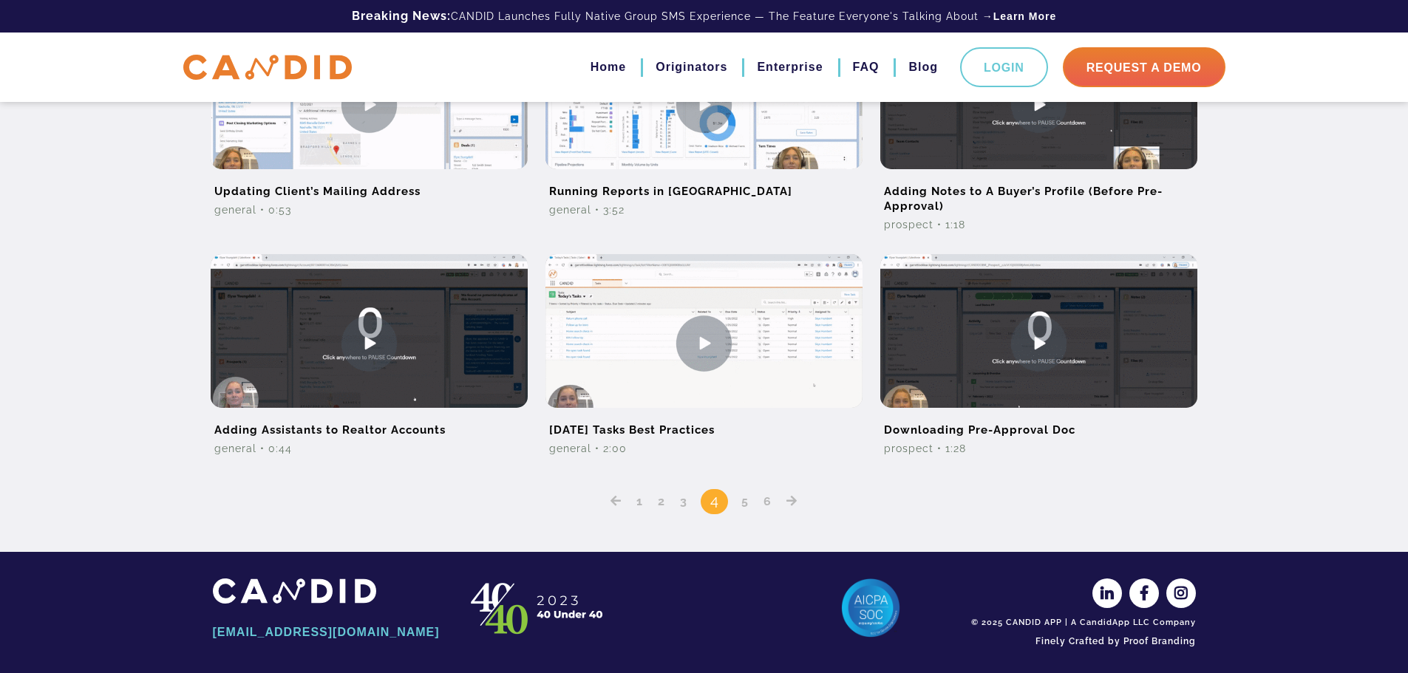
scroll to position [956, 0]
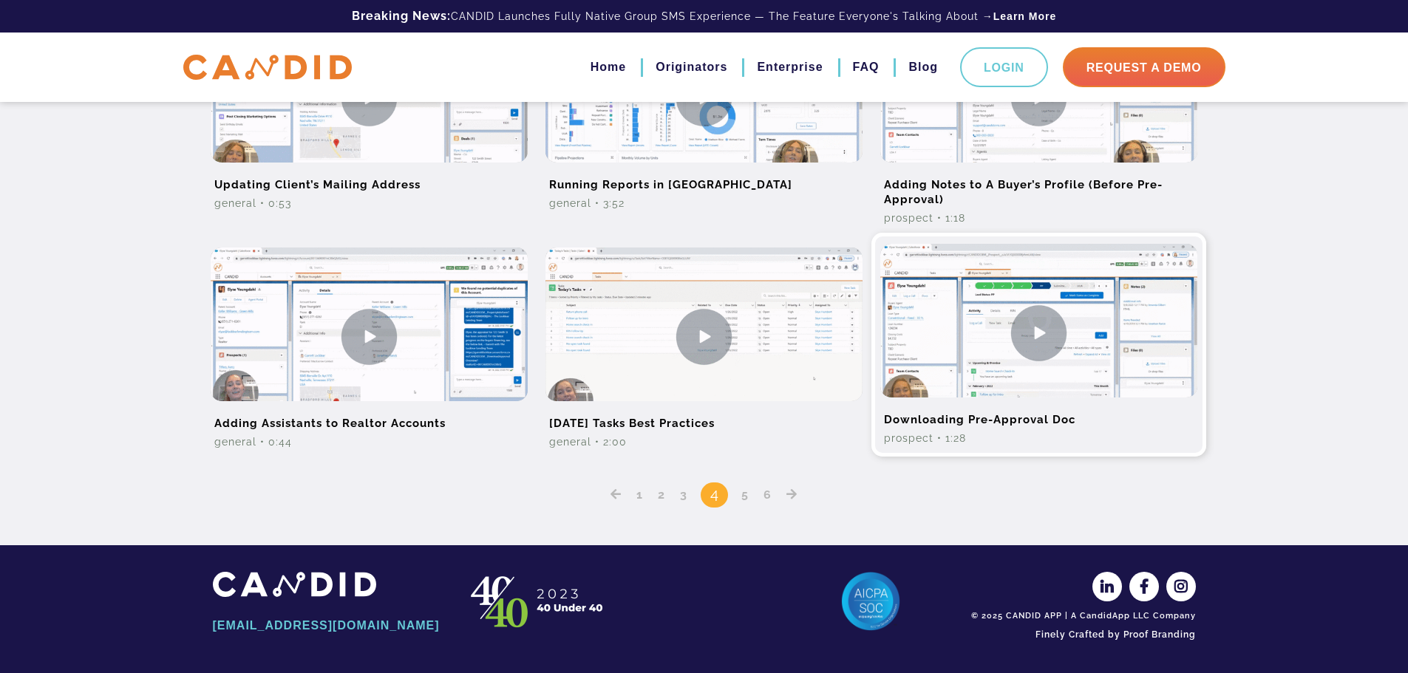
click at [1057, 336] on img at bounding box center [1038, 333] width 317 height 178
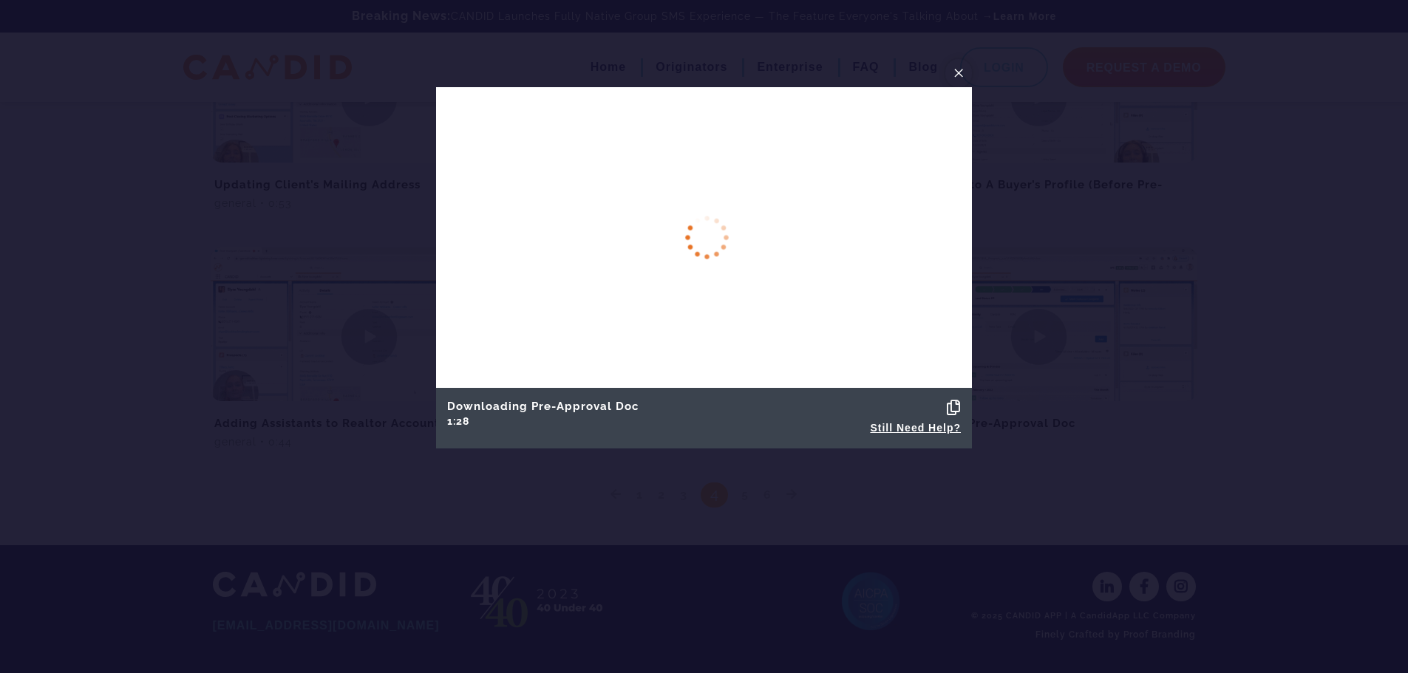
click at [960, 72] on span "×" at bounding box center [959, 72] width 12 height 23
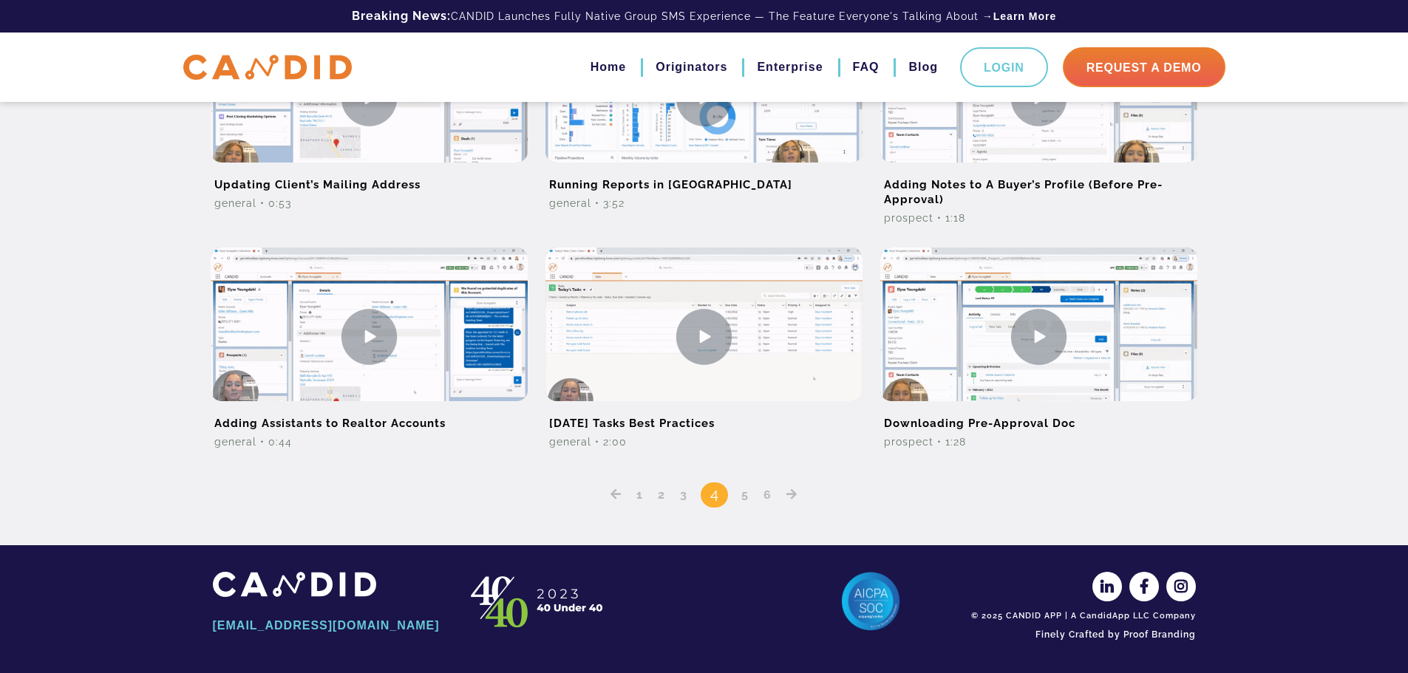
click at [744, 491] on link "5" at bounding box center [745, 495] width 18 height 14
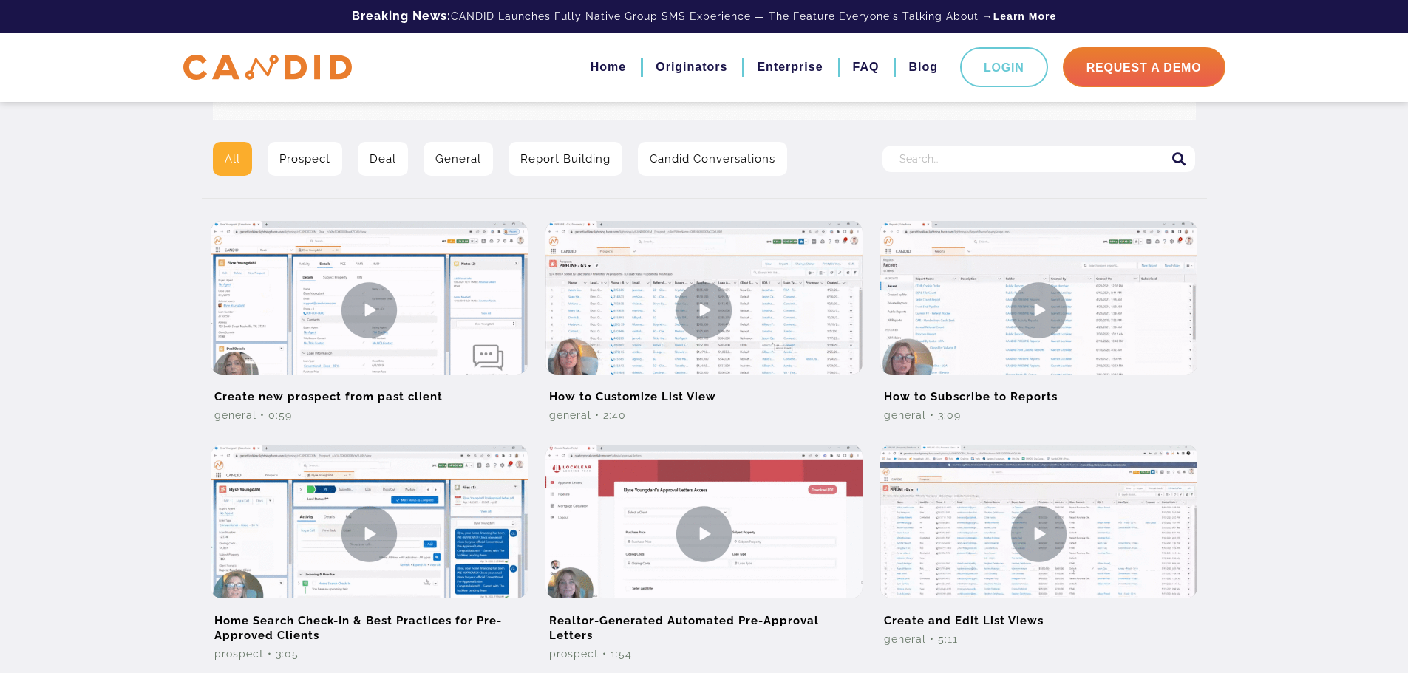
scroll to position [370, 0]
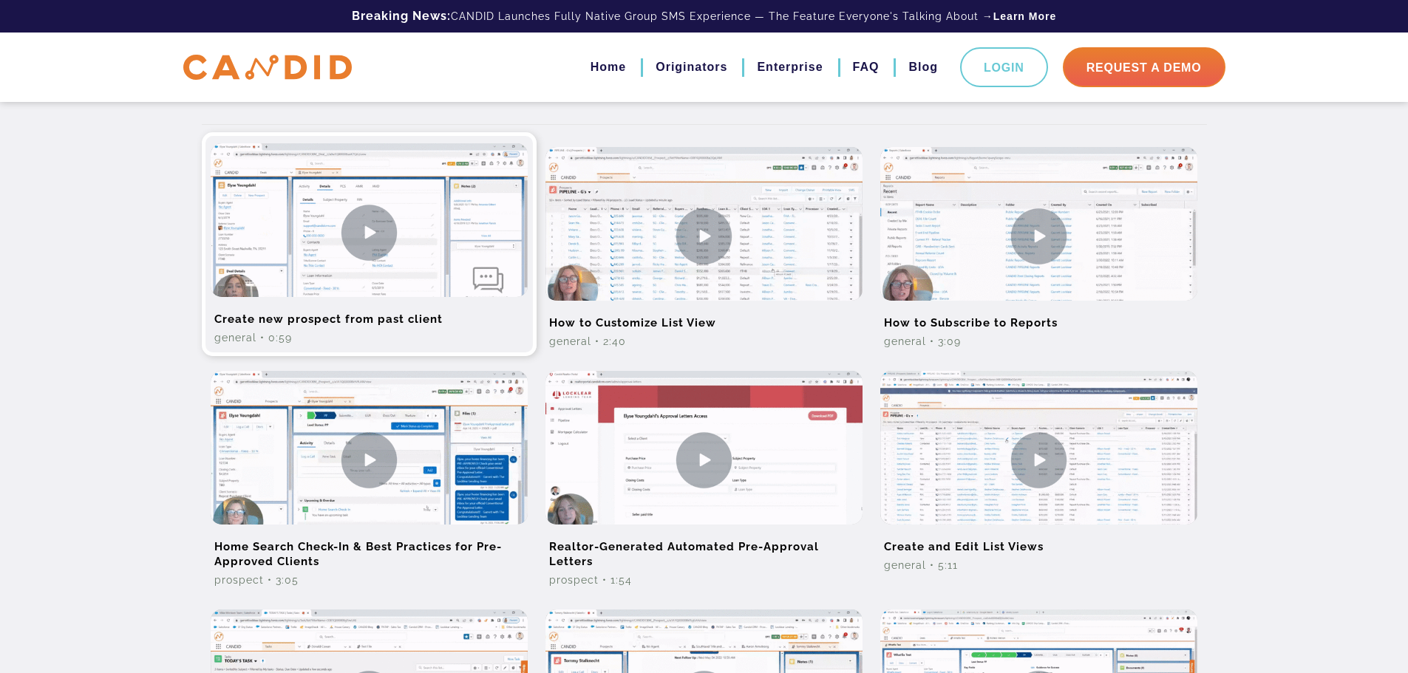
click at [385, 235] on img at bounding box center [369, 232] width 317 height 178
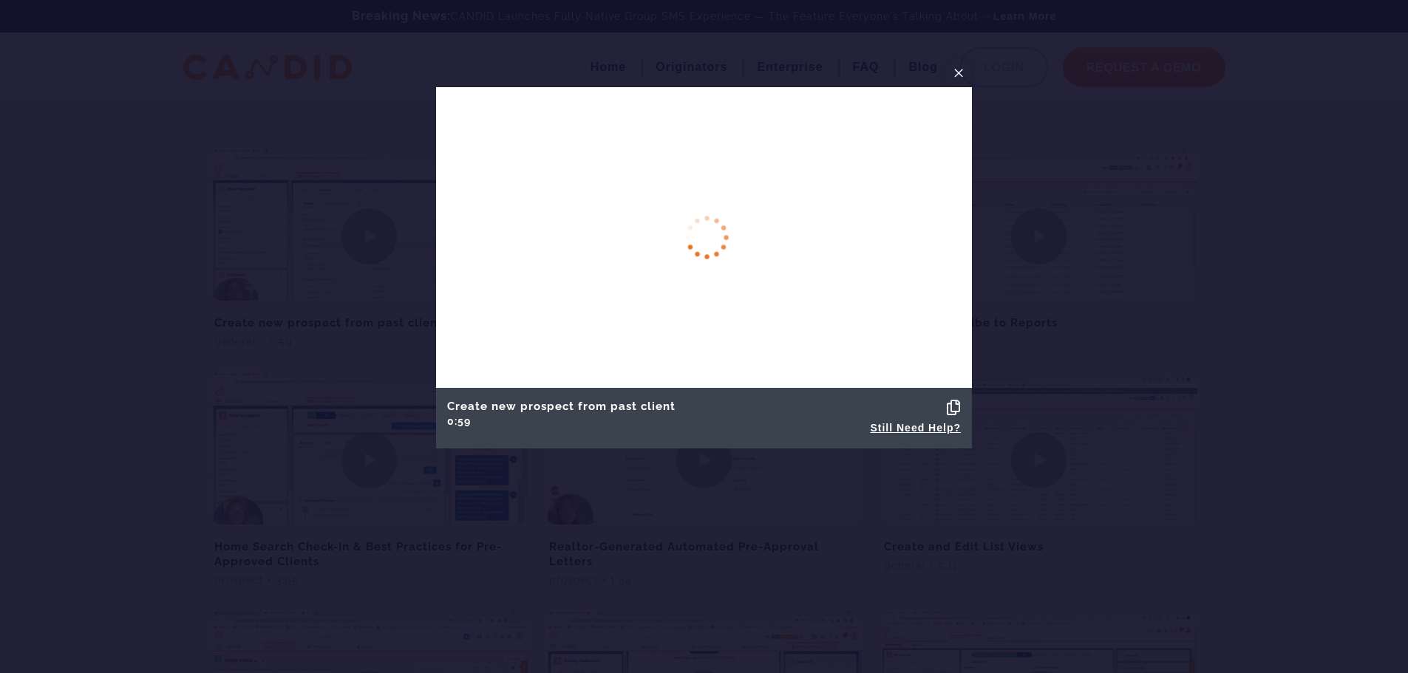
click at [971, 78] on button "×" at bounding box center [958, 73] width 27 height 28
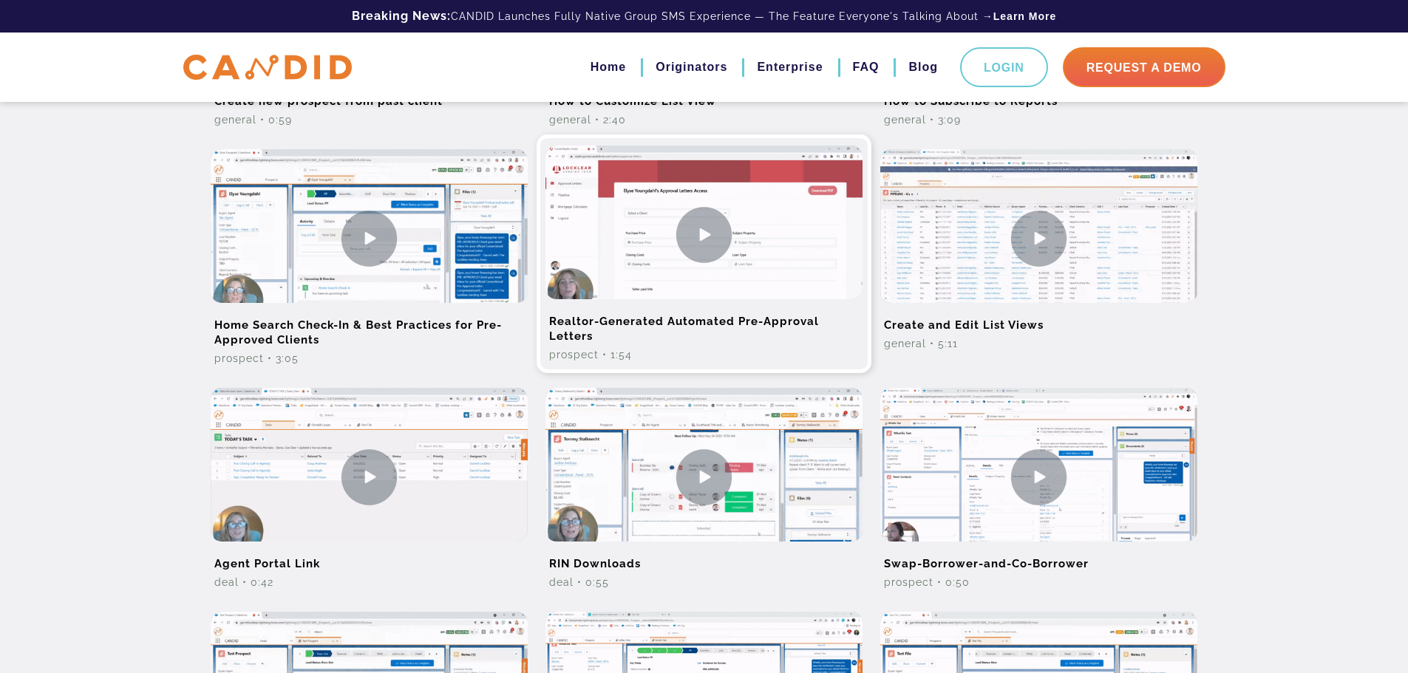
scroll to position [665, 0]
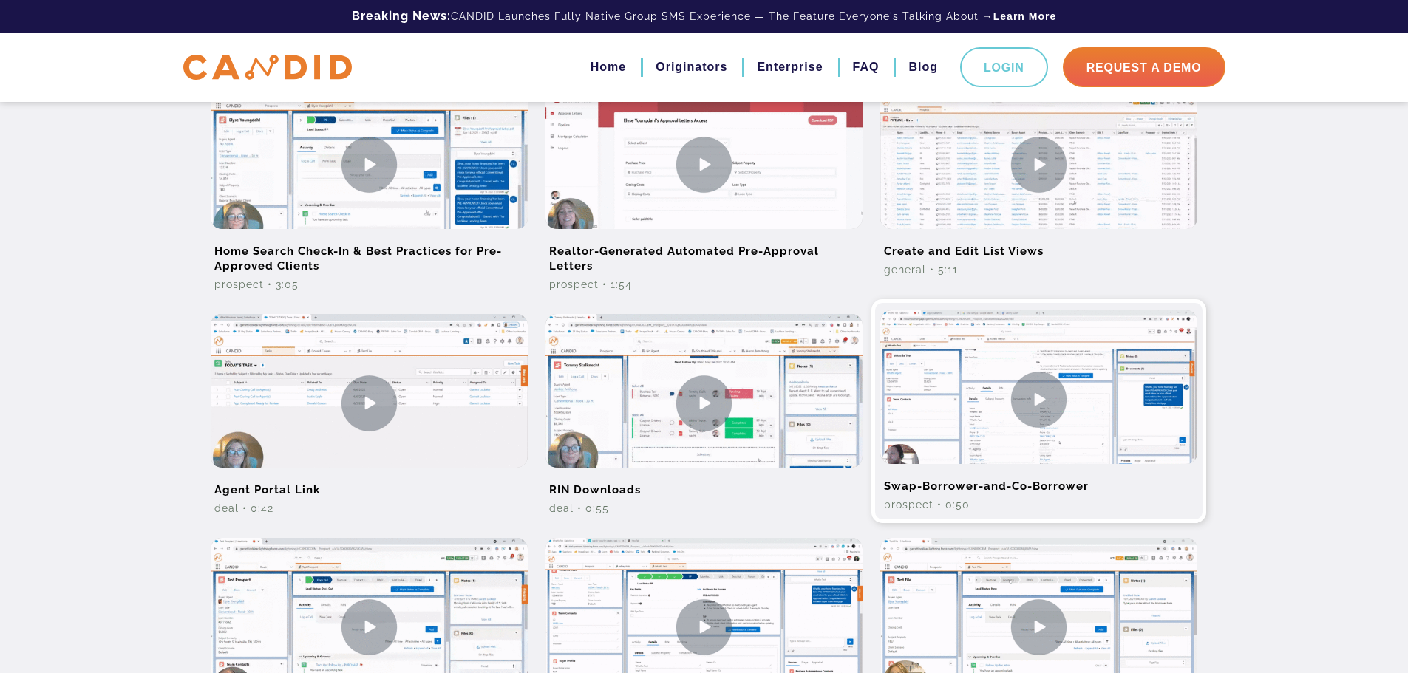
click at [986, 429] on img at bounding box center [1038, 399] width 317 height 178
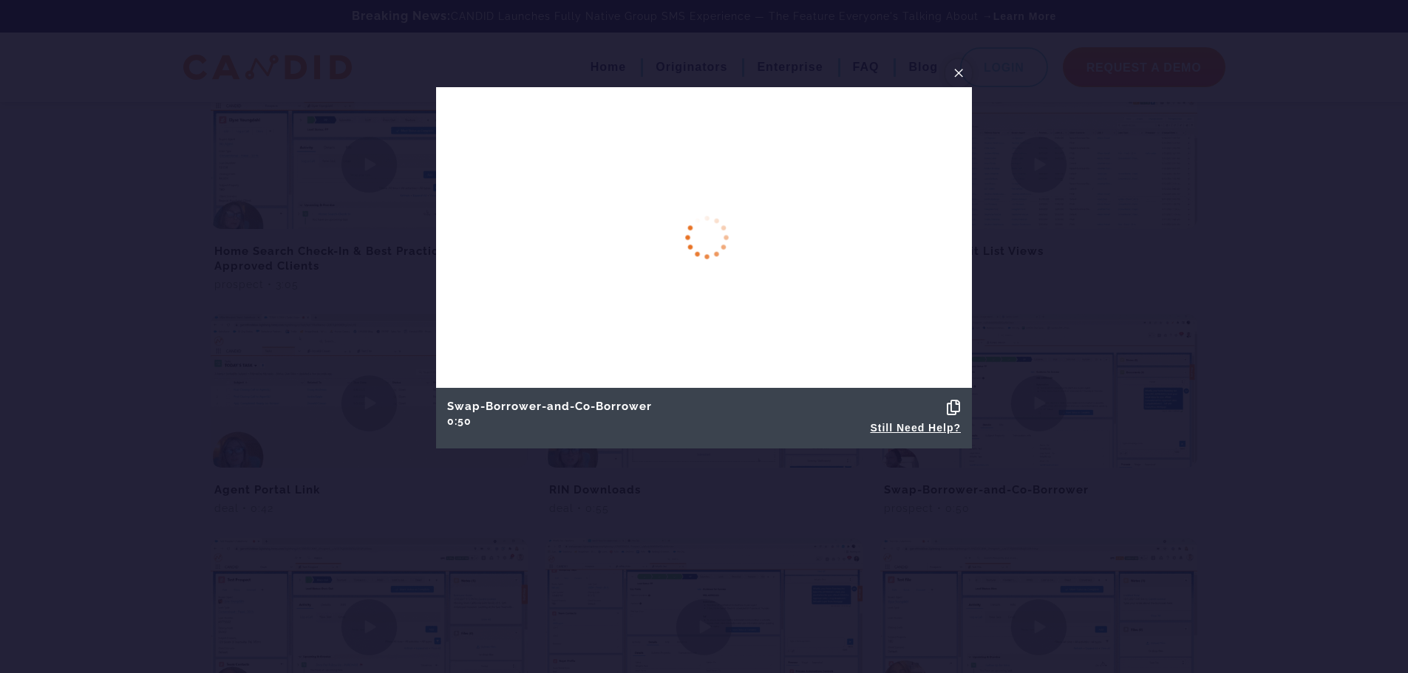
click at [956, 72] on span "×" at bounding box center [959, 72] width 12 height 23
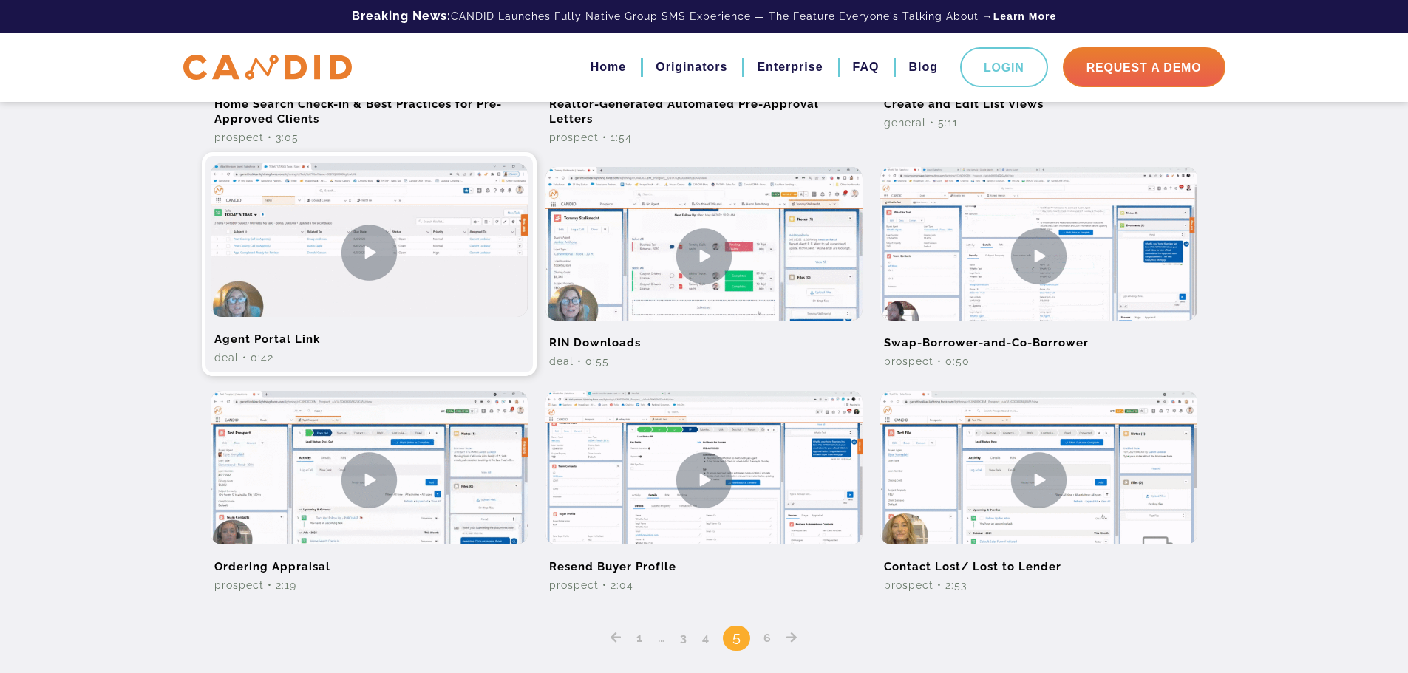
scroll to position [813, 0]
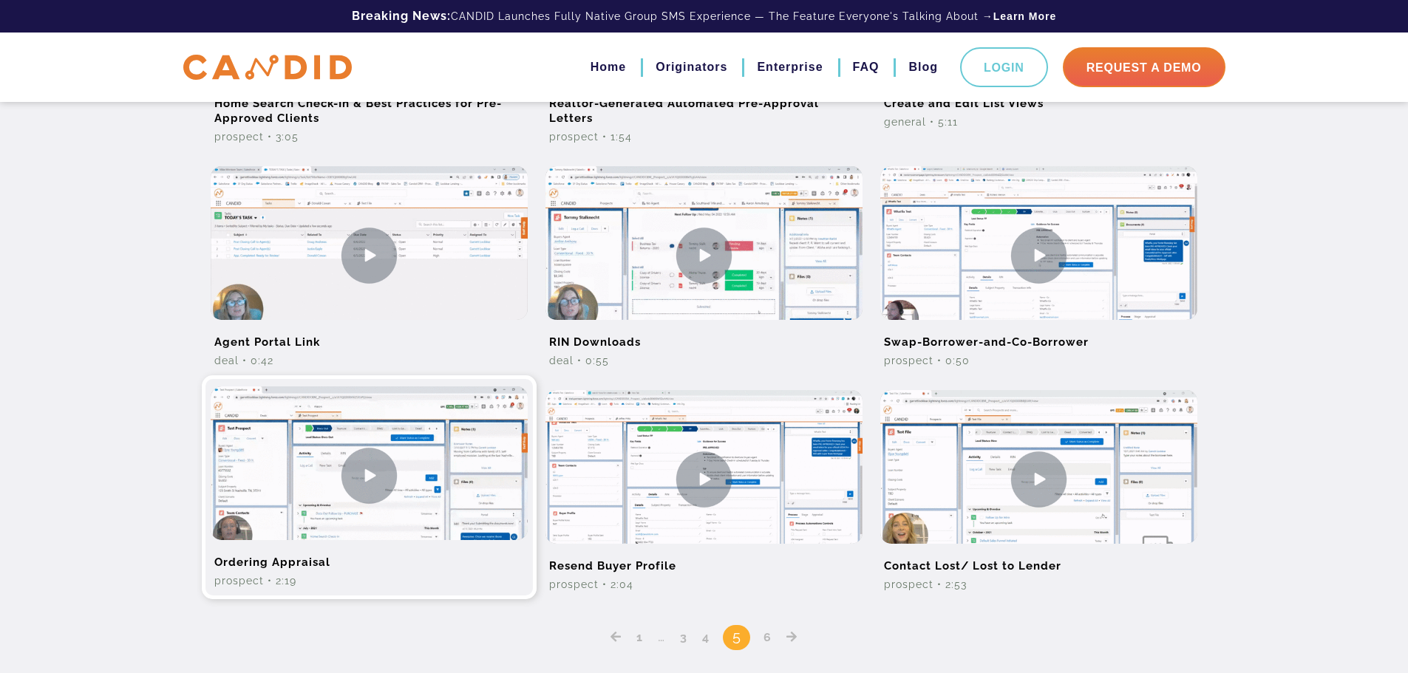
click at [378, 466] on img at bounding box center [369, 476] width 317 height 178
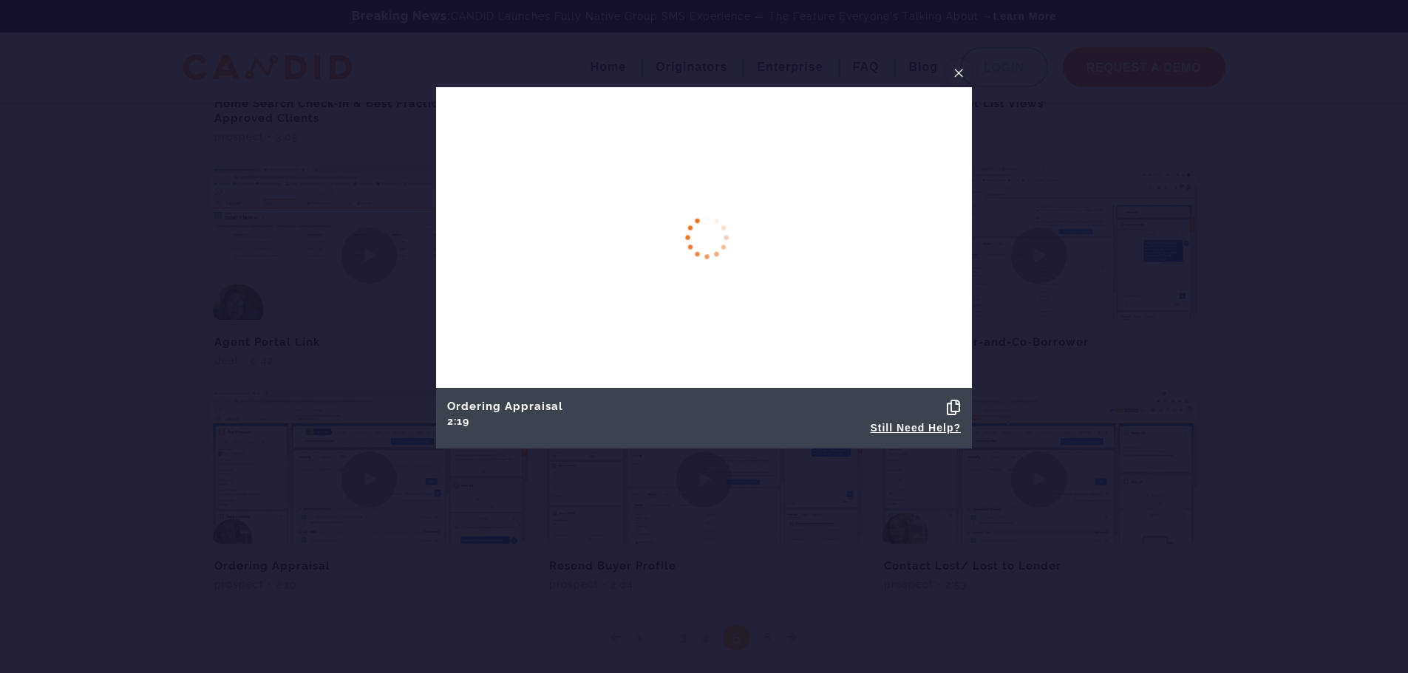
click at [958, 67] on span "×" at bounding box center [959, 72] width 12 height 23
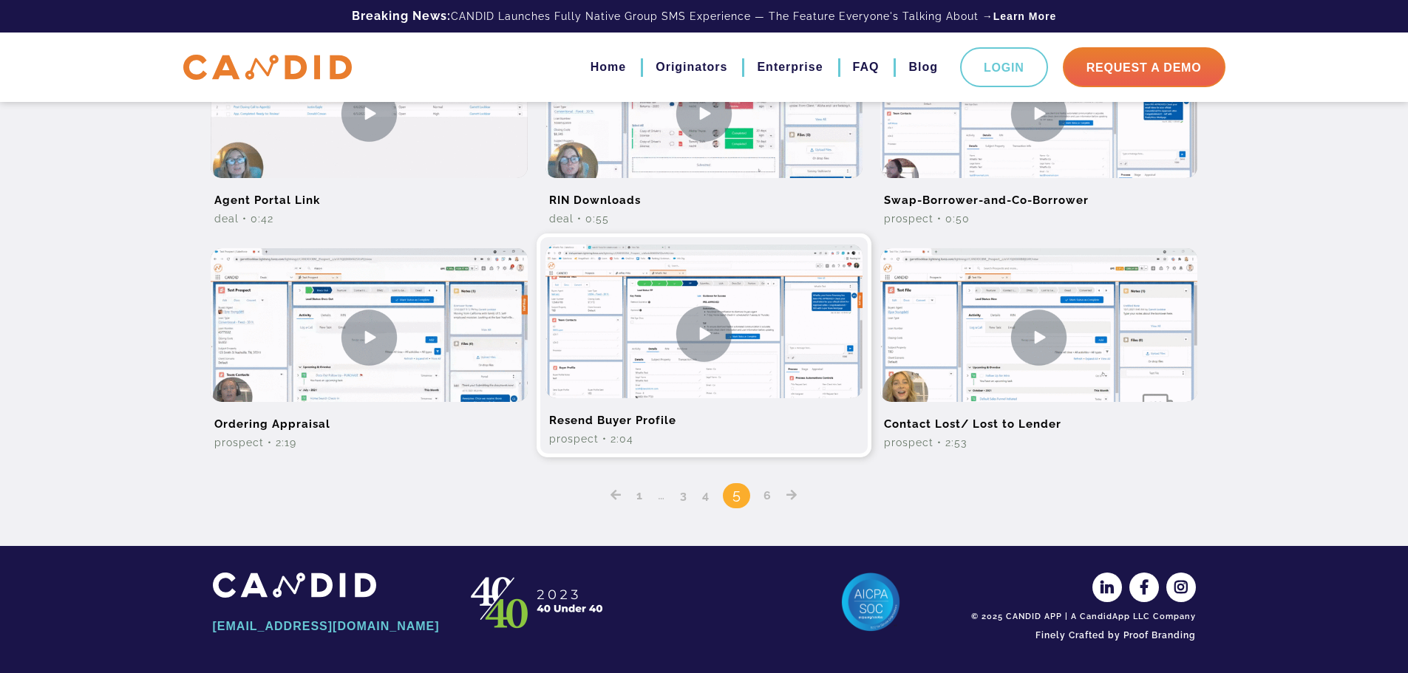
scroll to position [956, 0]
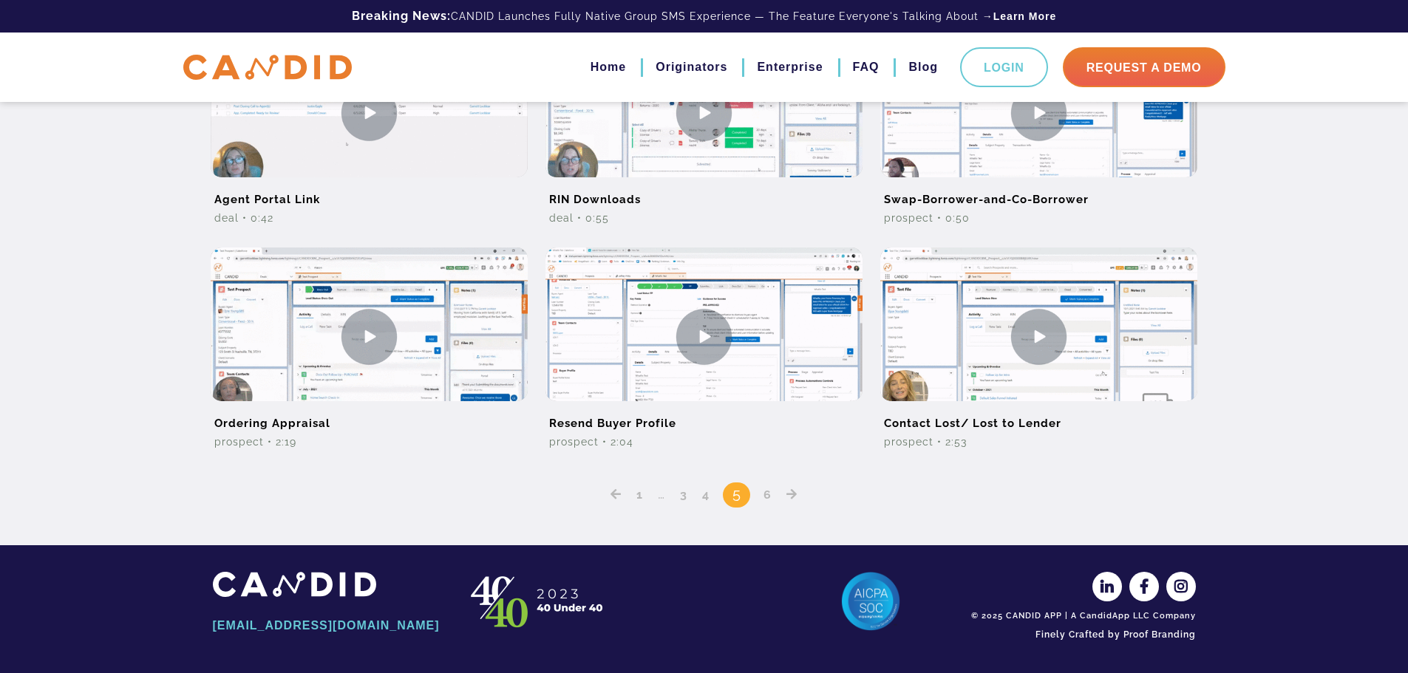
click at [770, 497] on link "6" at bounding box center [767, 495] width 18 height 14
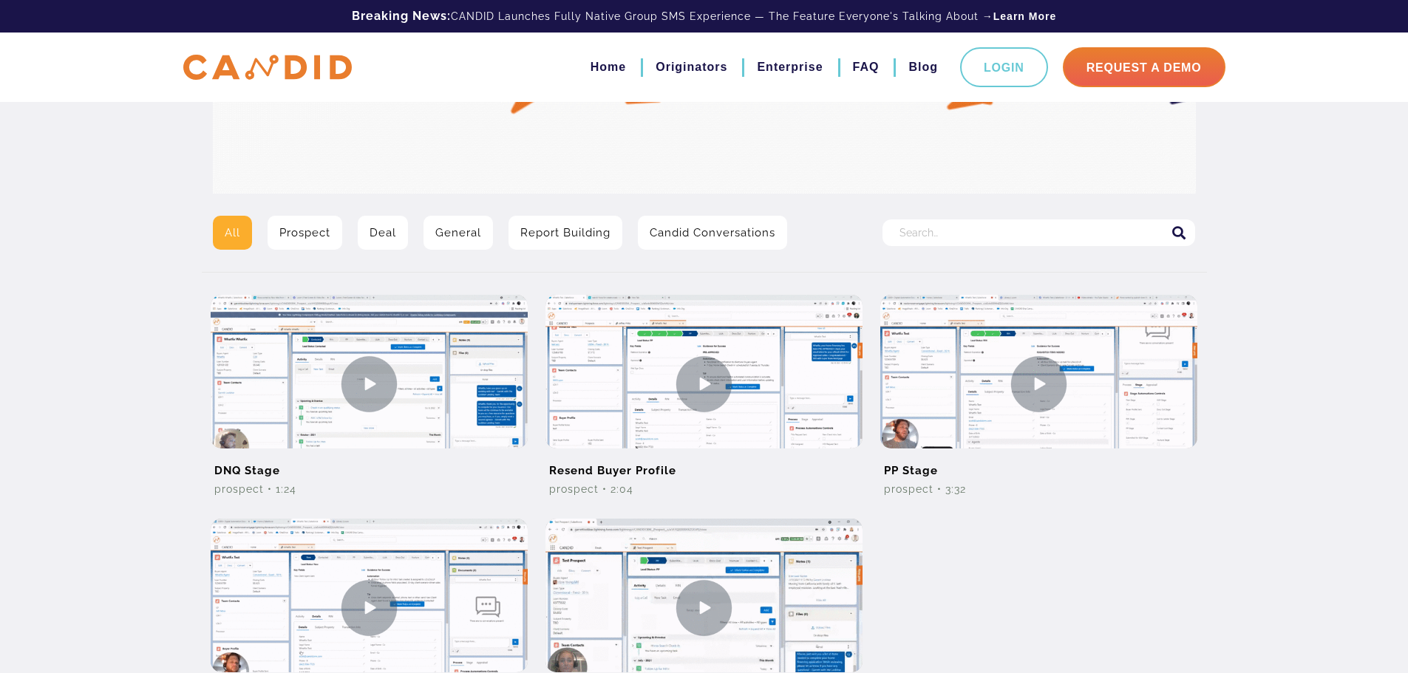
scroll to position [296, 0]
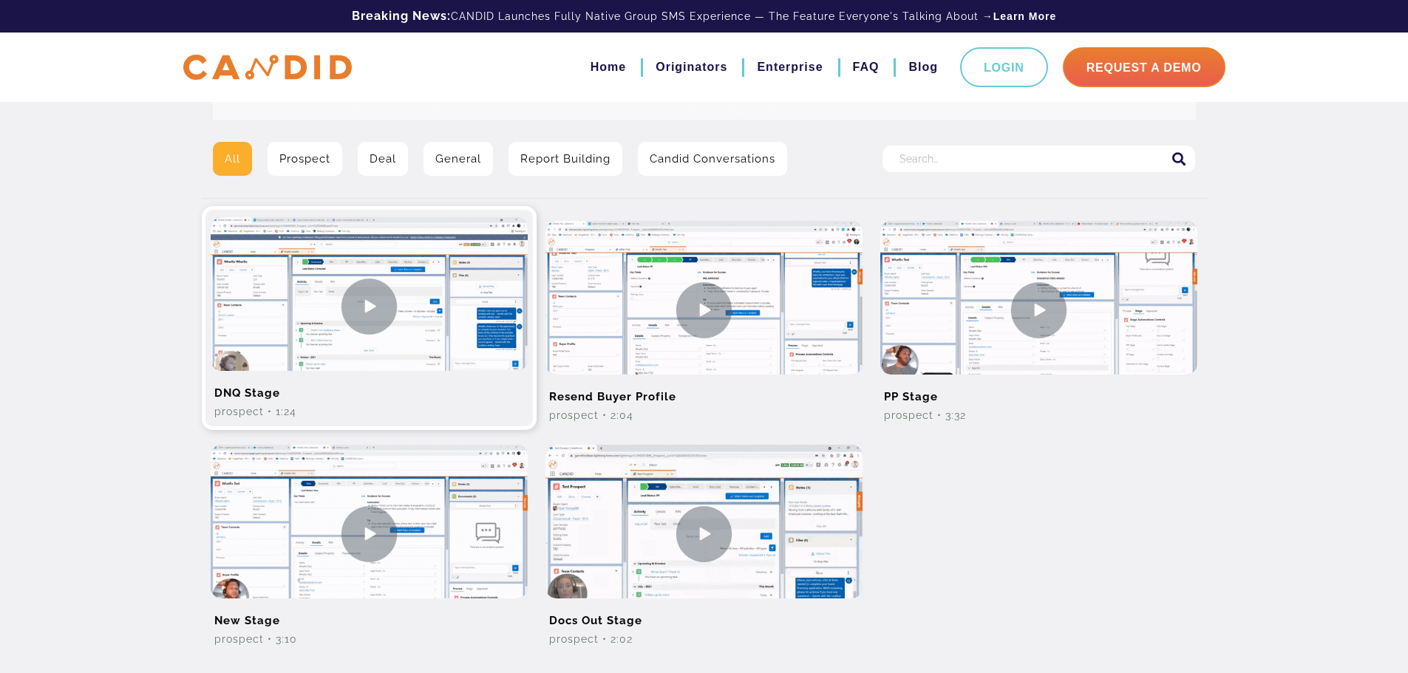
click at [373, 308] on img at bounding box center [369, 306] width 317 height 178
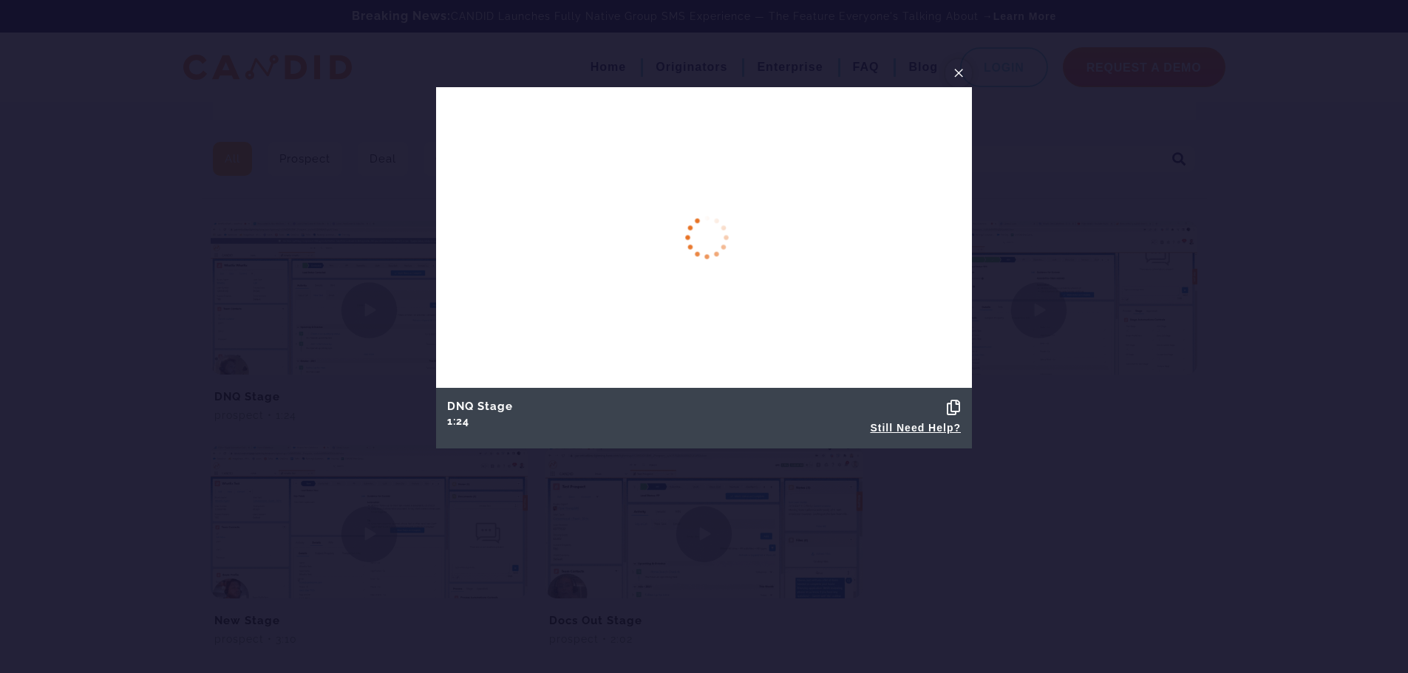
click at [961, 65] on span "×" at bounding box center [959, 72] width 12 height 23
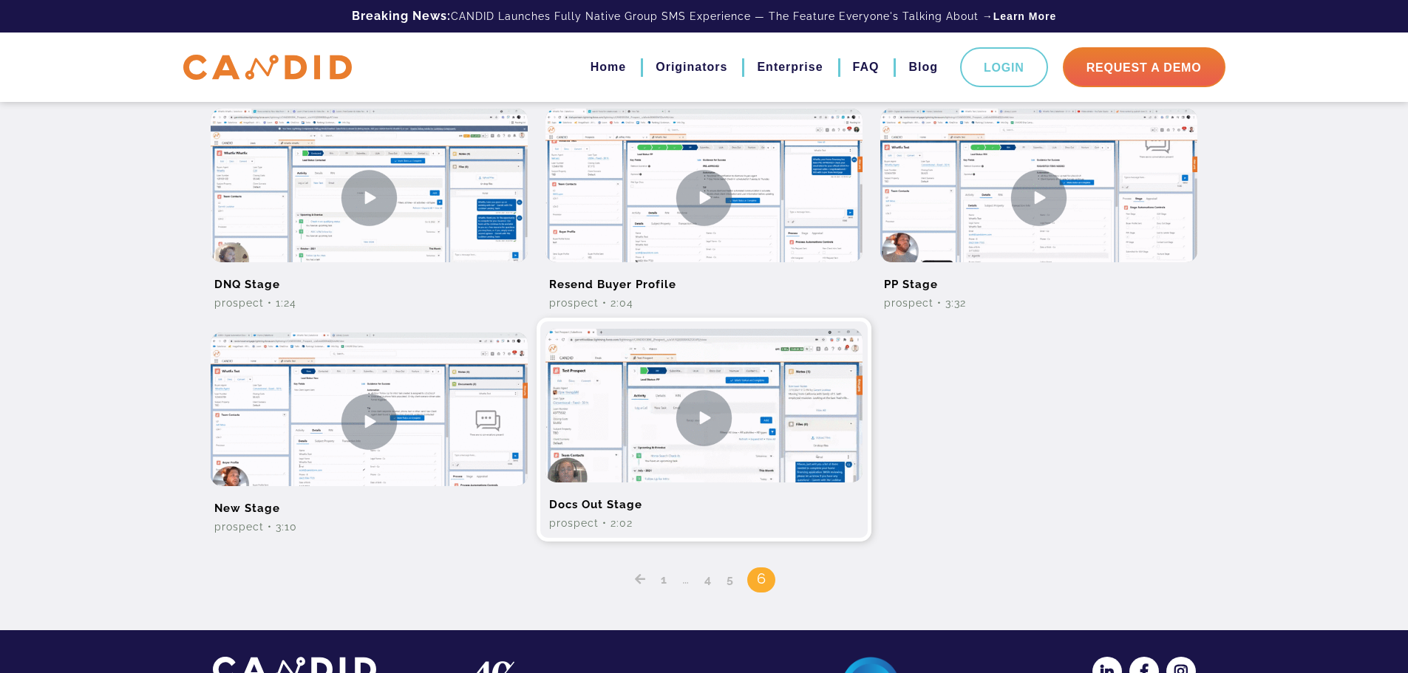
scroll to position [444, 0]
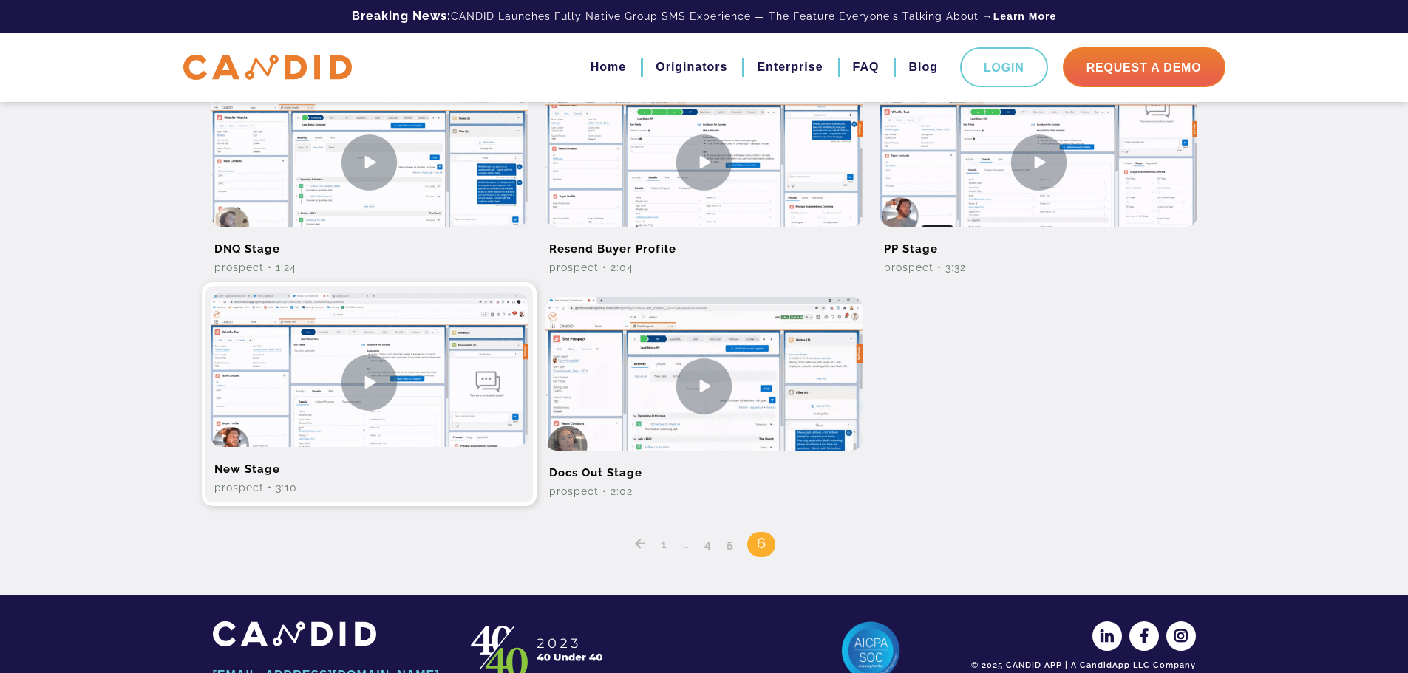
click at [340, 413] on img at bounding box center [369, 382] width 317 height 178
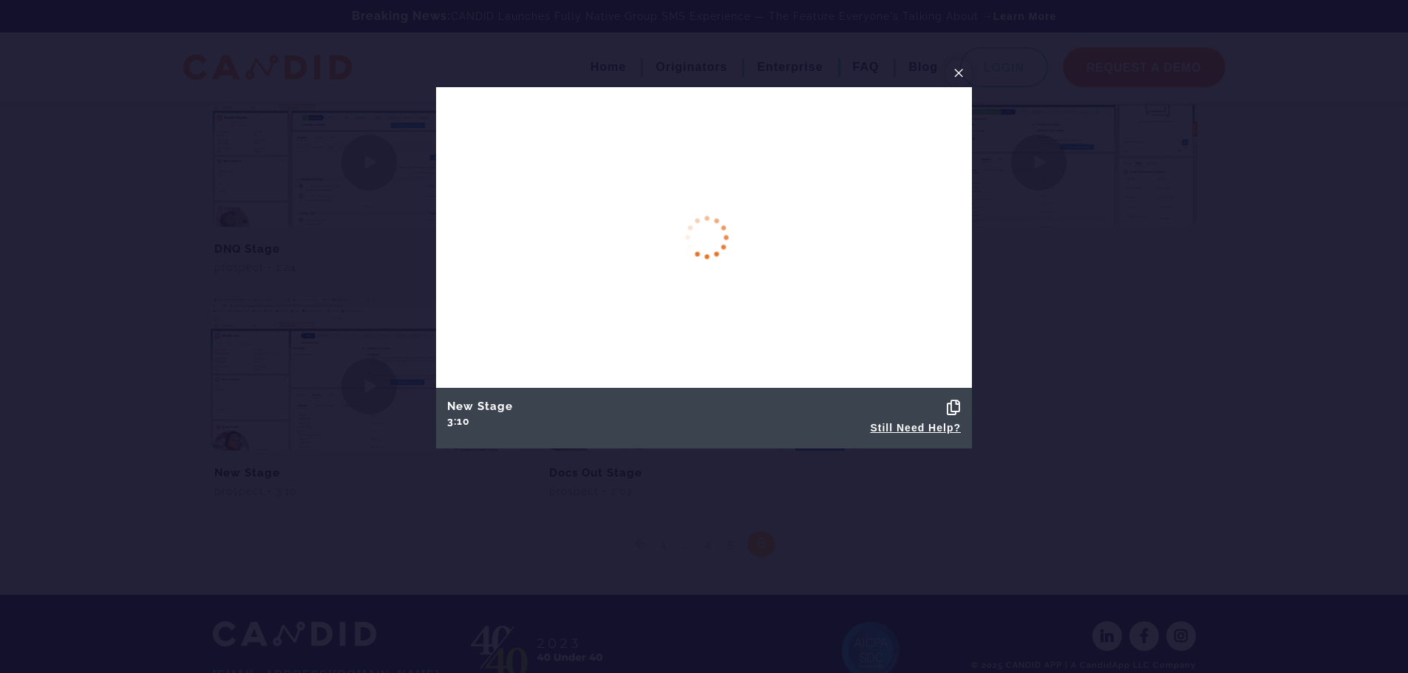
click at [959, 75] on span "×" at bounding box center [959, 72] width 12 height 23
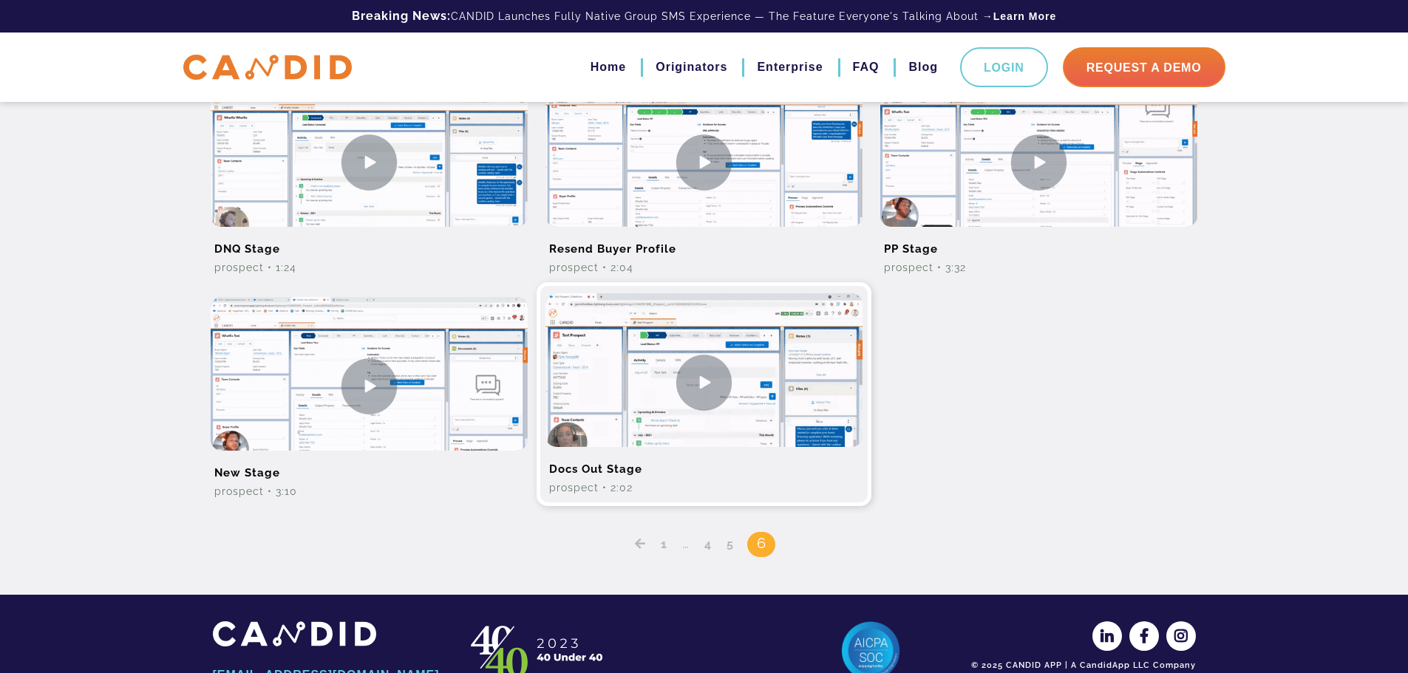
click at [665, 392] on img at bounding box center [704, 382] width 317 height 178
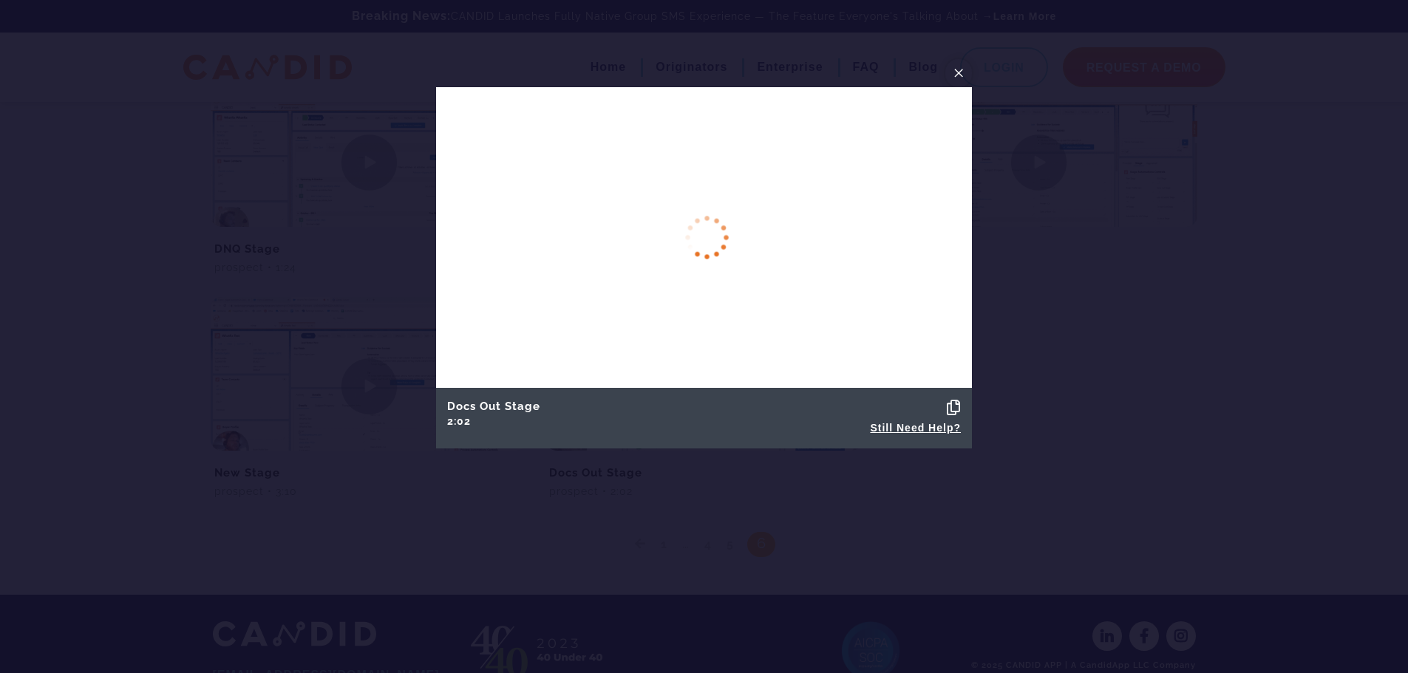
click at [962, 71] on span "×" at bounding box center [959, 72] width 12 height 23
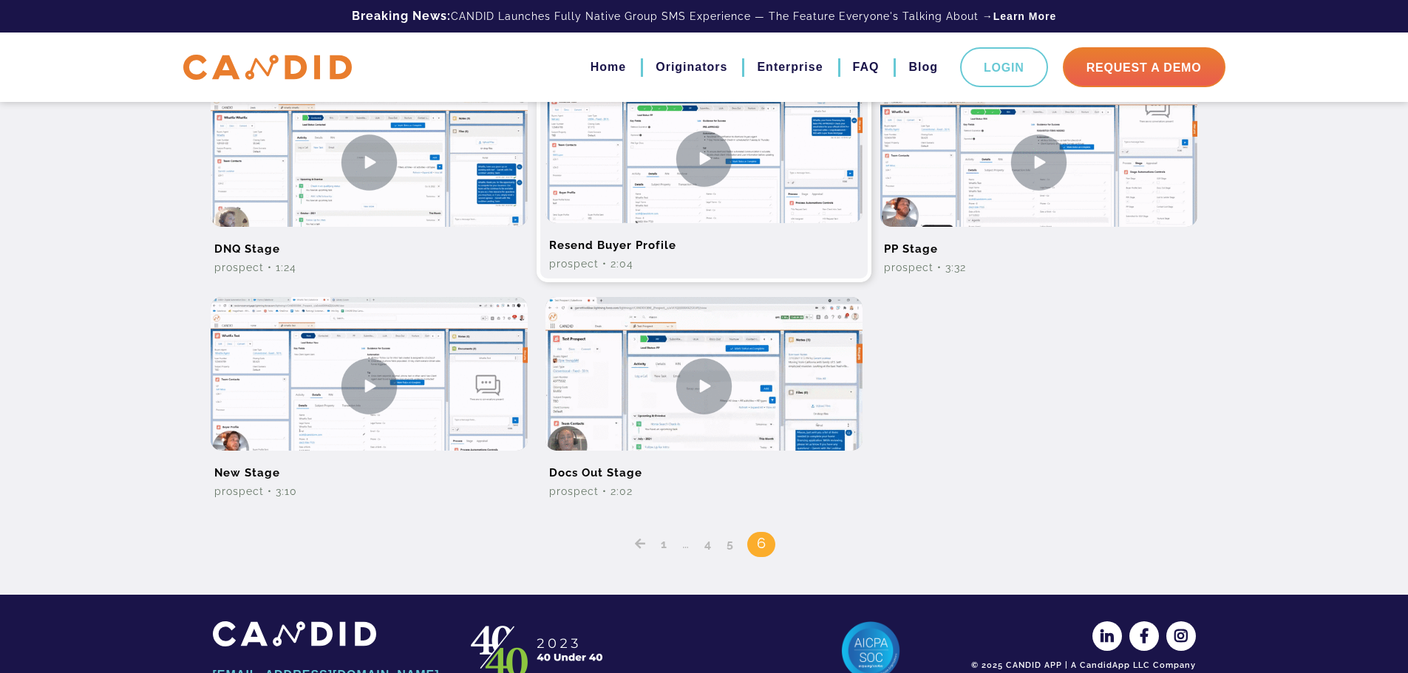
click at [693, 152] on img at bounding box center [704, 158] width 317 height 178
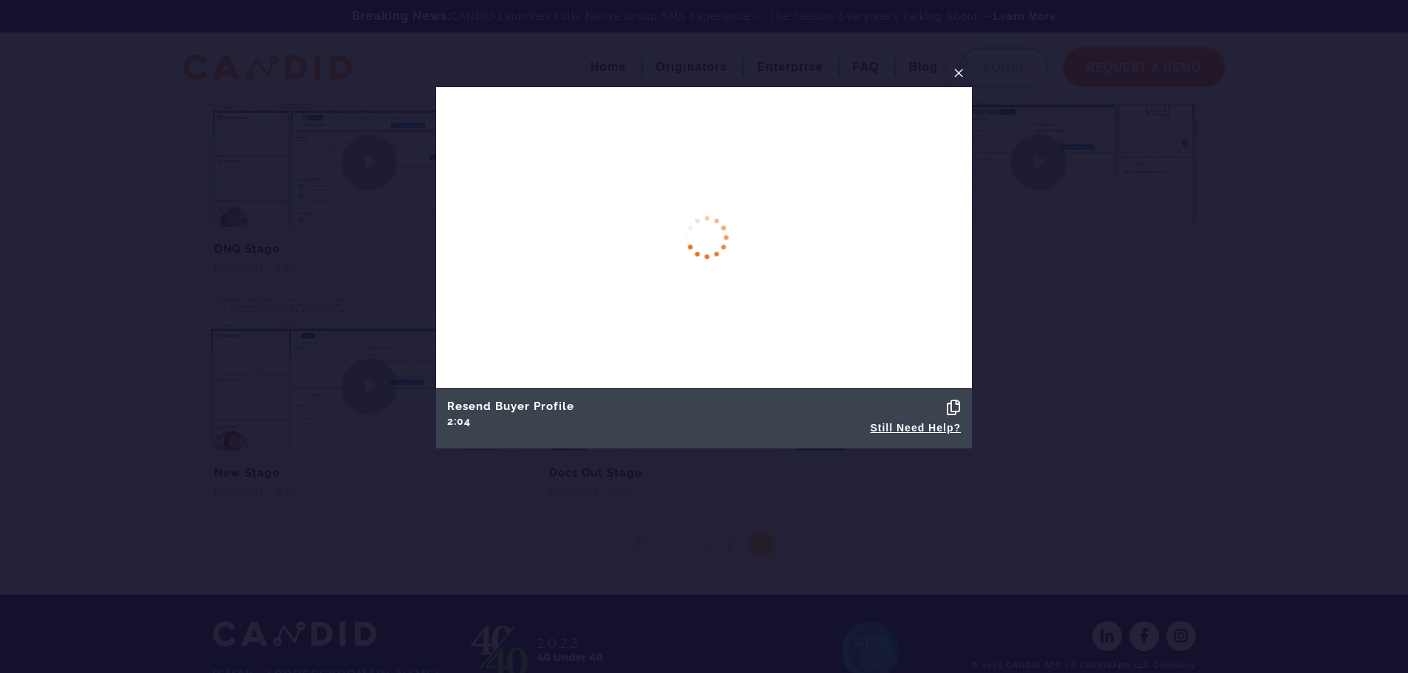
click at [956, 76] on span "×" at bounding box center [959, 72] width 12 height 23
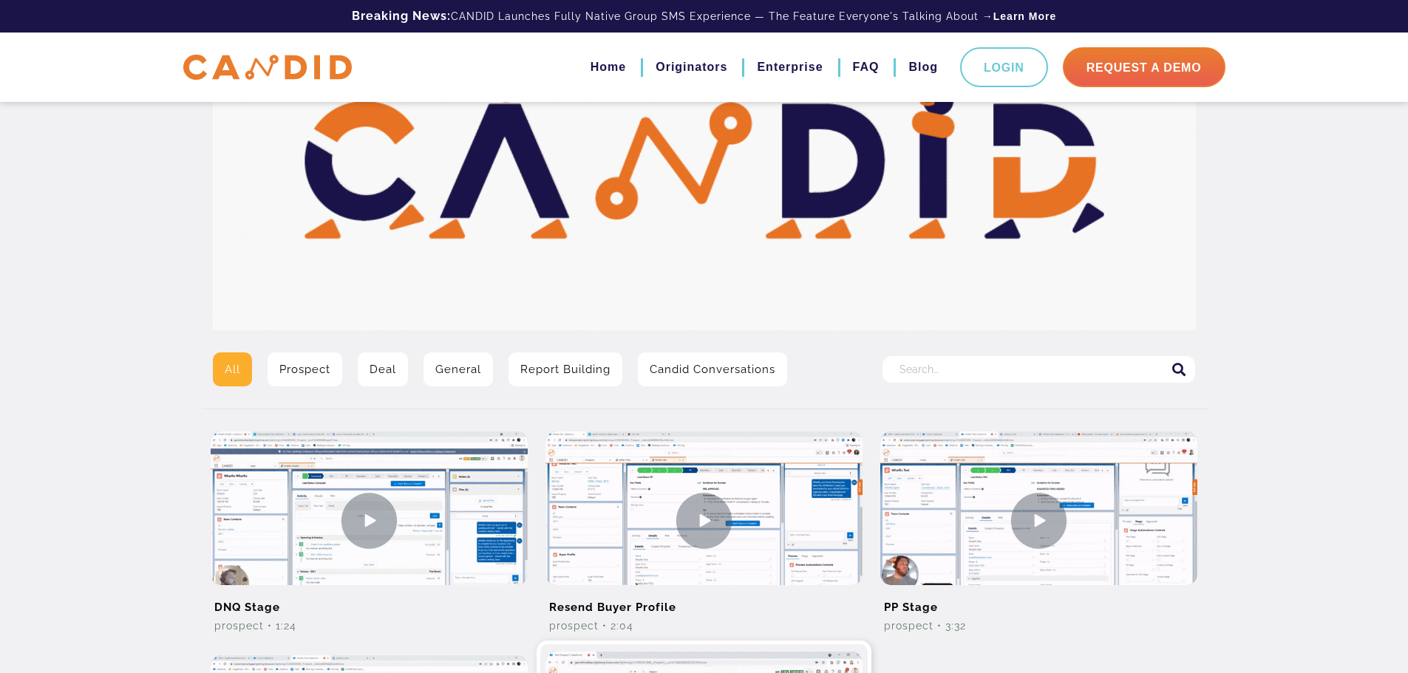
scroll to position [74, 0]
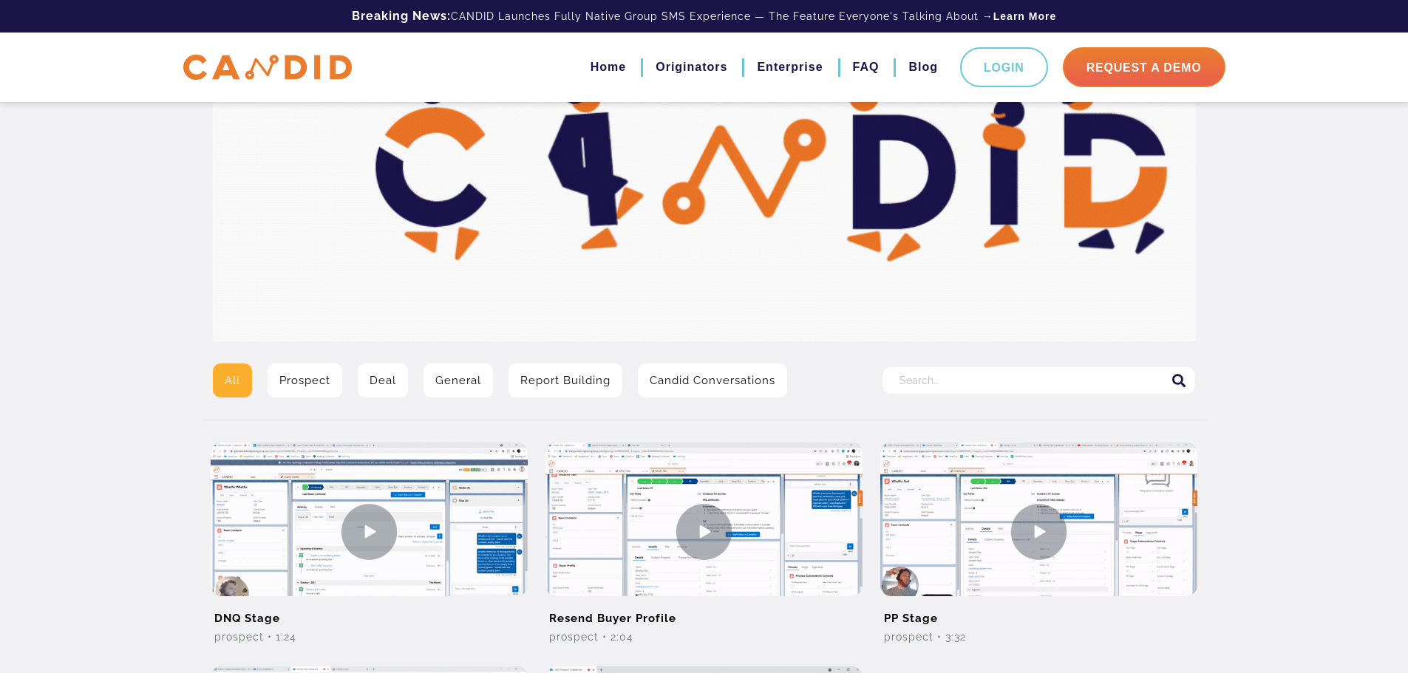
click at [385, 387] on link "Deal" at bounding box center [383, 381] width 50 height 34
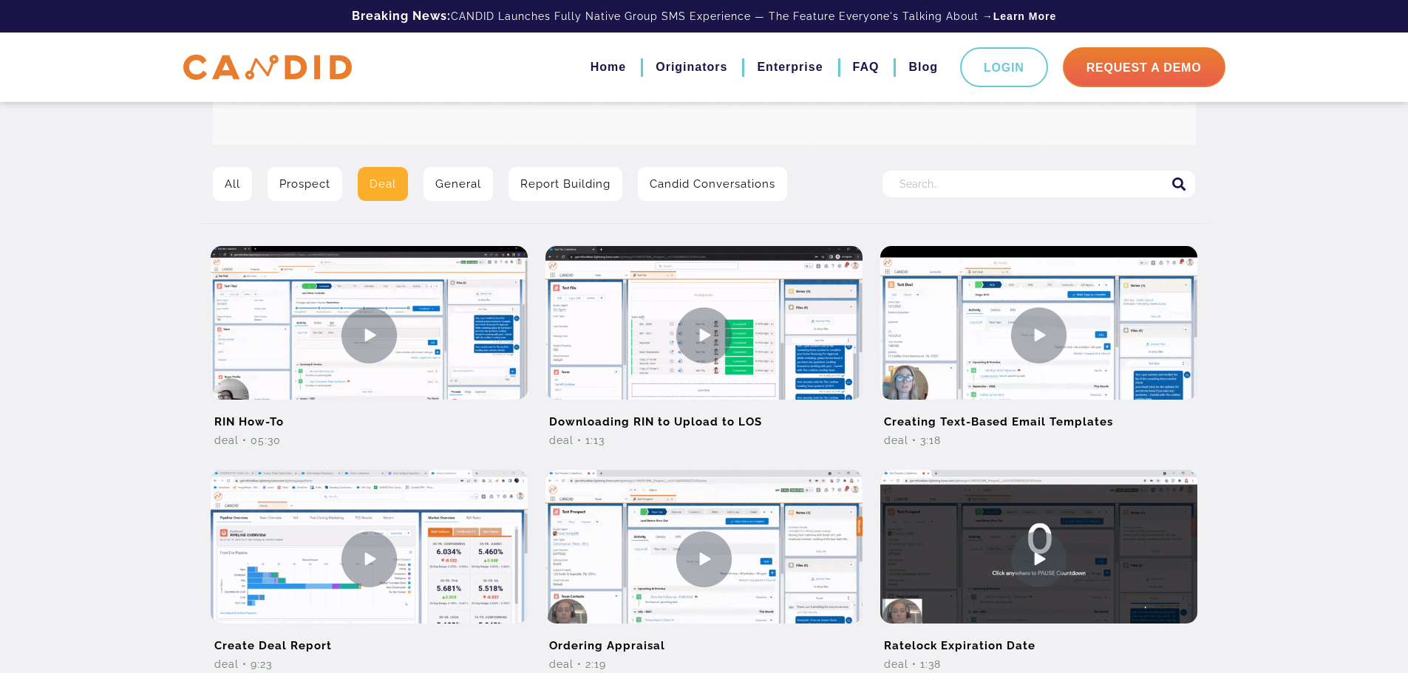
scroll to position [228, 0]
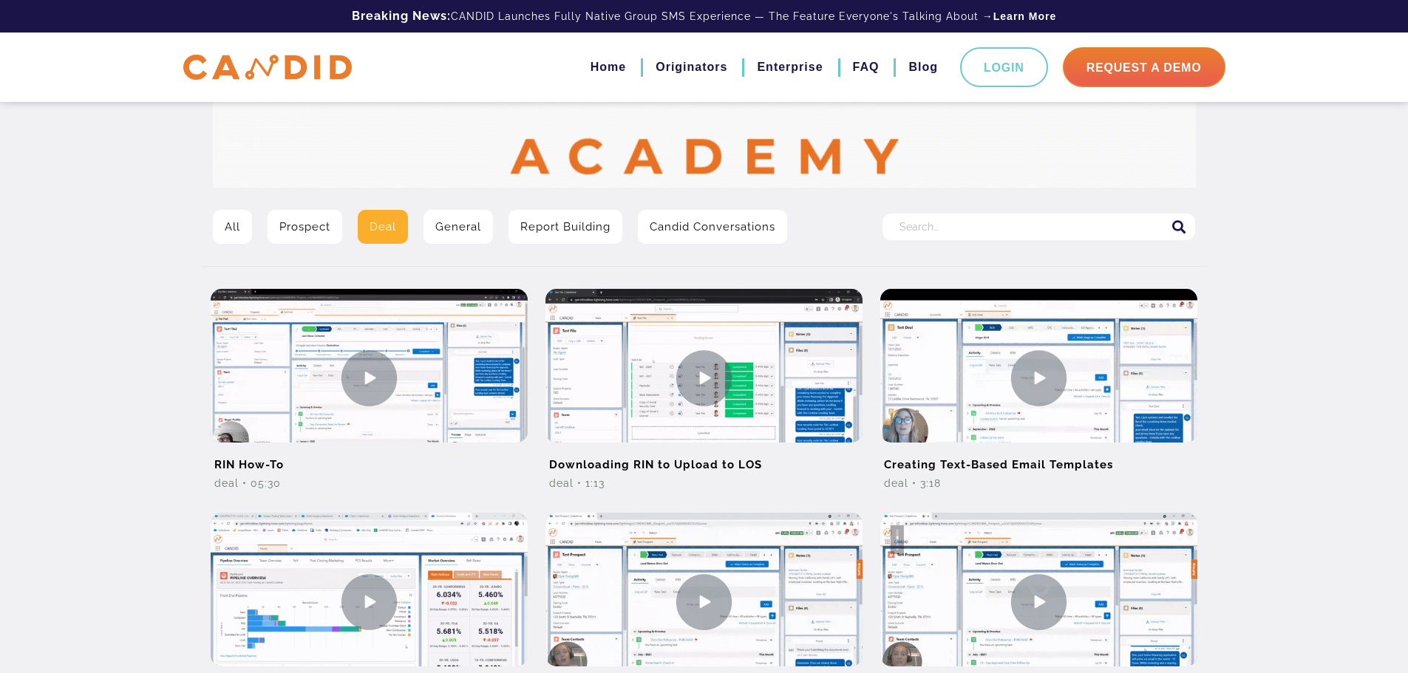
click at [714, 235] on link "Candid Conversations" at bounding box center [712, 227] width 149 height 34
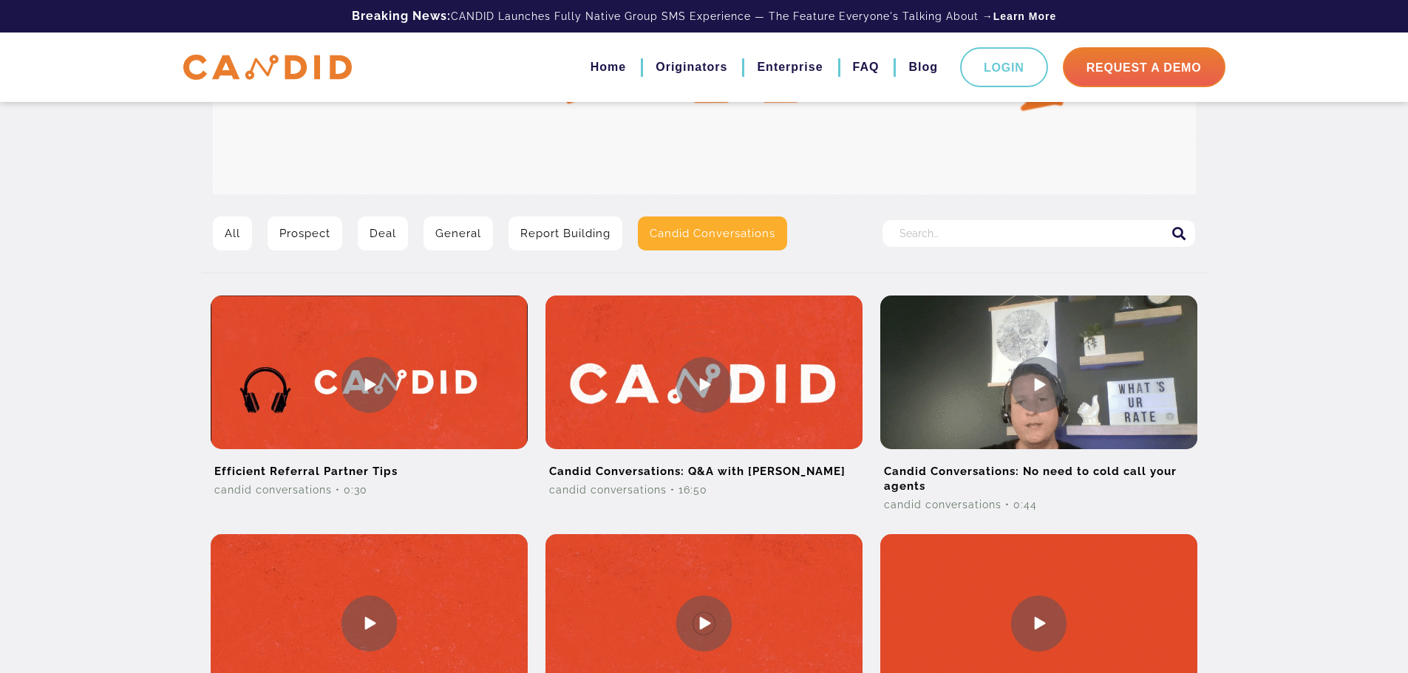
scroll to position [222, 0]
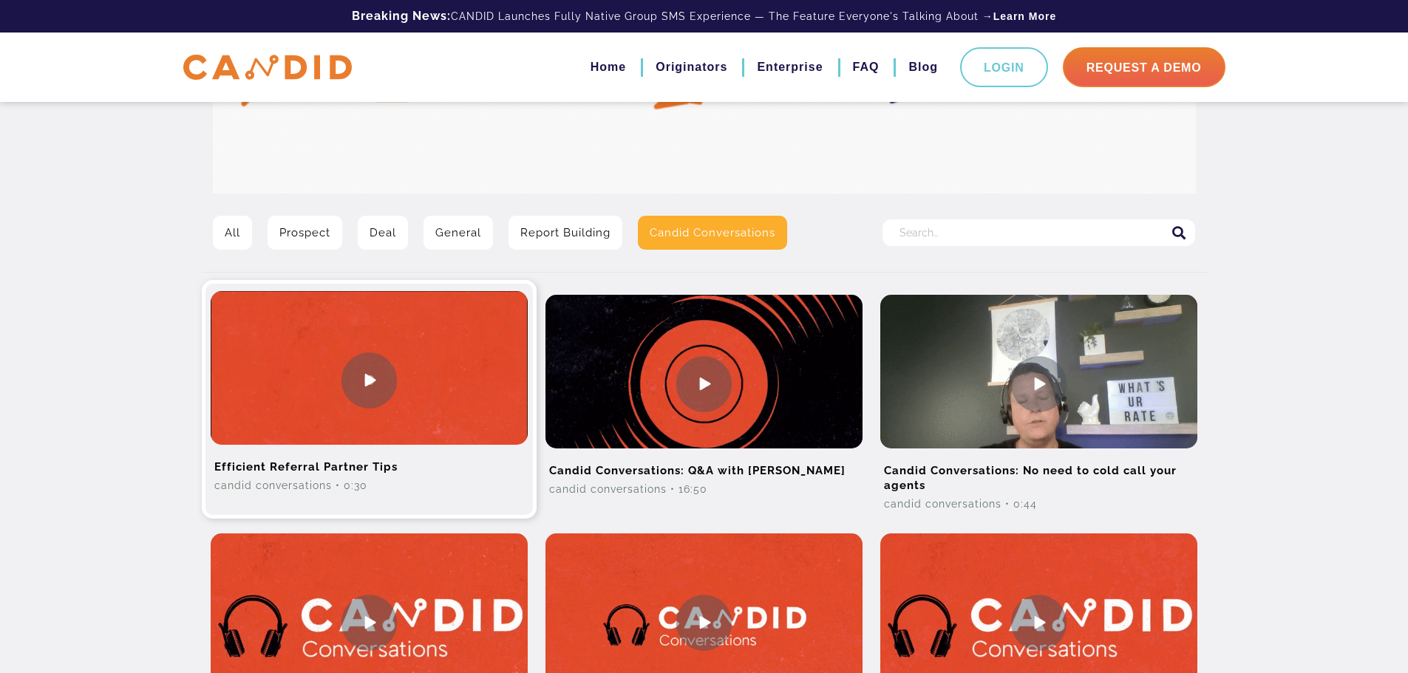
click at [352, 375] on img at bounding box center [369, 380] width 317 height 178
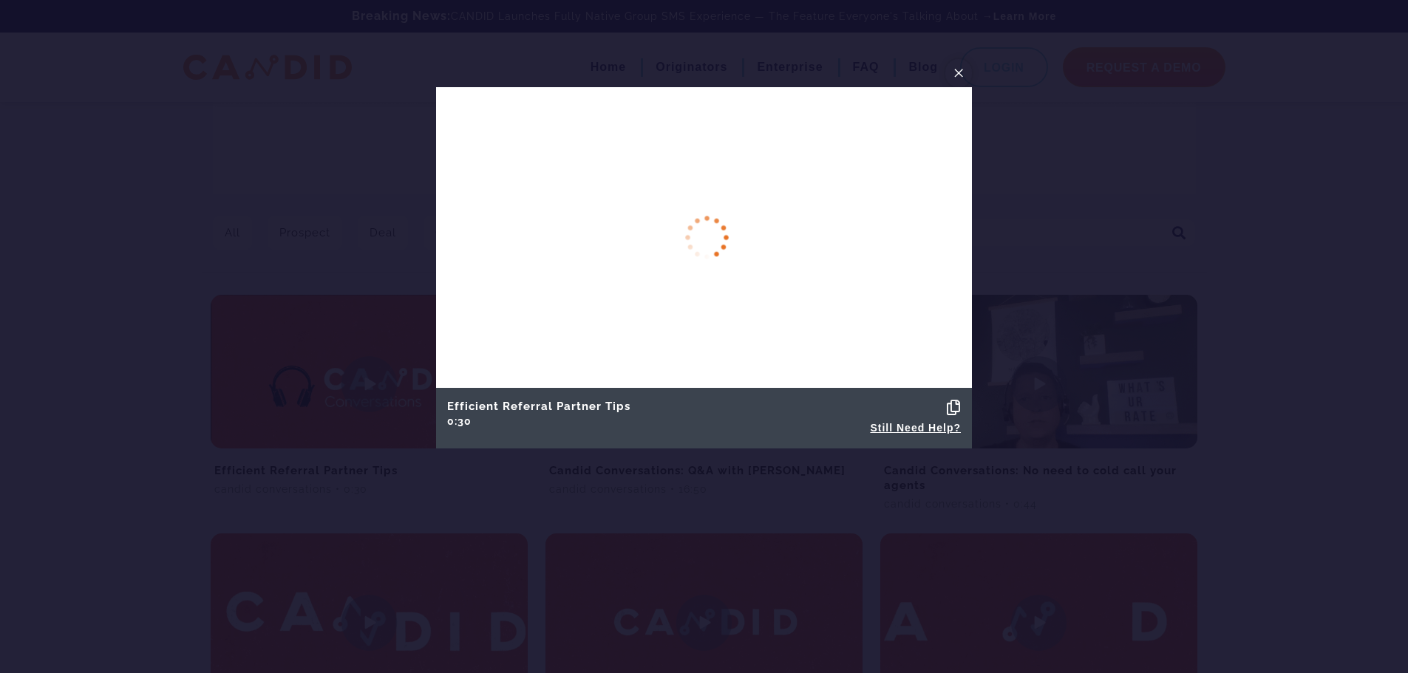
click at [956, 78] on span "×" at bounding box center [959, 72] width 12 height 23
